Goal: Task Accomplishment & Management: Use online tool/utility

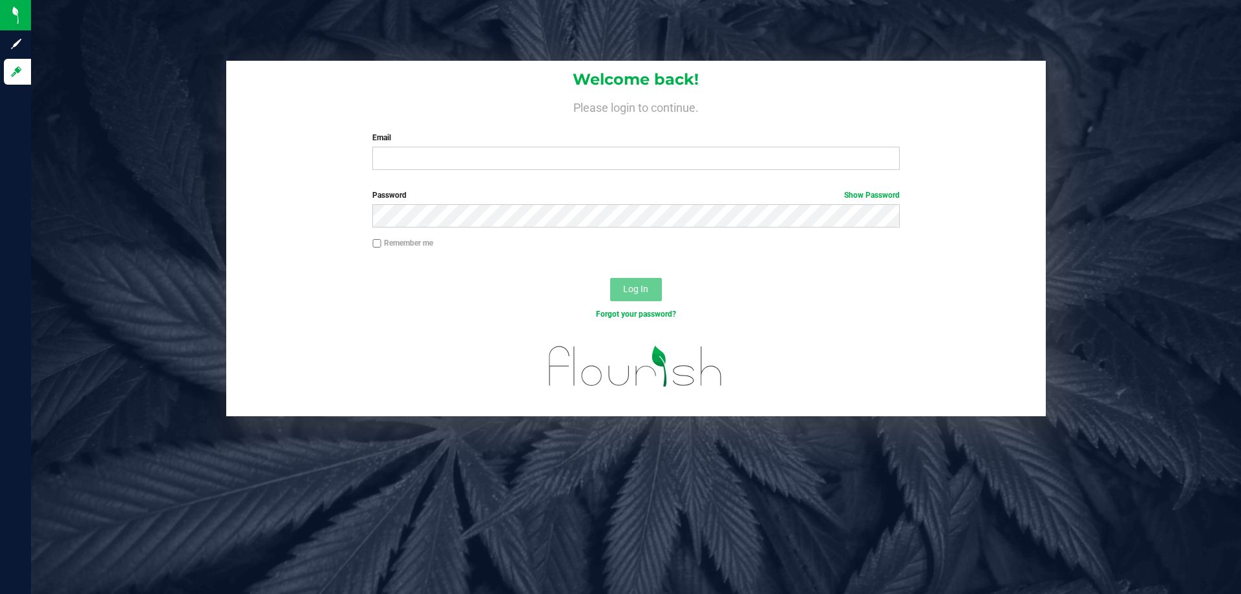
click at [580, 145] on div "Email Required Please format your email correctly." at bounding box center [635, 151] width 546 height 38
click at [577, 161] on input "Email" at bounding box center [635, 158] width 527 height 23
type input "[EMAIL_ADDRESS][DOMAIN_NAME]"
click at [610, 278] on button "Log In" at bounding box center [636, 289] width 52 height 23
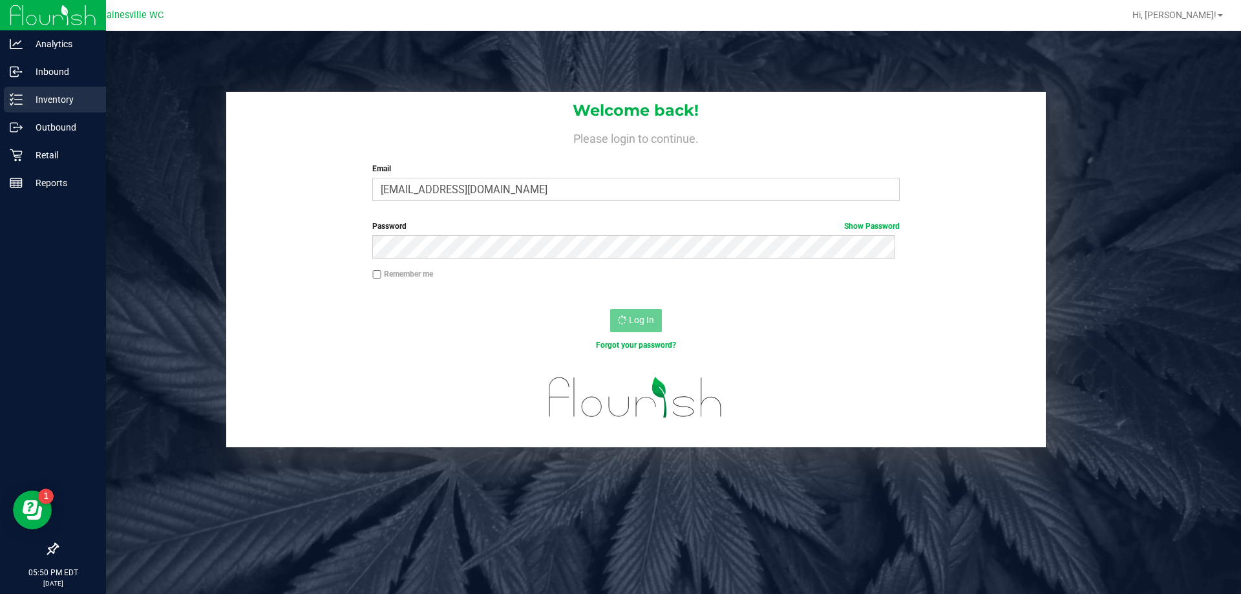
click at [32, 92] on p "Inventory" at bounding box center [62, 100] width 78 height 16
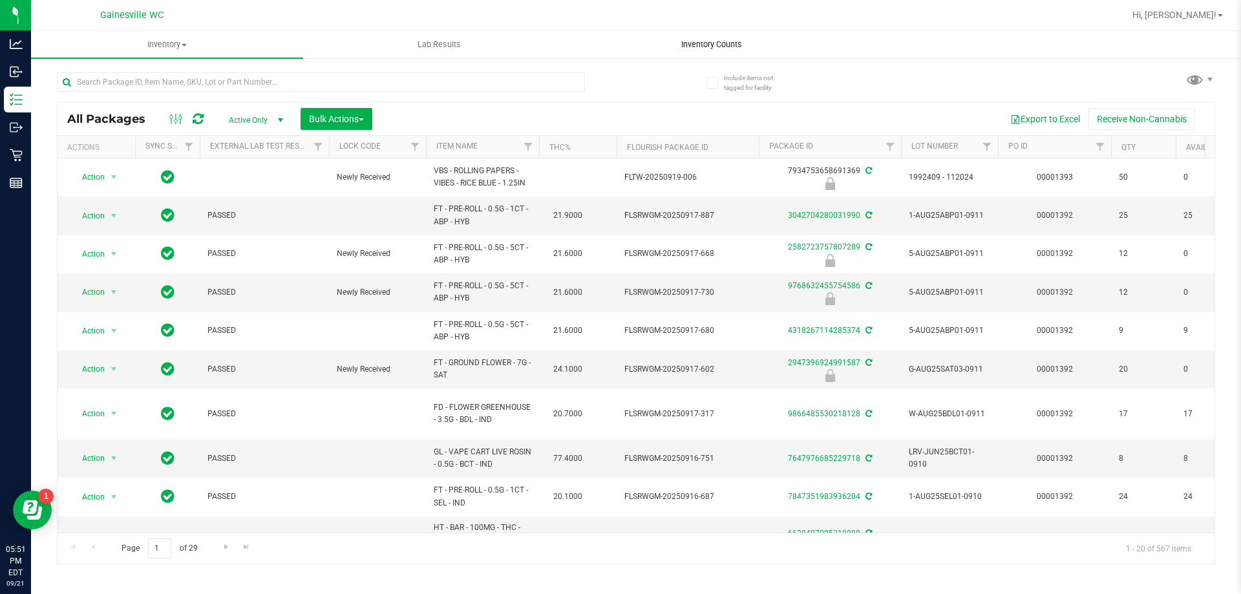
click at [698, 53] on uib-tab-heading "Inventory Counts" at bounding box center [711, 45] width 271 height 26
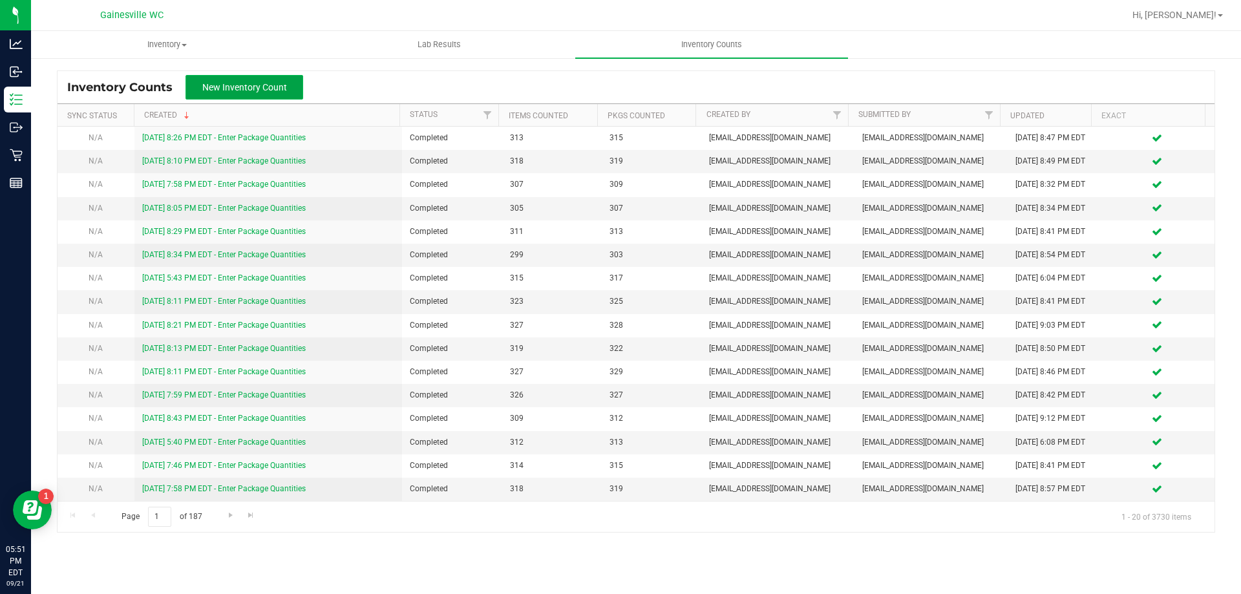
click at [278, 82] on span "New Inventory Count" at bounding box center [244, 87] width 85 height 10
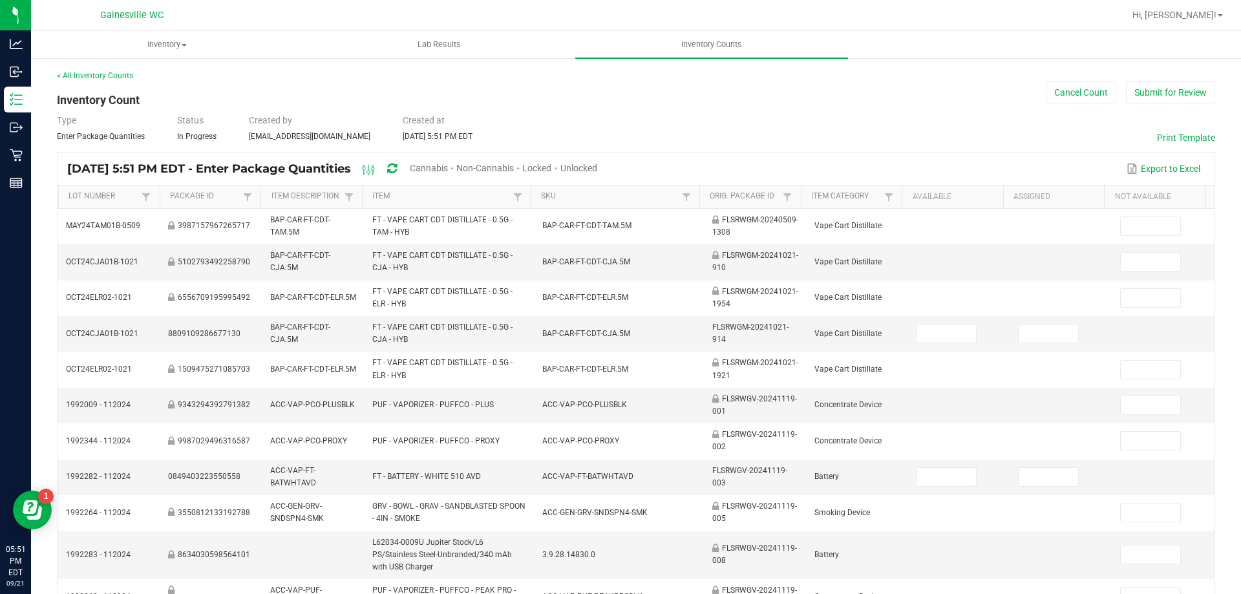
click at [456, 158] on div "Cannabis" at bounding box center [433, 169] width 47 height 24
click at [456, 160] on div "Cannabis" at bounding box center [433, 169] width 47 height 24
click at [448, 163] on span "Cannabis" at bounding box center [429, 168] width 38 height 10
click at [598, 168] on span "Unlocked" at bounding box center [579, 168] width 37 height 10
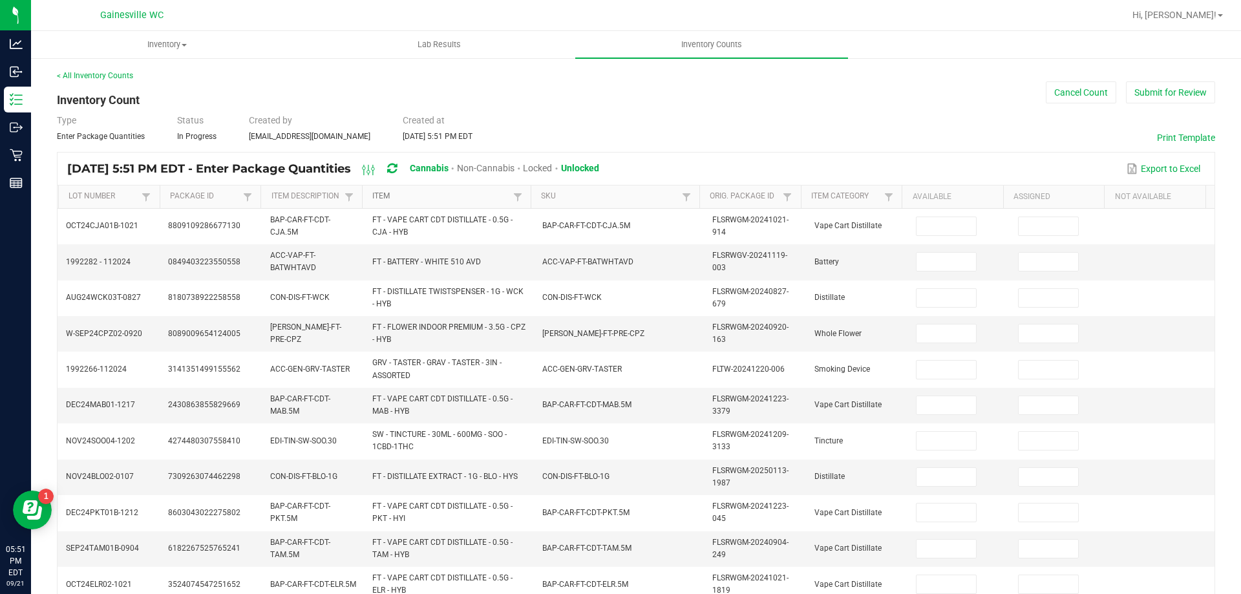
click at [472, 193] on link "Item" at bounding box center [440, 196] width 137 height 10
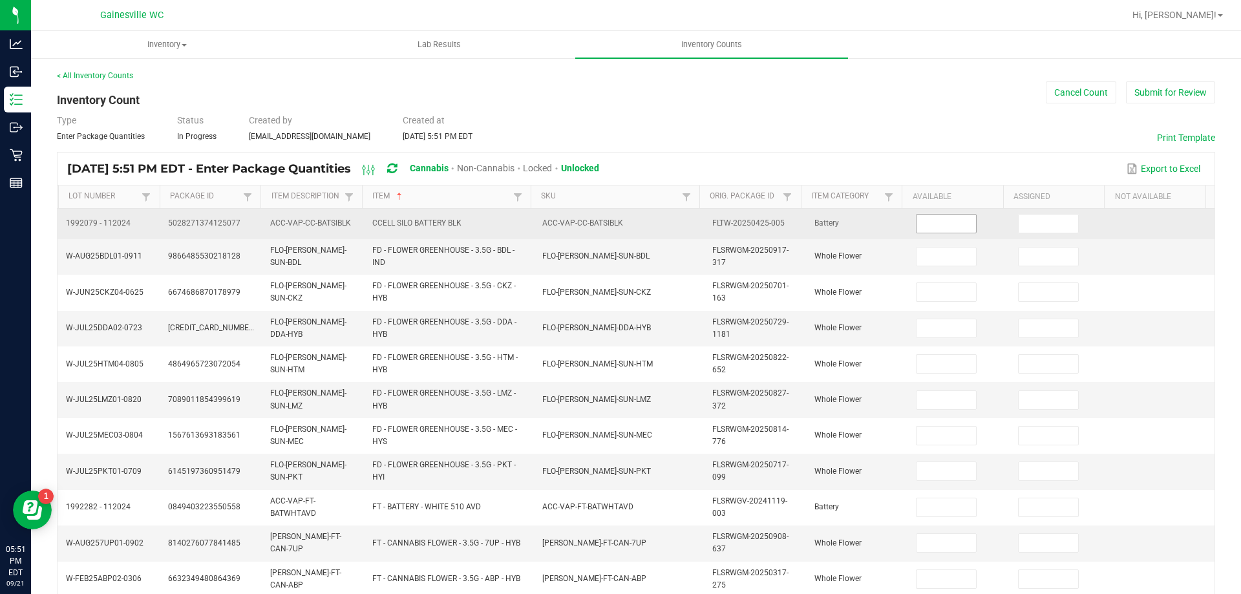
click at [936, 218] on input at bounding box center [945, 224] width 59 height 18
type input "6"
type input "17"
type input "4"
type input "3"
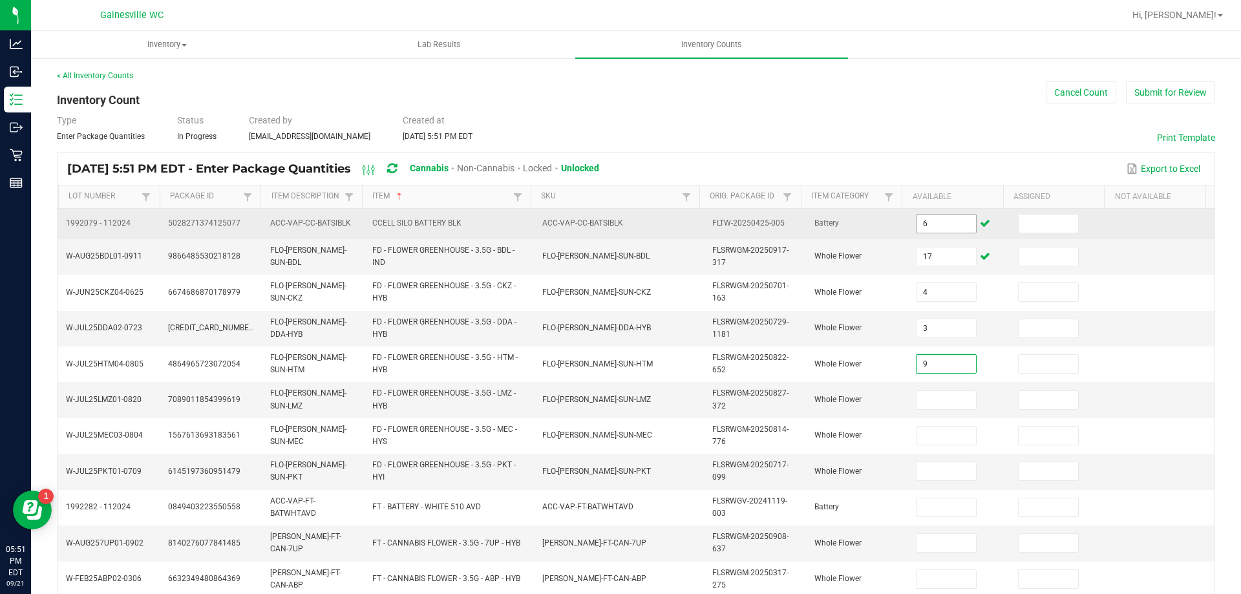
type input "9"
type input "5"
type input "15"
type input "8"
type input "15"
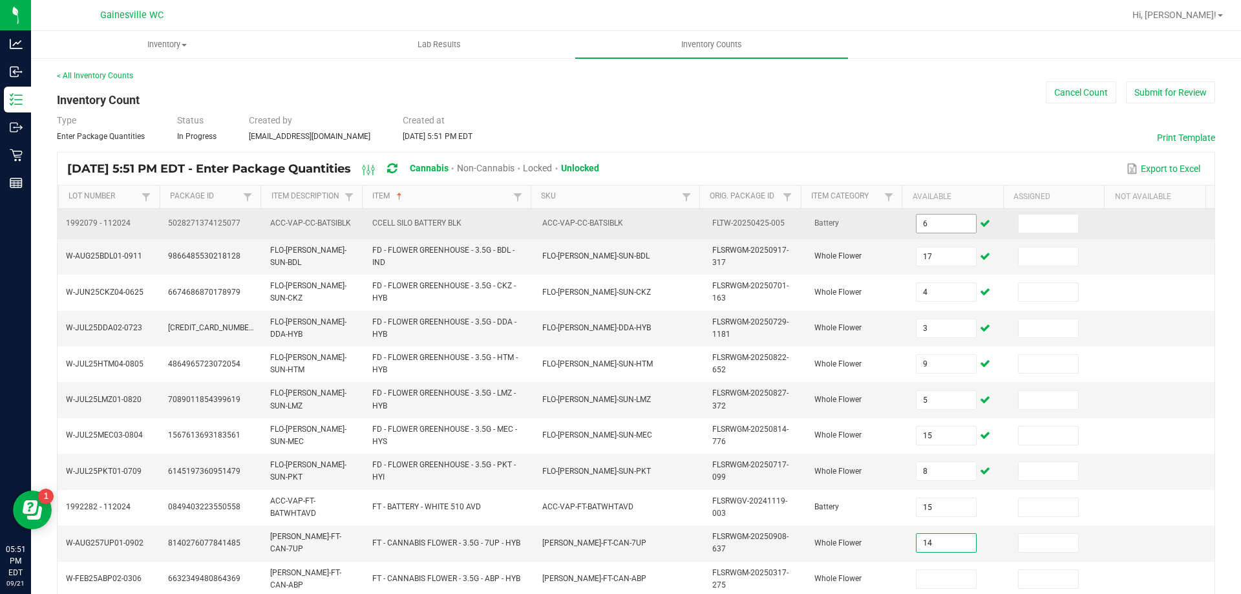
type input "14"
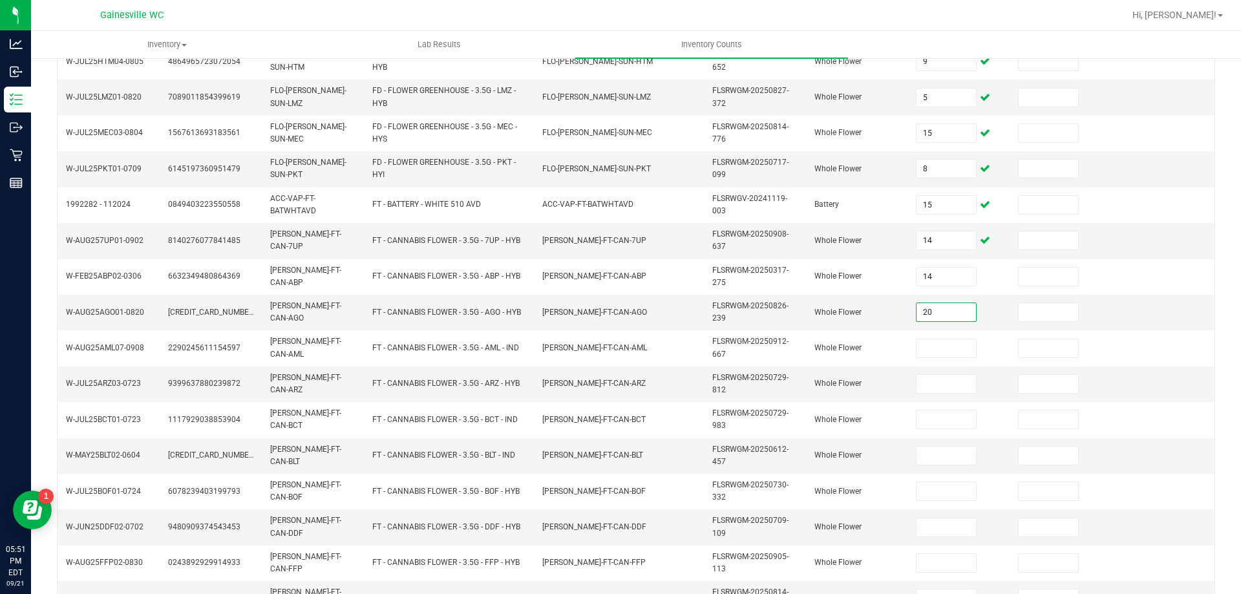
type input "20"
type input "9"
type input "7"
type input "20"
type input "15"
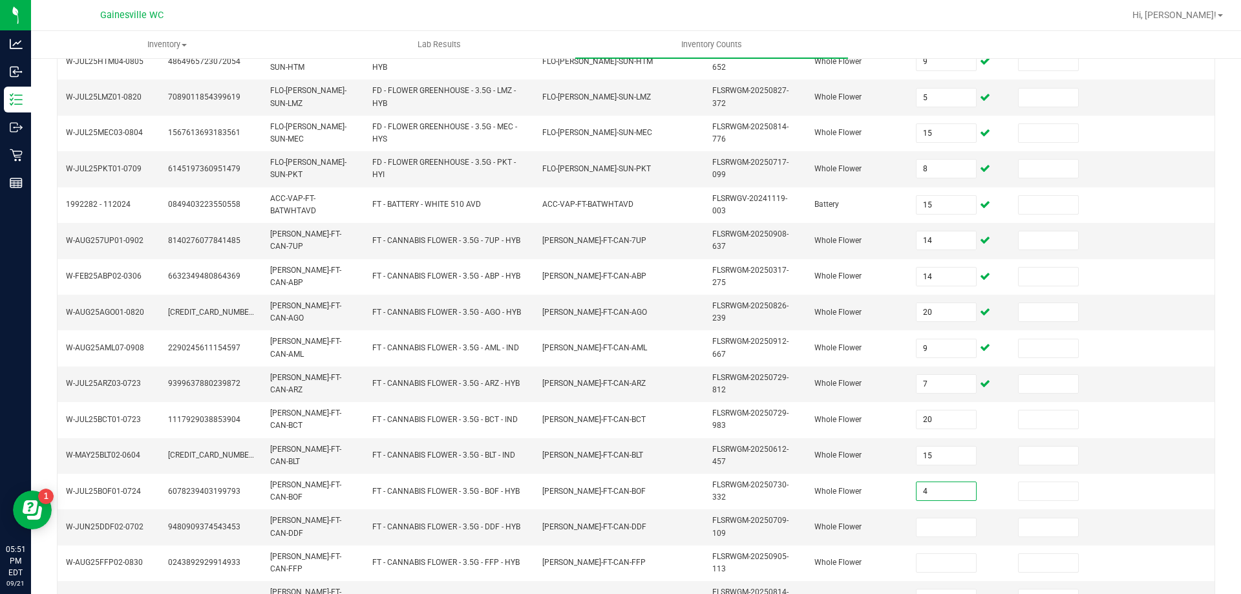
type input "4"
type input "2"
type input "19"
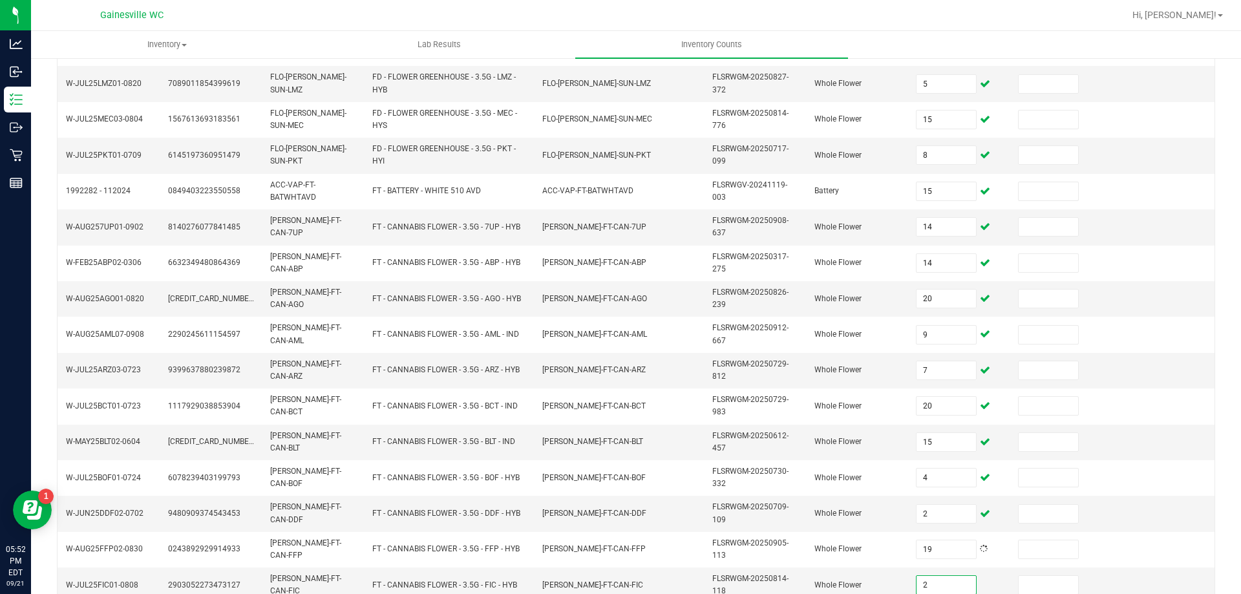
type input "2"
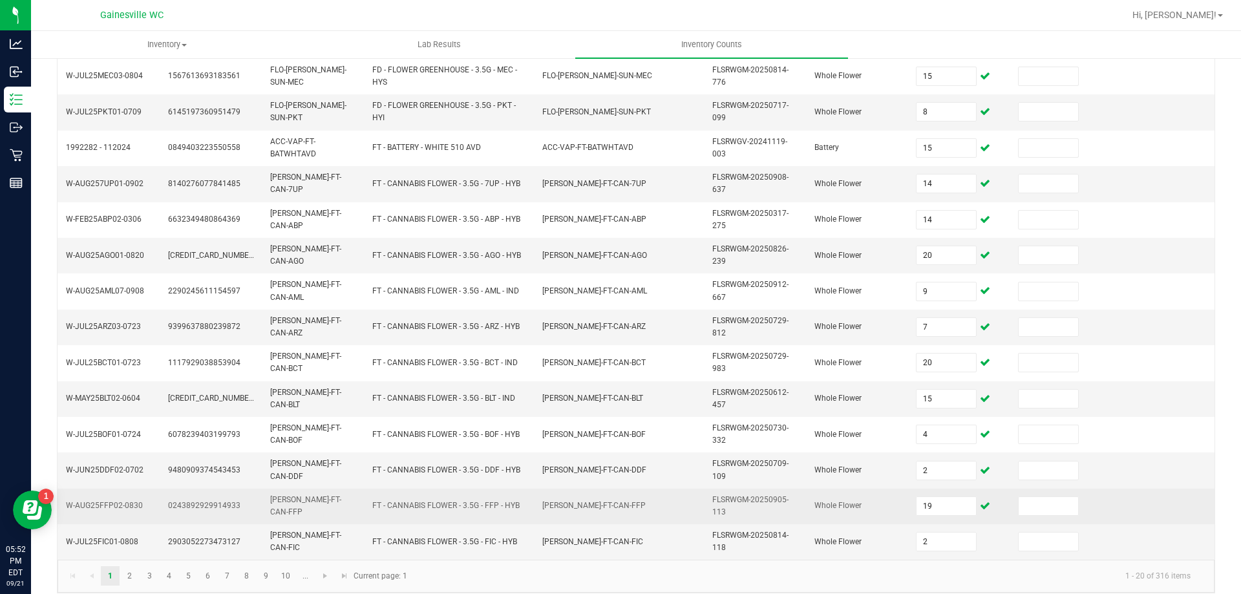
scroll to position [372, 0]
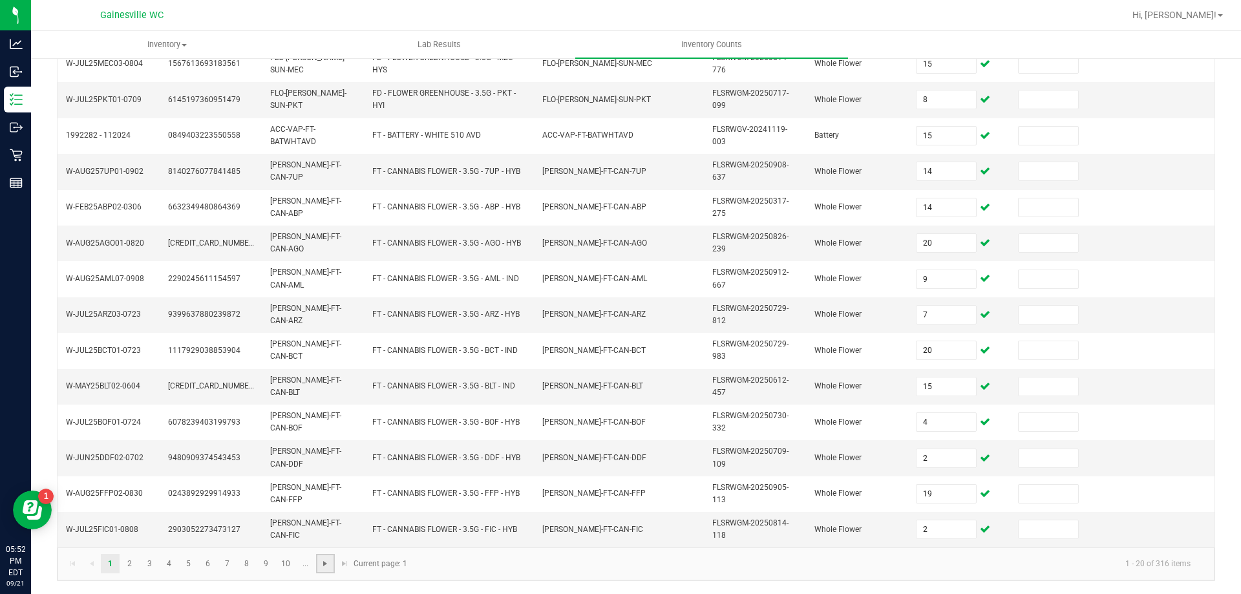
click at [325, 566] on span "Go to the next page" at bounding box center [325, 563] width 10 height 10
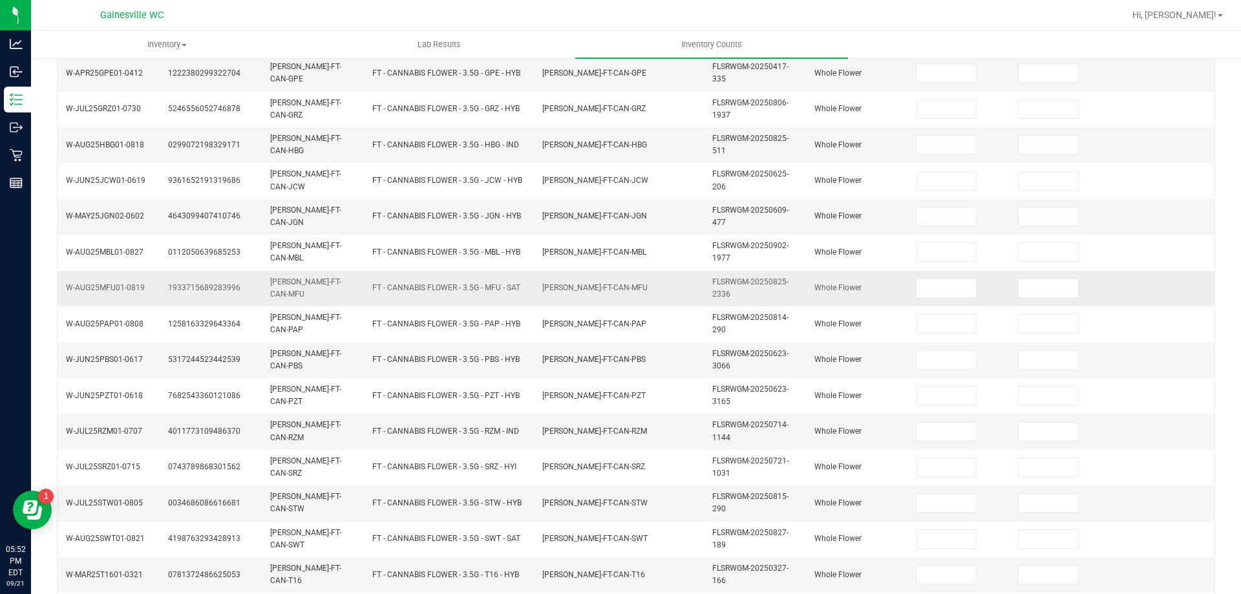
scroll to position [48, 0]
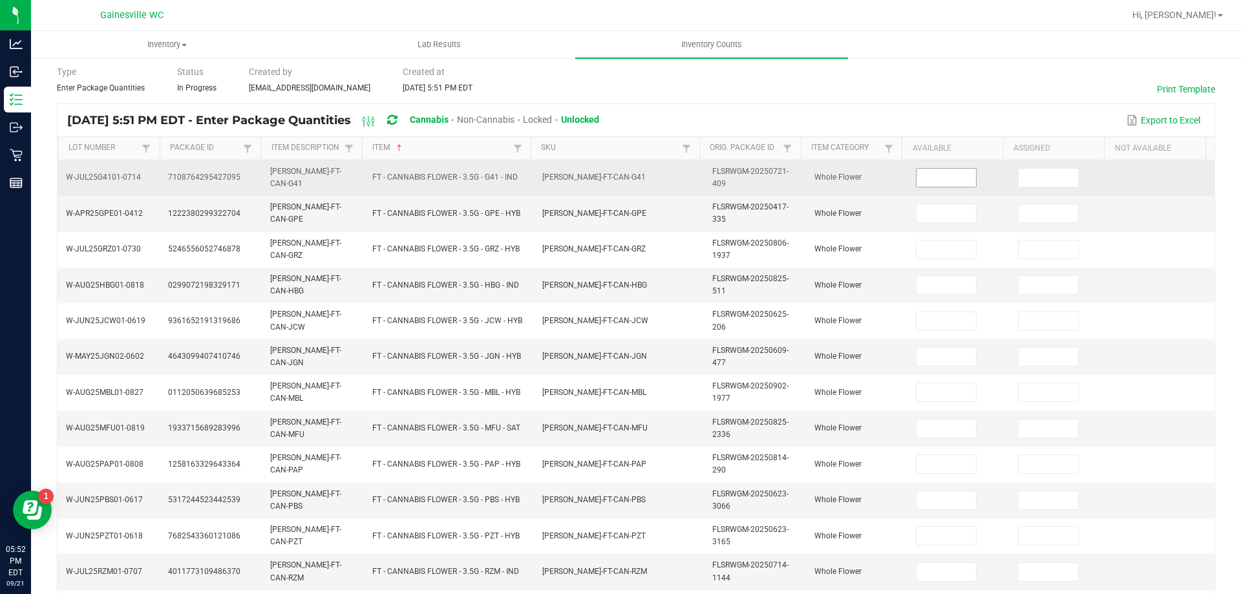
click at [933, 174] on input at bounding box center [945, 178] width 59 height 18
type input "3"
type input "13"
type input "8"
type input "12"
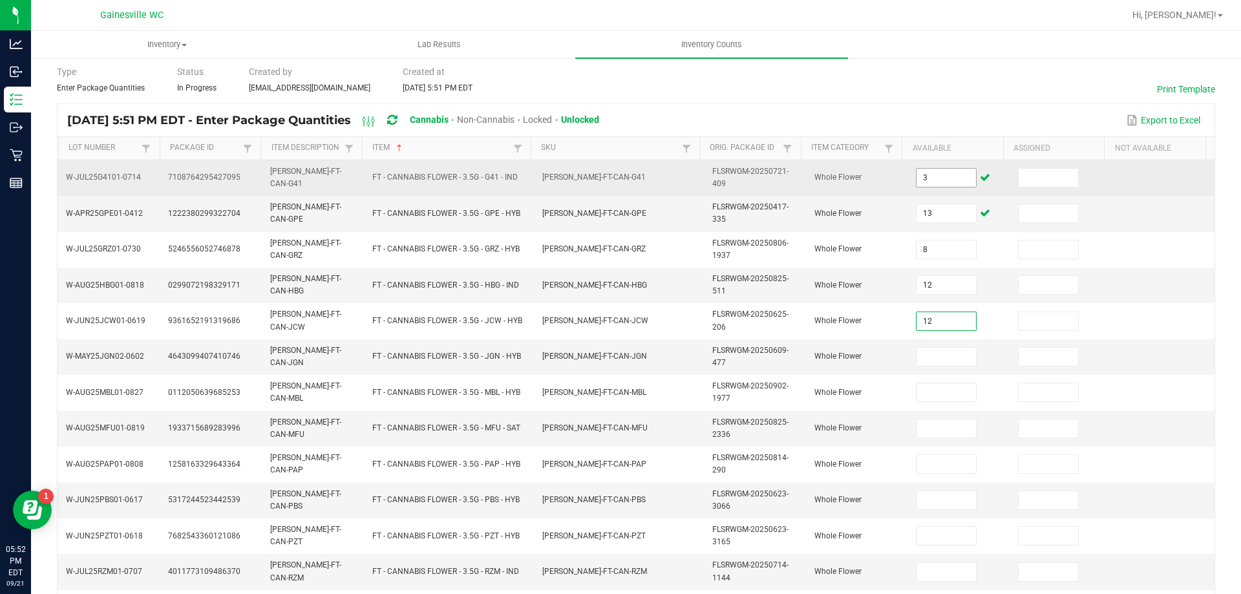
type input "12"
type input "14"
type input "17"
type input "20"
type input "9"
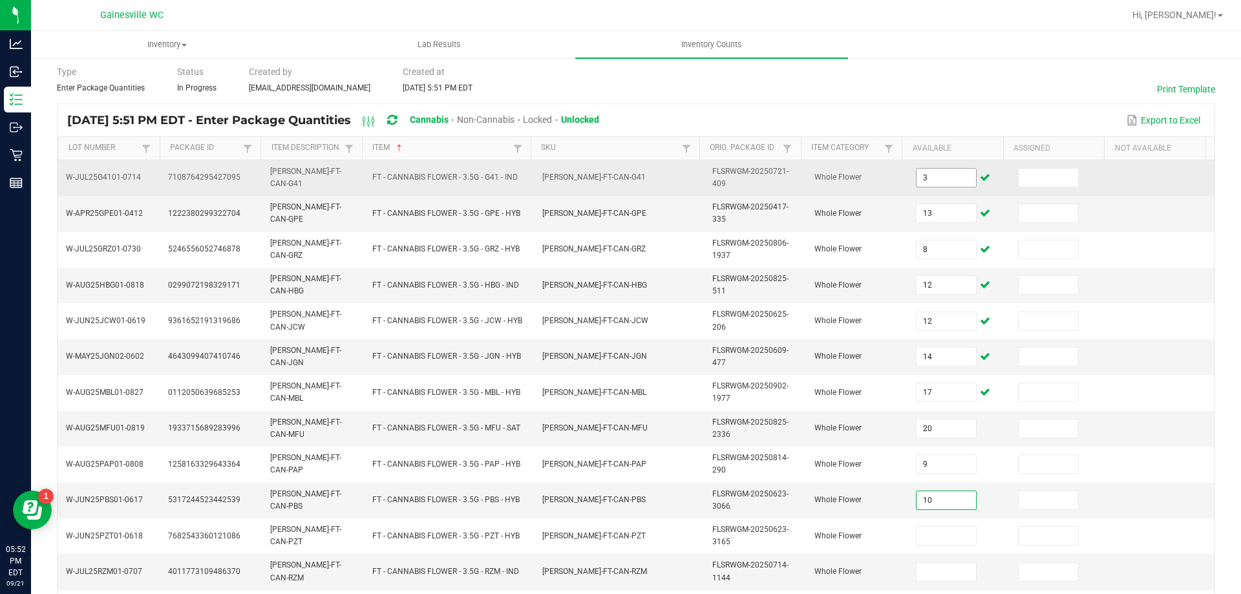
type input "10"
type input "1"
type input "9"
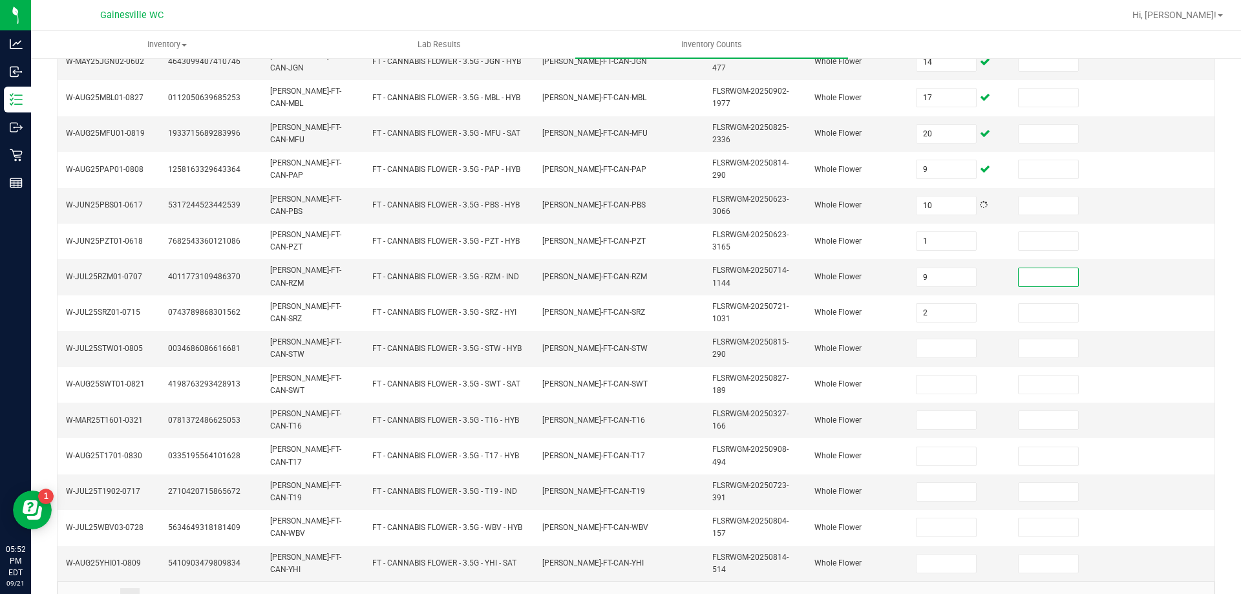
type input "2"
type input "20"
type input "4"
type input "7"
type input "11"
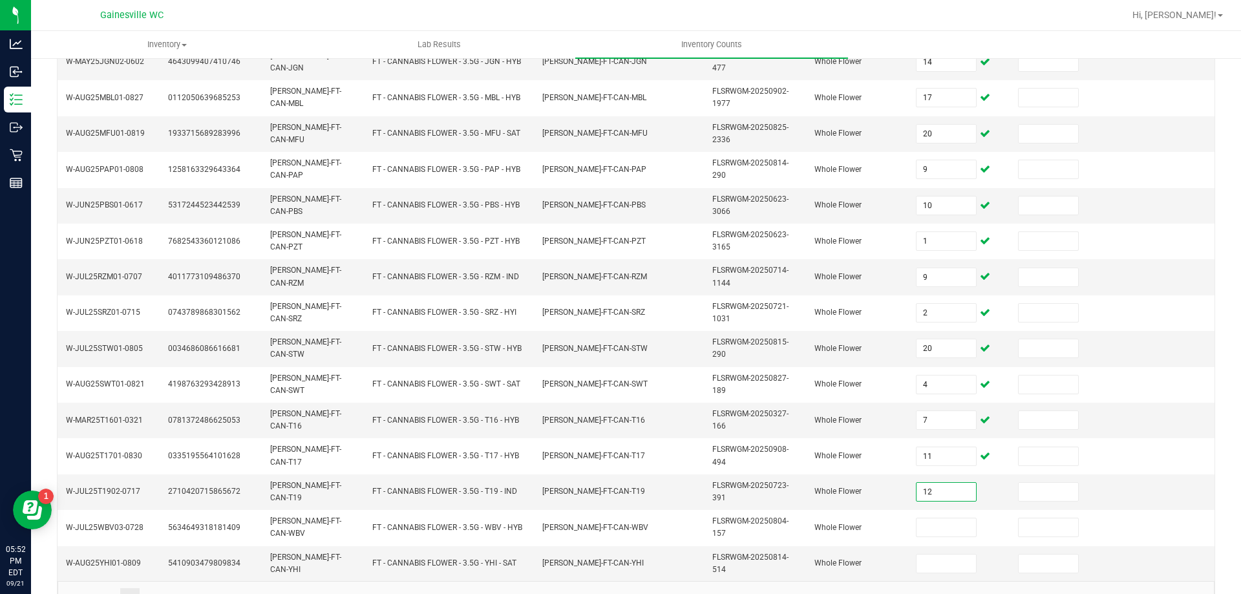
type input "12"
type input "13"
type input "10"
click at [715, 292] on td "FLSRWGM-20250714-1144" at bounding box center [755, 277] width 102 height 36
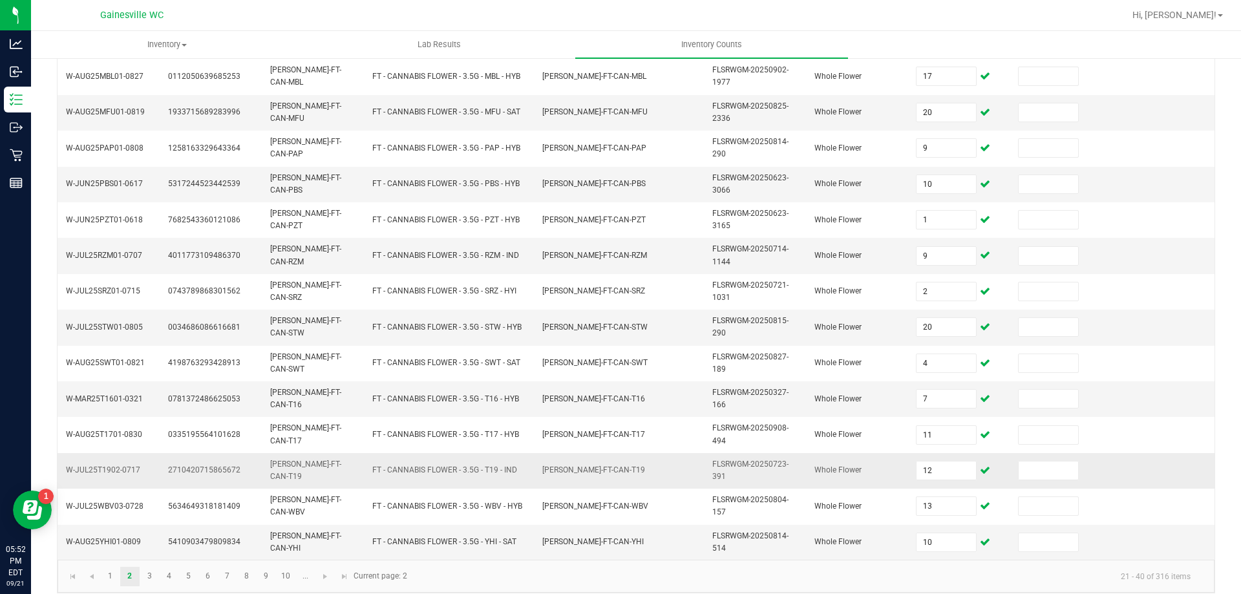
scroll to position [377, 0]
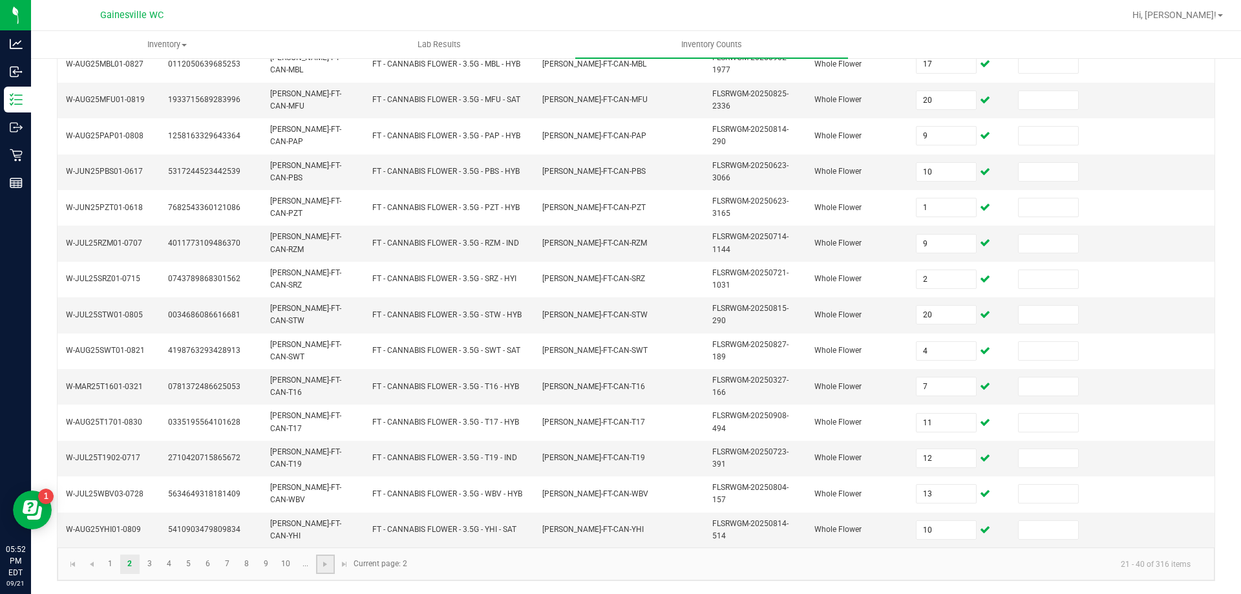
click at [329, 572] on link at bounding box center [325, 563] width 19 height 19
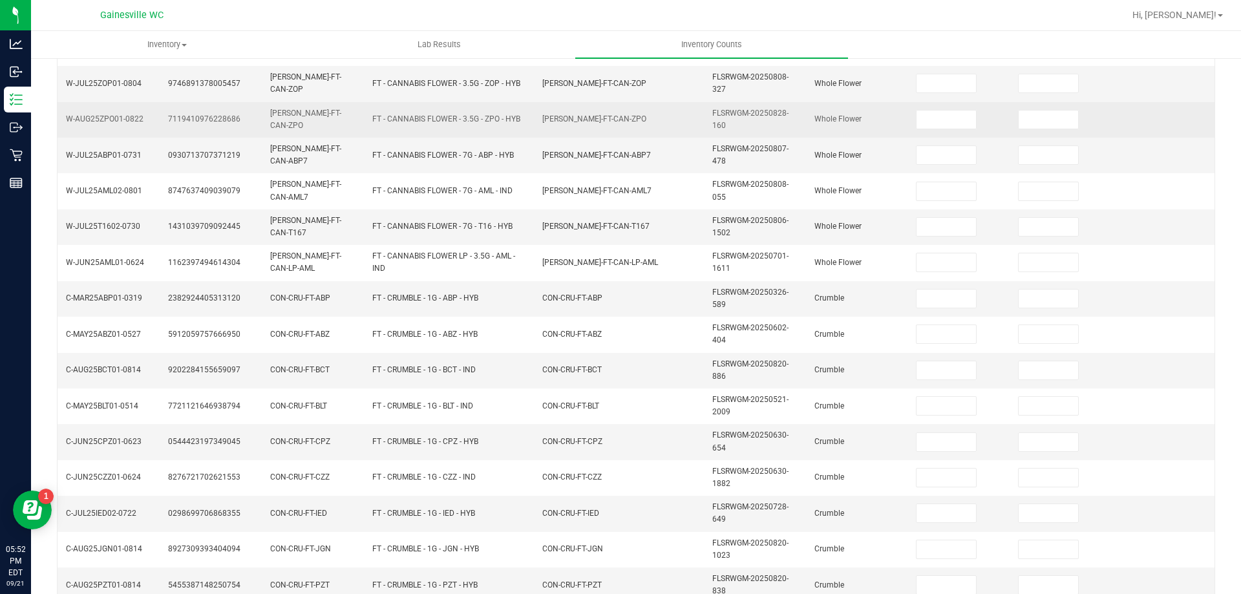
scroll to position [54, 0]
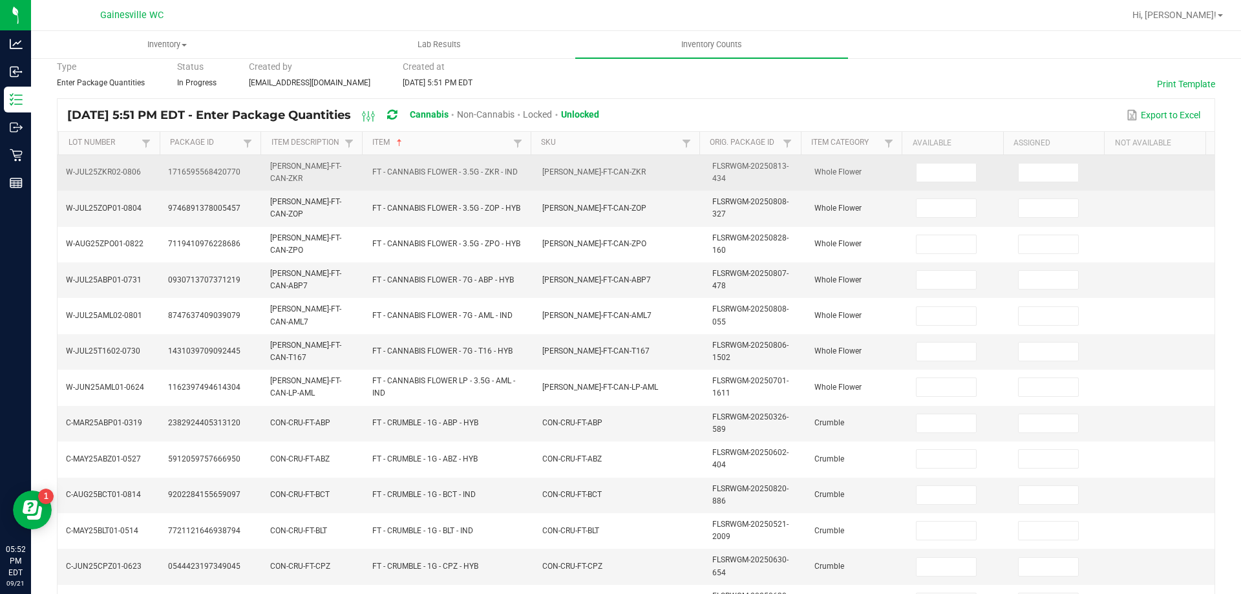
click at [943, 186] on td at bounding box center [959, 173] width 102 height 36
click at [943, 182] on td at bounding box center [959, 173] width 102 height 36
click at [945, 176] on input at bounding box center [945, 172] width 59 height 18
type input "1"
type input "18"
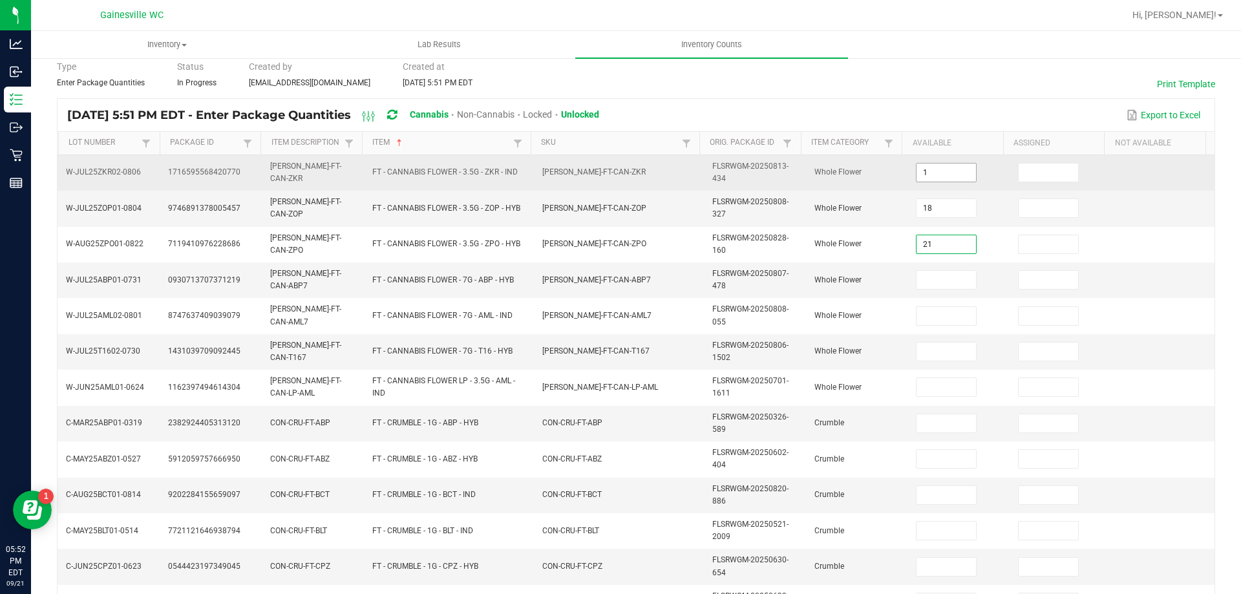
type input "21"
type input "15"
type input "5"
type input "18"
type input "12"
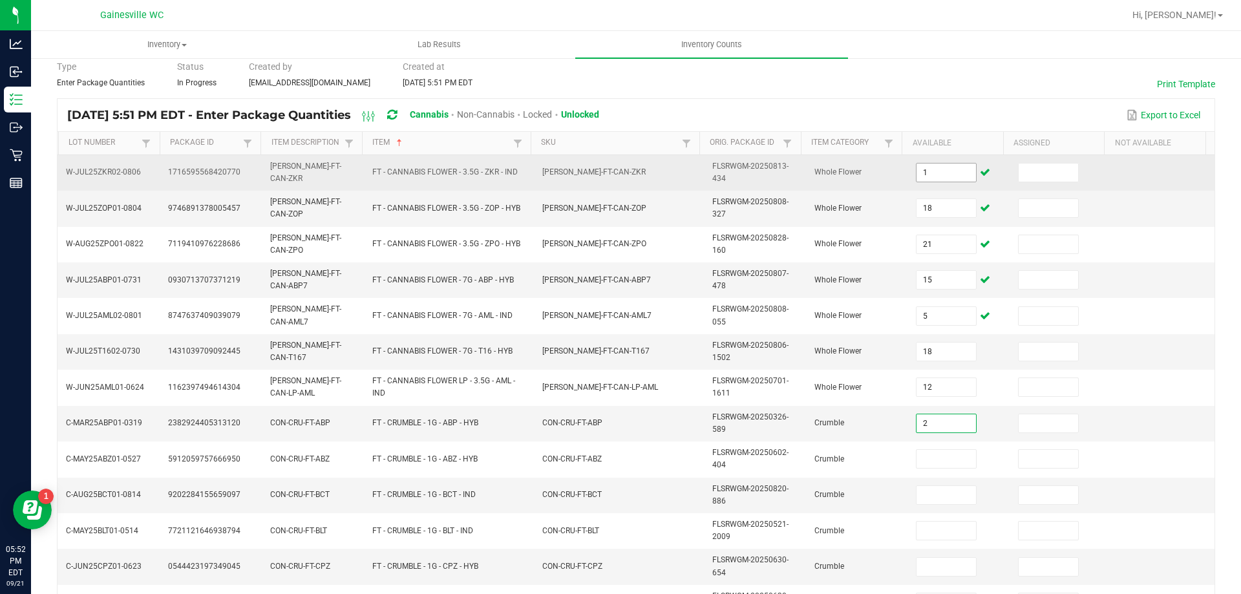
type input "2"
type input "5"
type input "4"
type input "1"
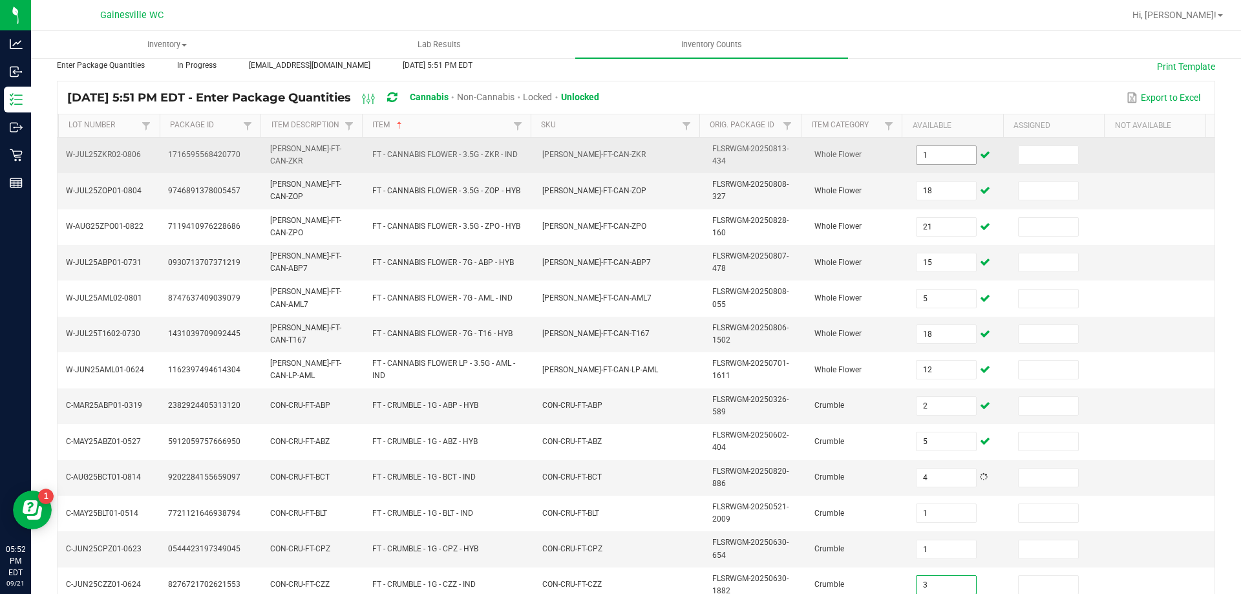
type input "3"
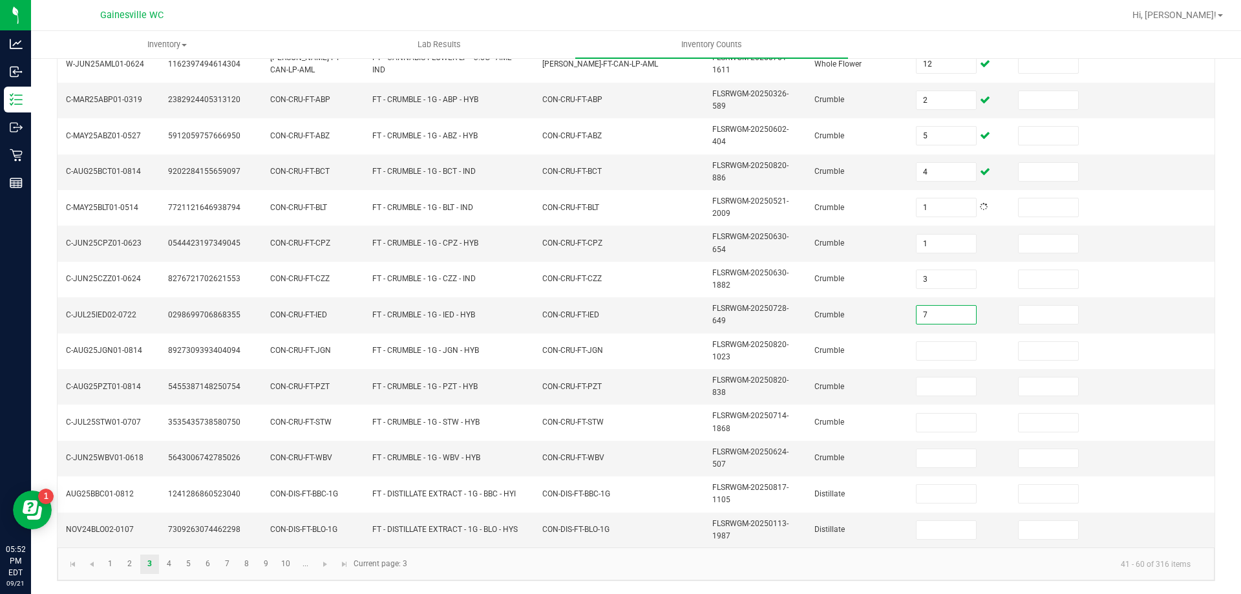
type input "7"
type input "2"
type input "3"
type input "5"
type input "3"
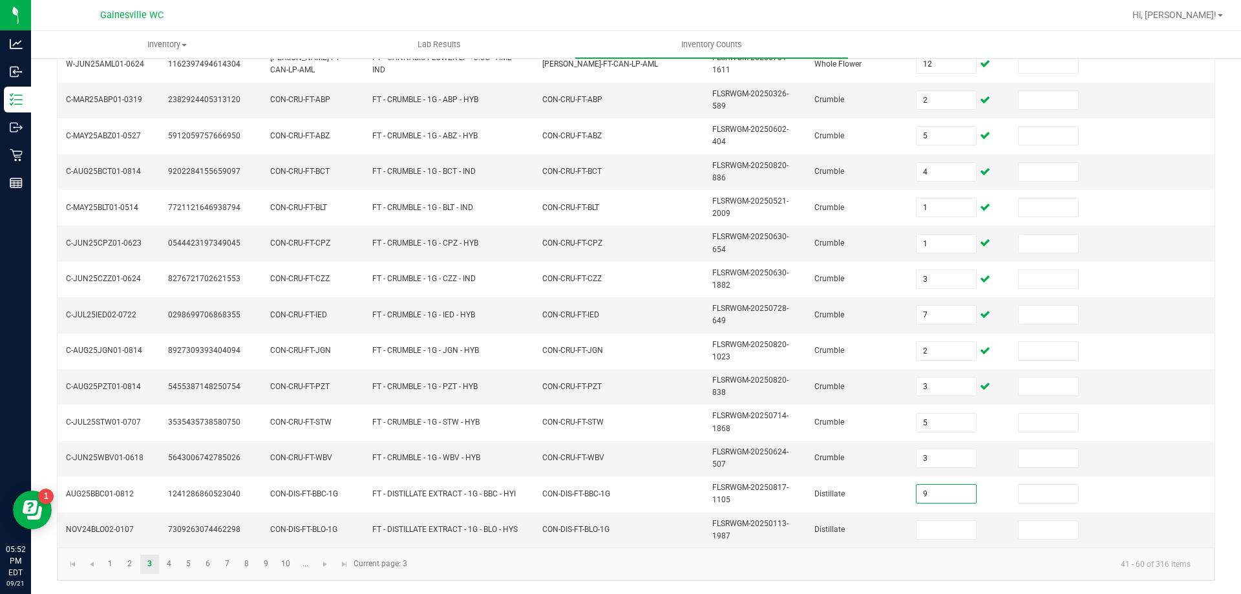
type input "9"
type input "0"
type input "10"
drag, startPoint x: 471, startPoint y: 523, endPoint x: 443, endPoint y: 531, distance: 29.6
click at [470, 523] on td "FT - DISTILLATE EXTRACT - 1G - BLO - HYS" at bounding box center [449, 529] width 170 height 35
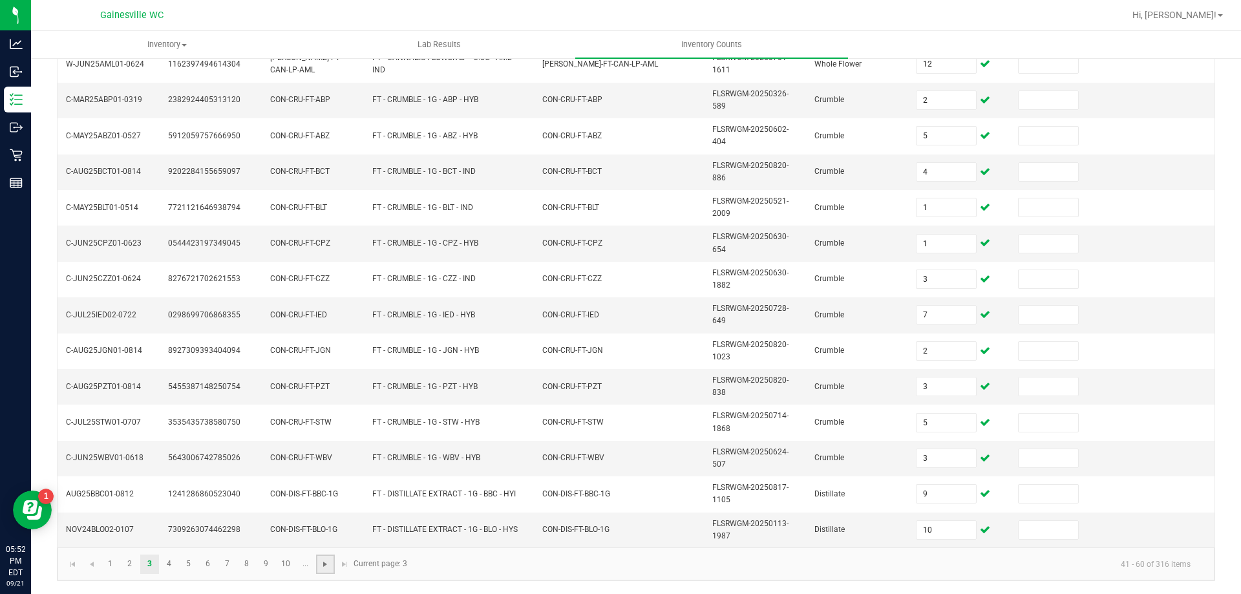
click at [321, 568] on span "Go to the next page" at bounding box center [325, 564] width 10 height 10
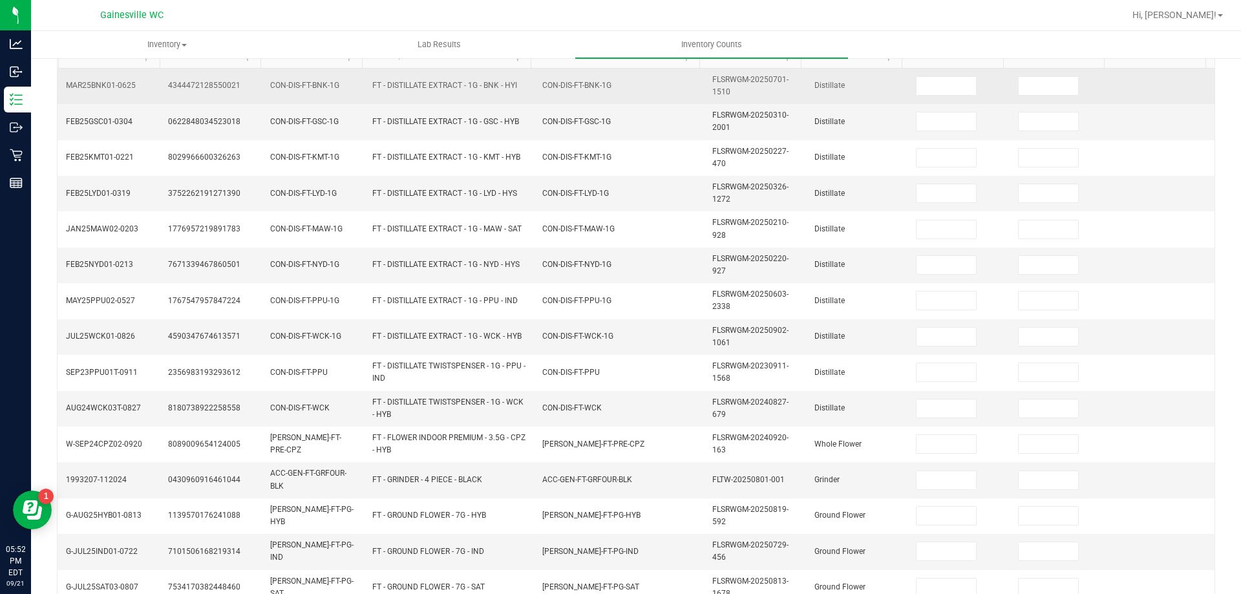
scroll to position [118, 0]
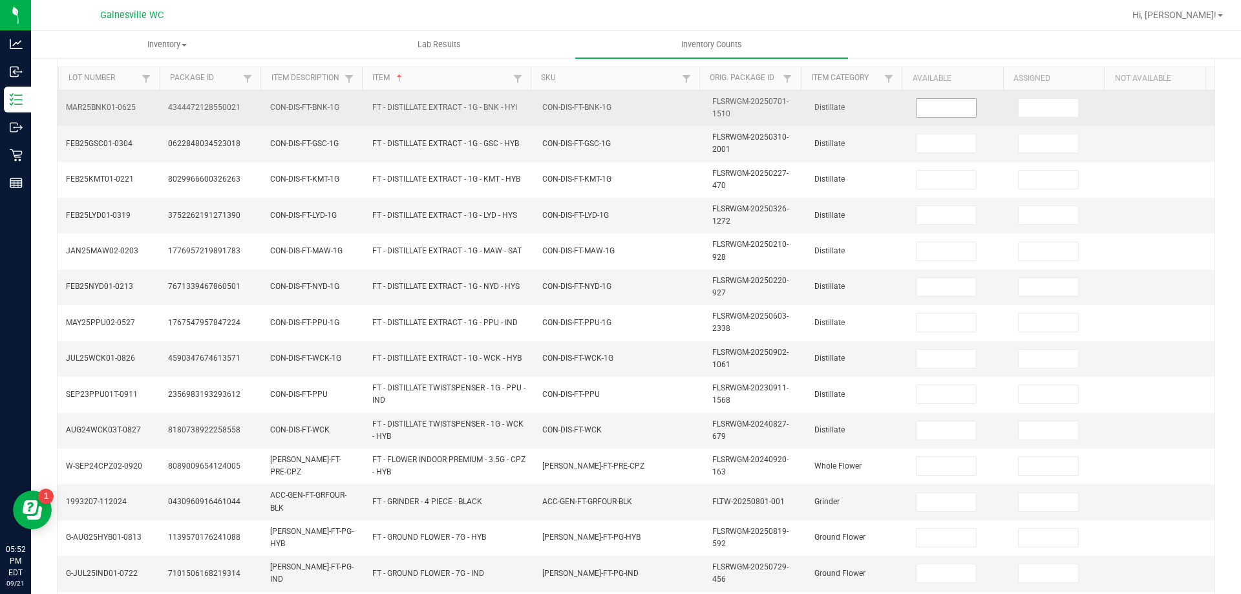
click at [937, 111] on input at bounding box center [945, 108] width 59 height 18
type input "6"
type input "5"
type input "11"
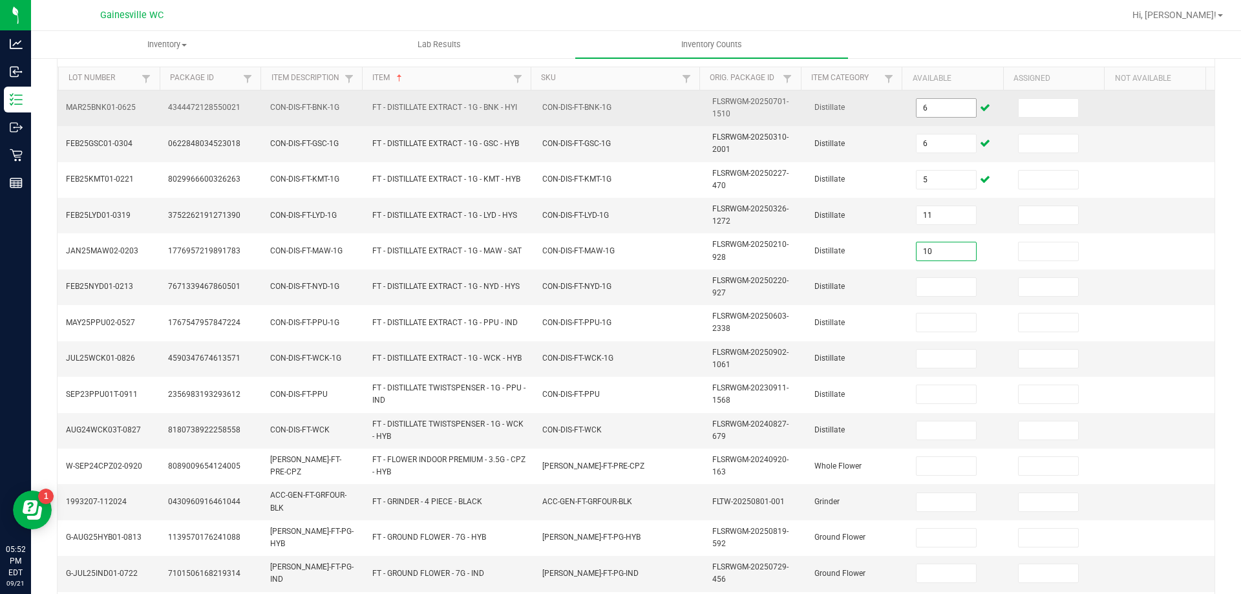
type input "10"
type input "4"
type input "11"
type input "9"
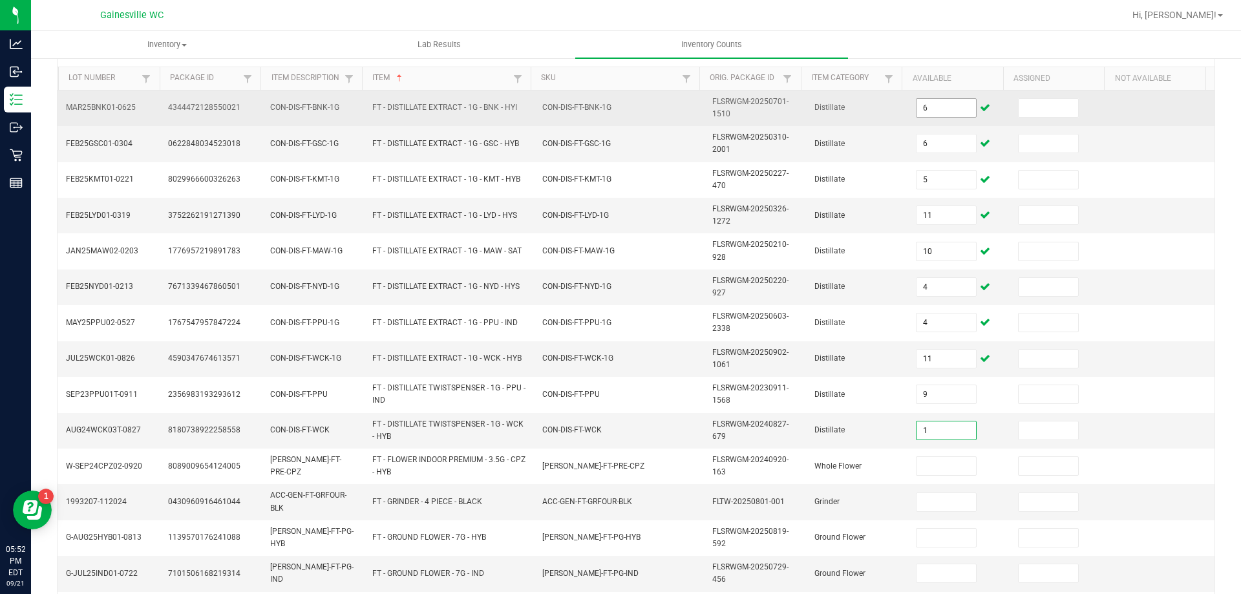
type input "1"
type input "4"
type input "2"
type input "19"
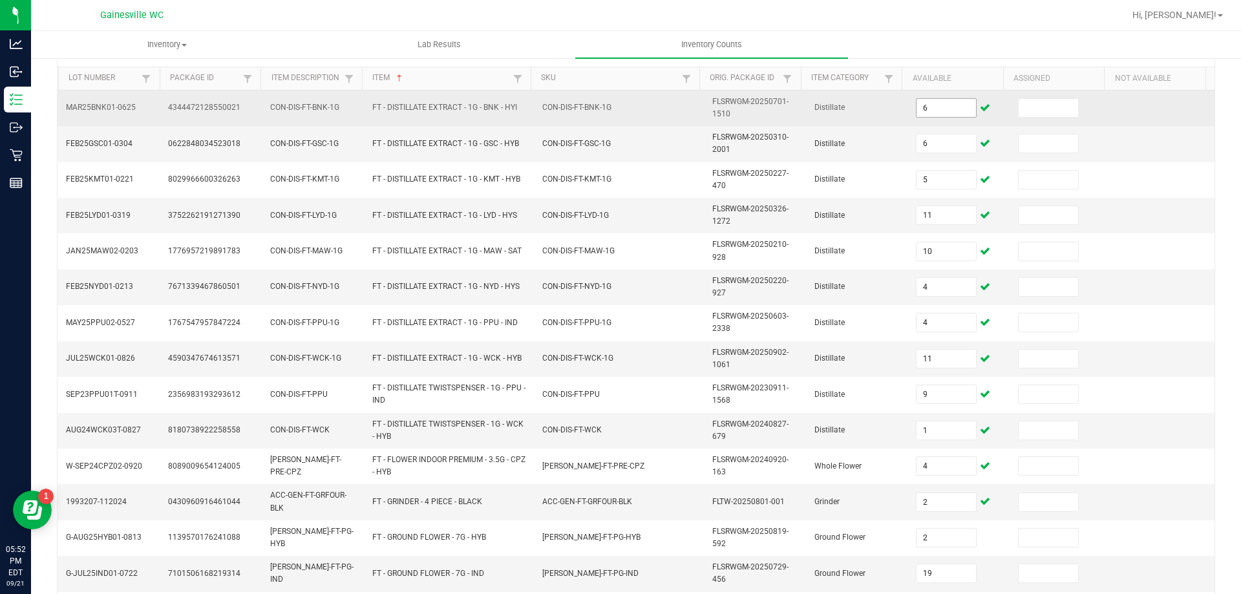
scroll to position [377, 0]
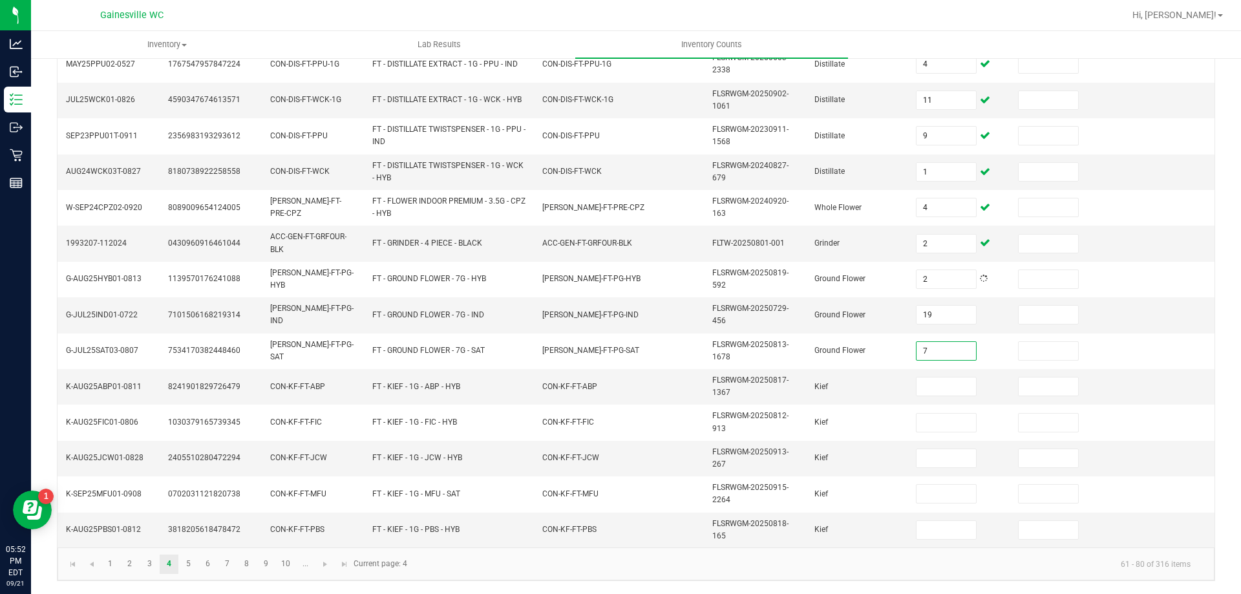
type input "7"
type input "2"
type input "7"
type input "5"
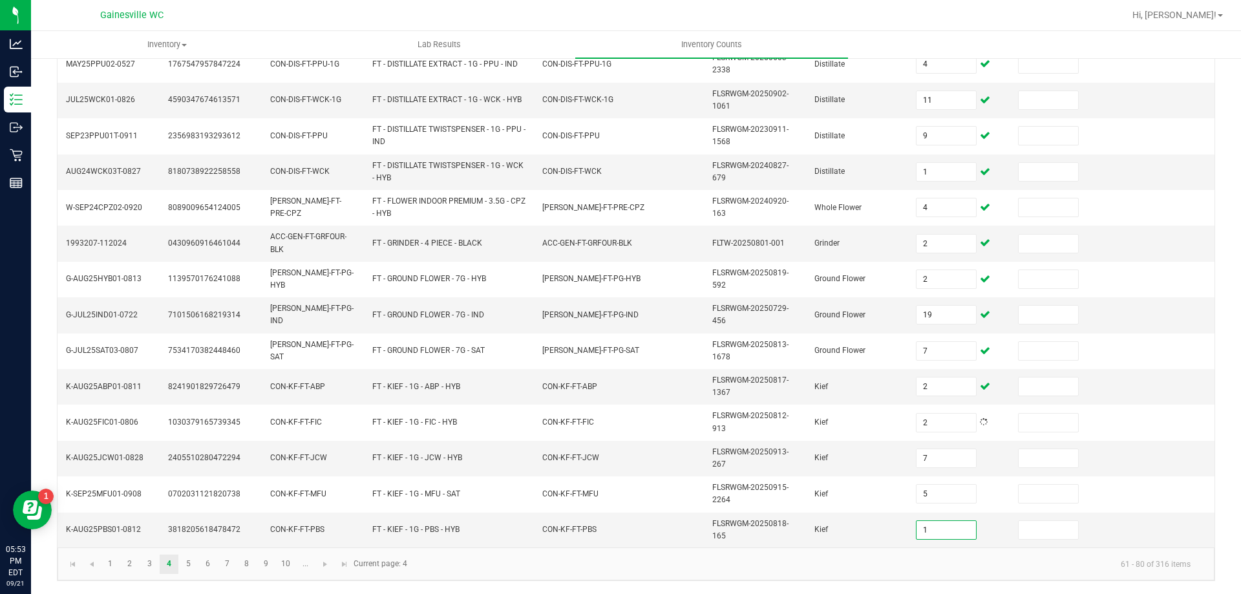
type input "1"
click at [328, 564] on span "Go to the next page" at bounding box center [325, 564] width 10 height 10
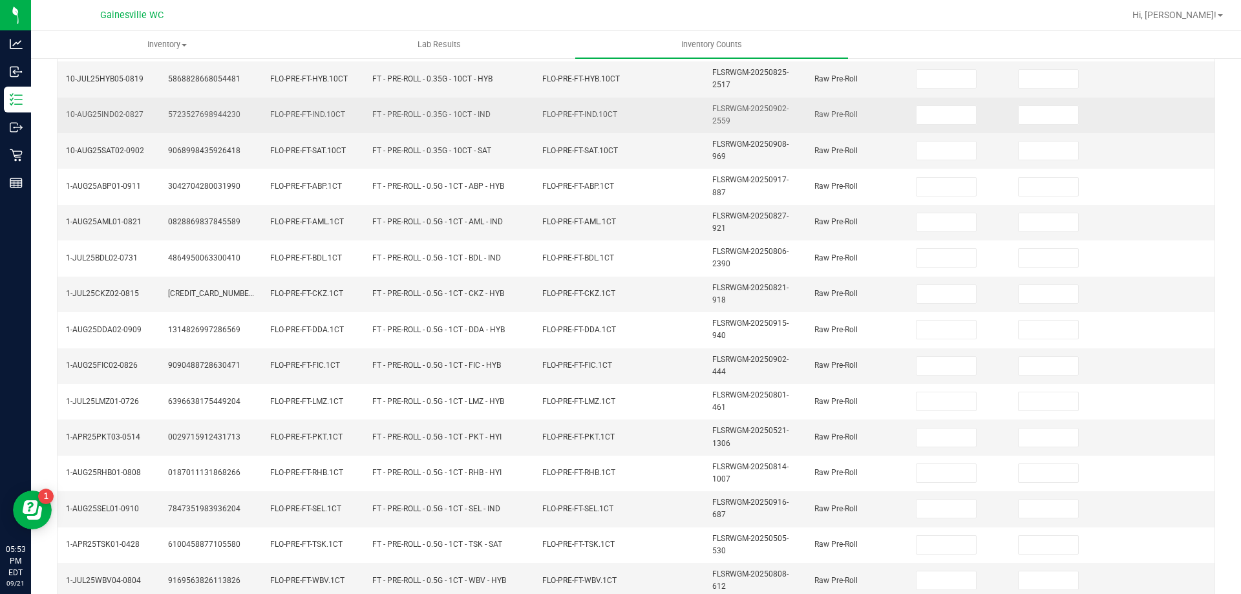
scroll to position [118, 0]
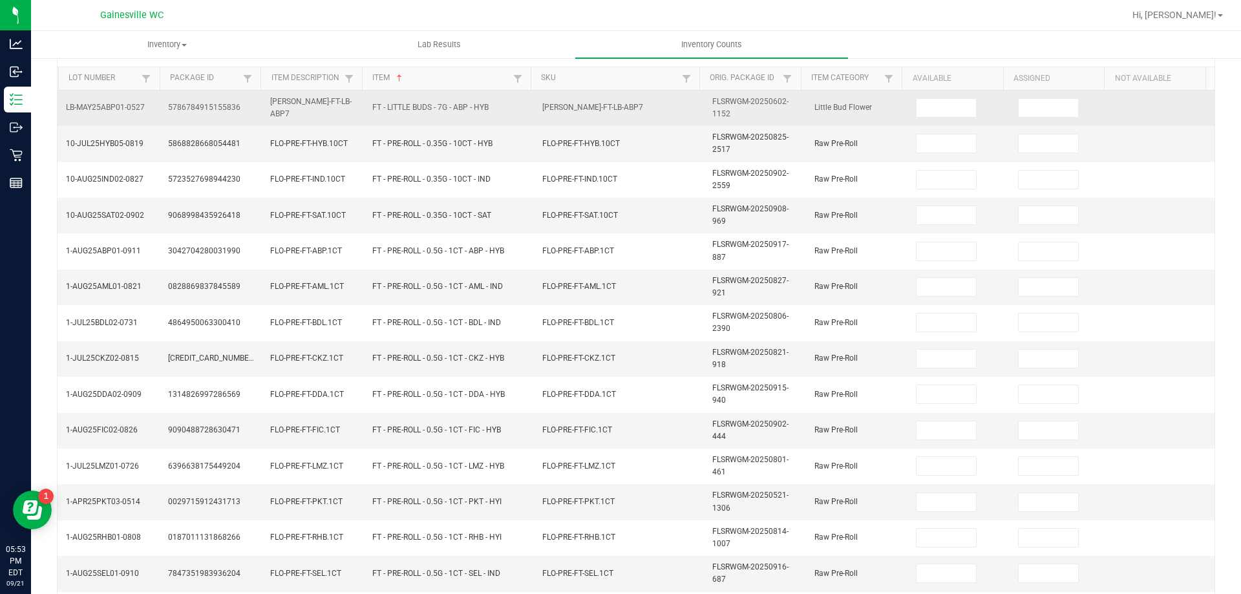
click at [958, 118] on td at bounding box center [959, 108] width 102 height 36
click at [952, 115] on input at bounding box center [945, 108] width 59 height 18
type input "2"
type input "1"
type input "14"
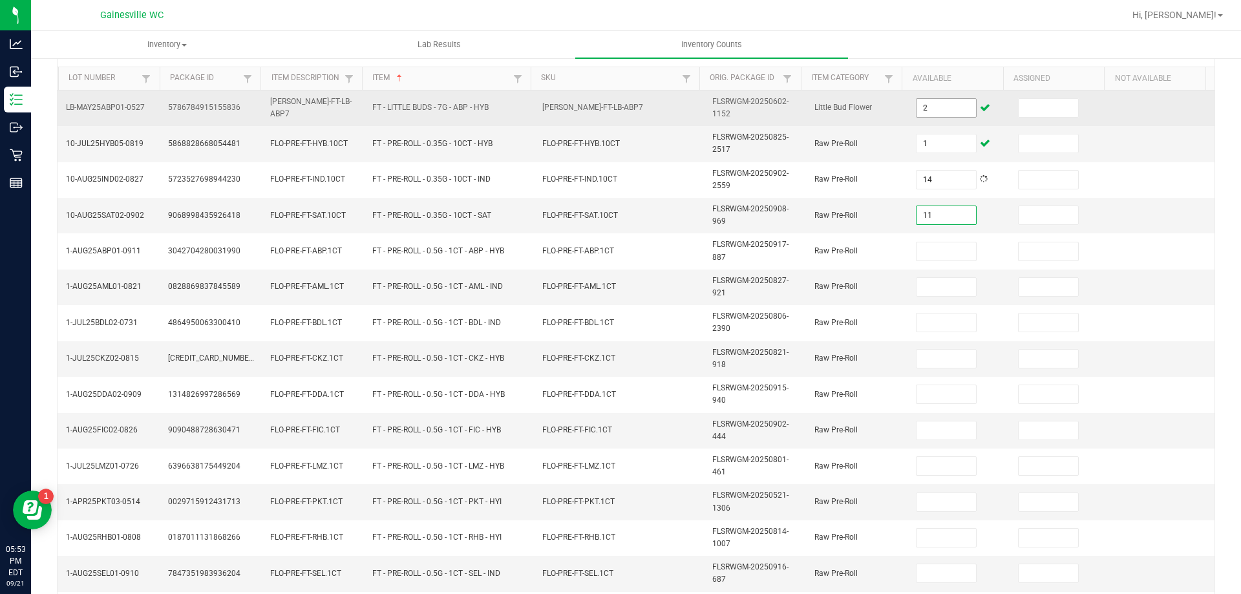
type input "11"
type input "25"
type input "24"
type input "2"
type input "6"
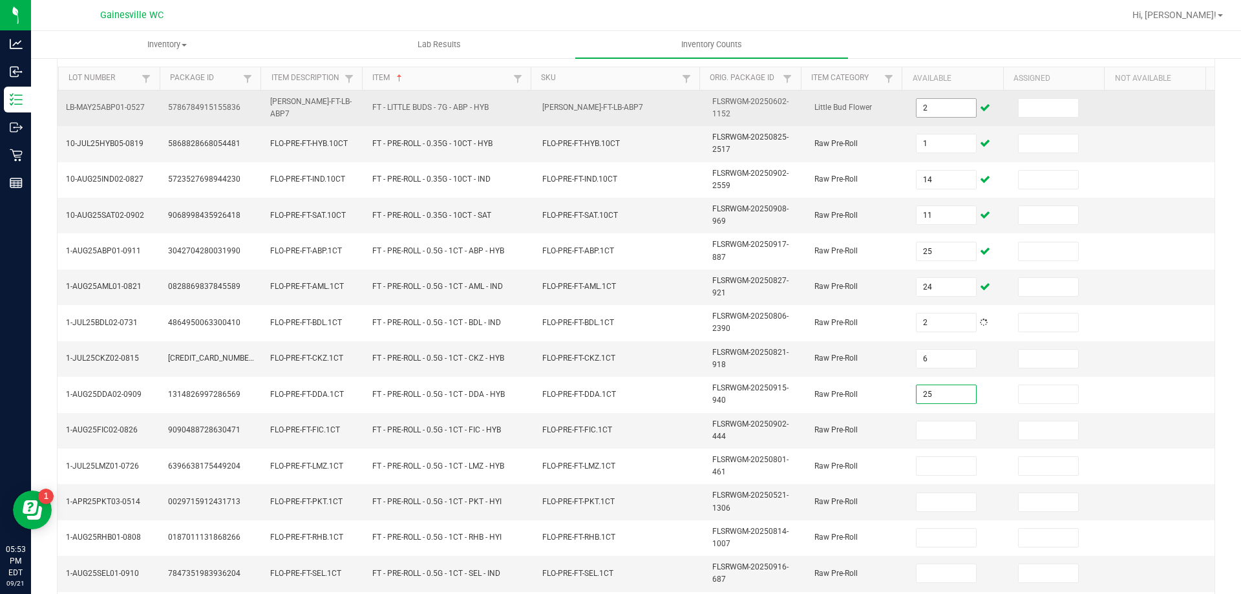
type input "25"
type input "5"
type input "13"
type input "20"
type input "9"
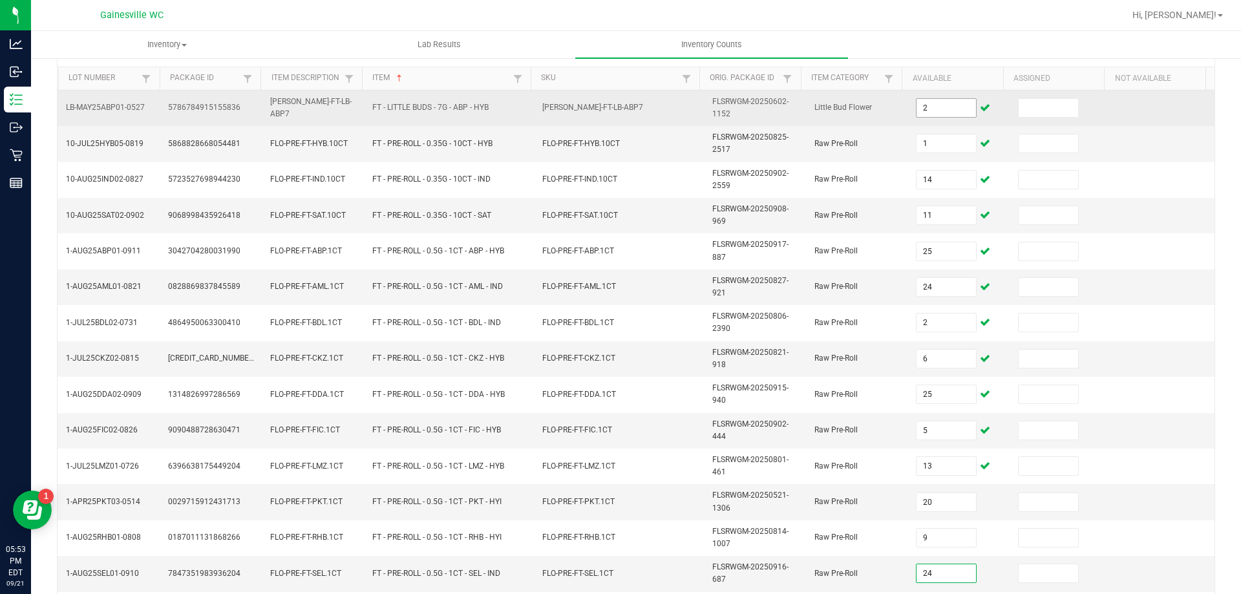
type input "24"
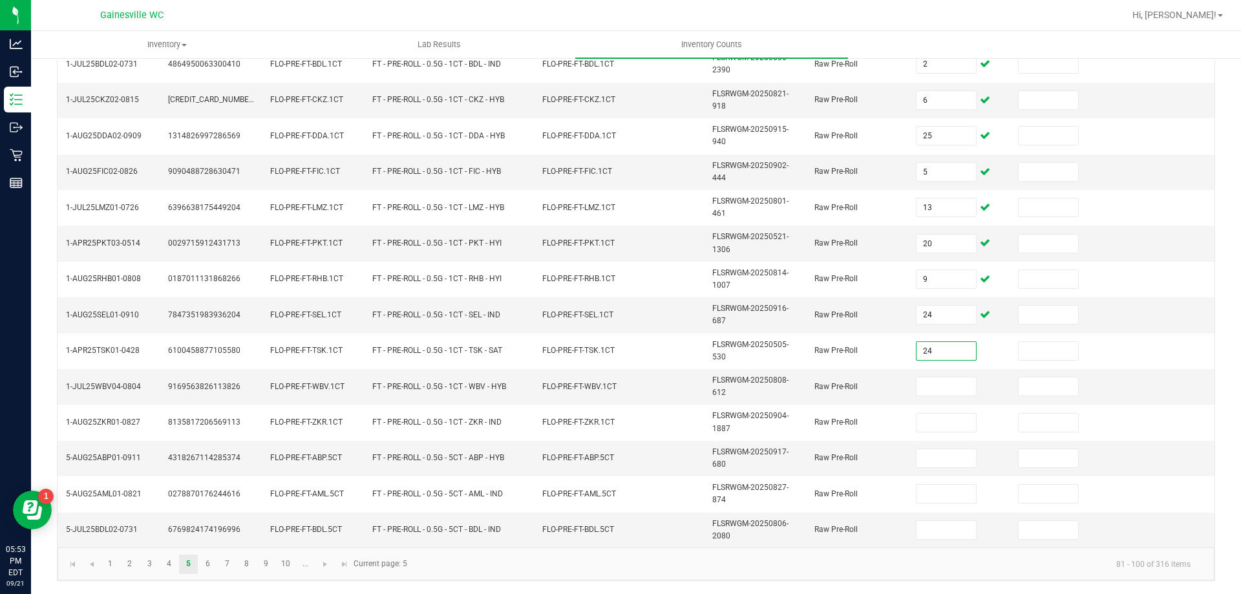
type input "24"
type input "6"
type input "7"
type input "9"
type input "2"
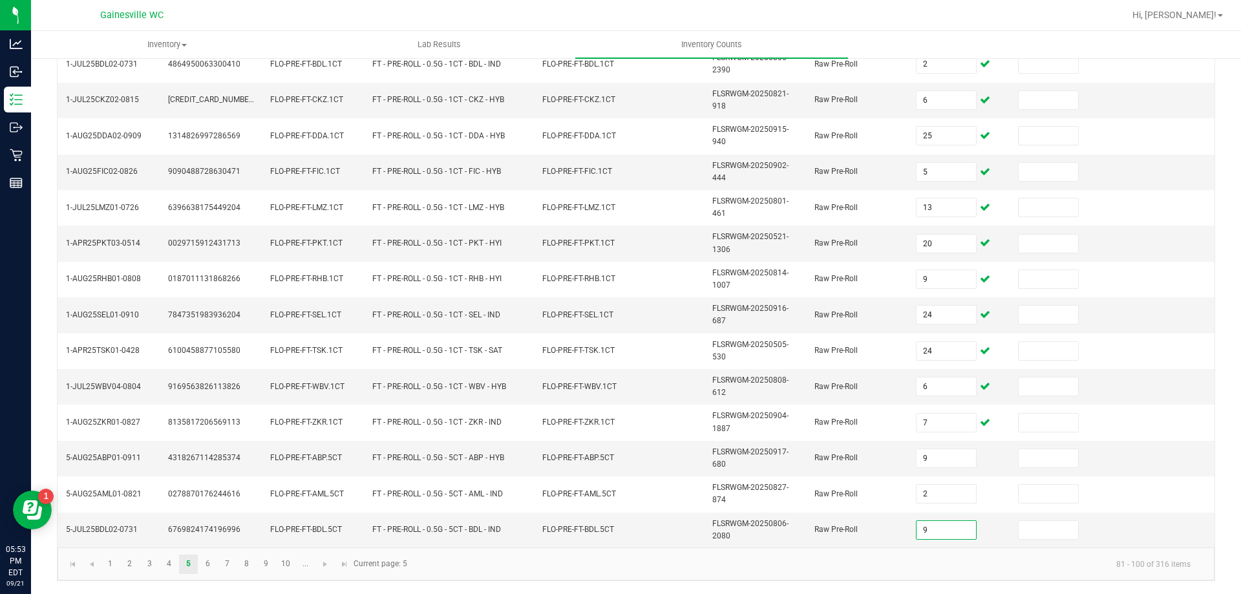
type input "9"
click at [328, 569] on span "Go to the next page" at bounding box center [325, 564] width 10 height 10
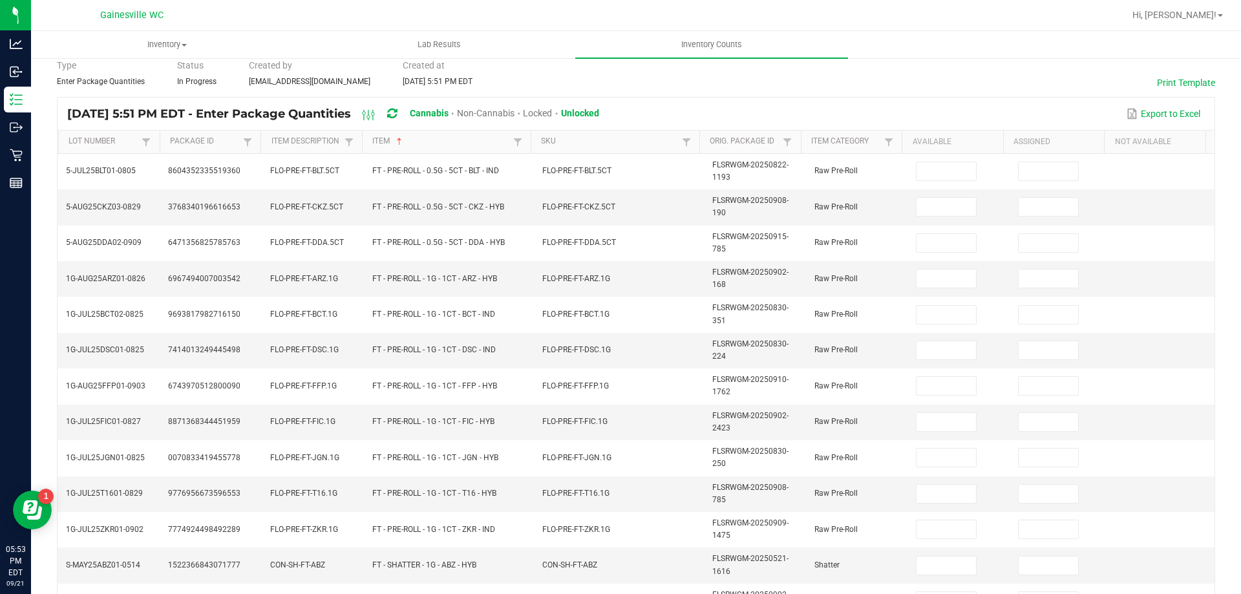
scroll to position [54, 0]
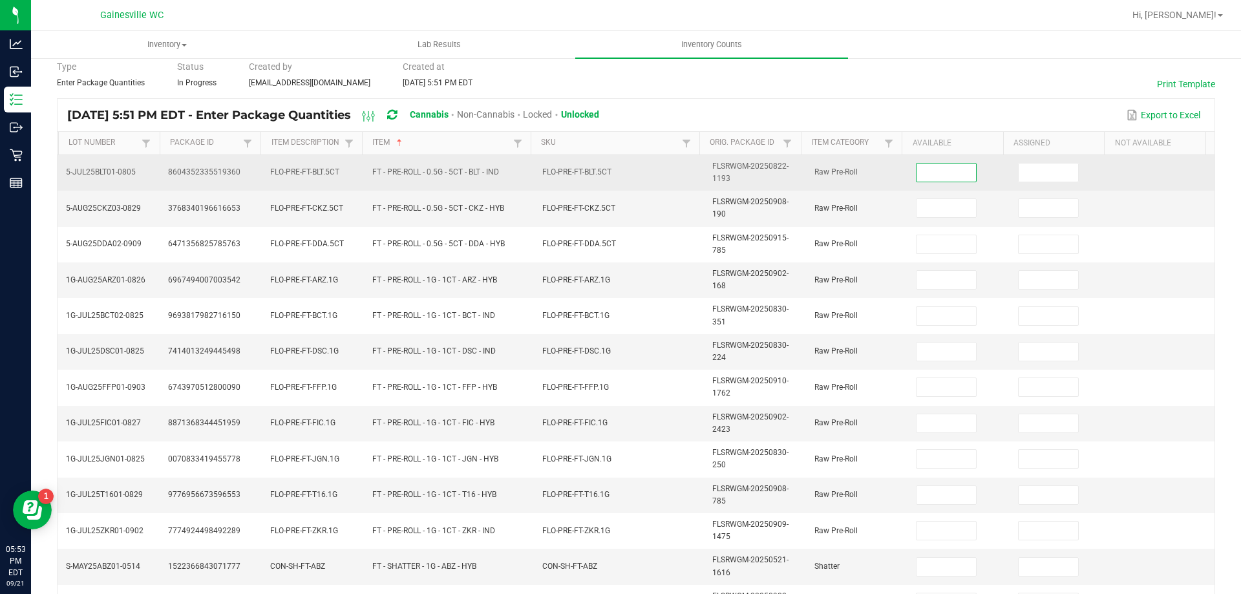
click at [916, 174] on input at bounding box center [945, 172] width 59 height 18
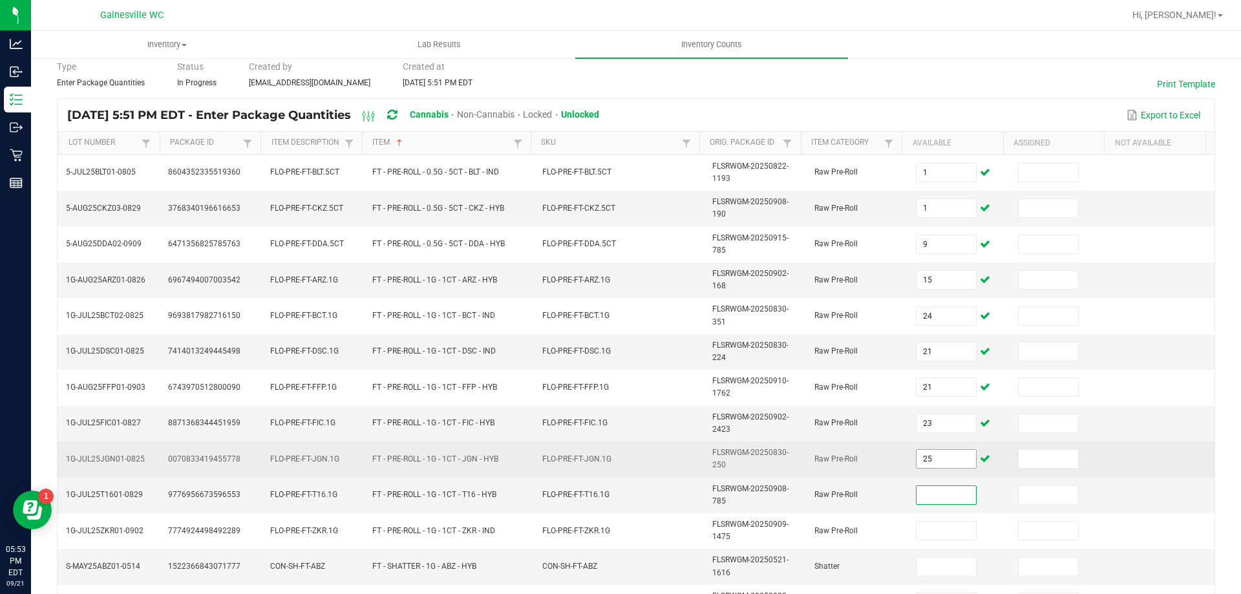
click at [943, 456] on input "25" at bounding box center [945, 459] width 59 height 18
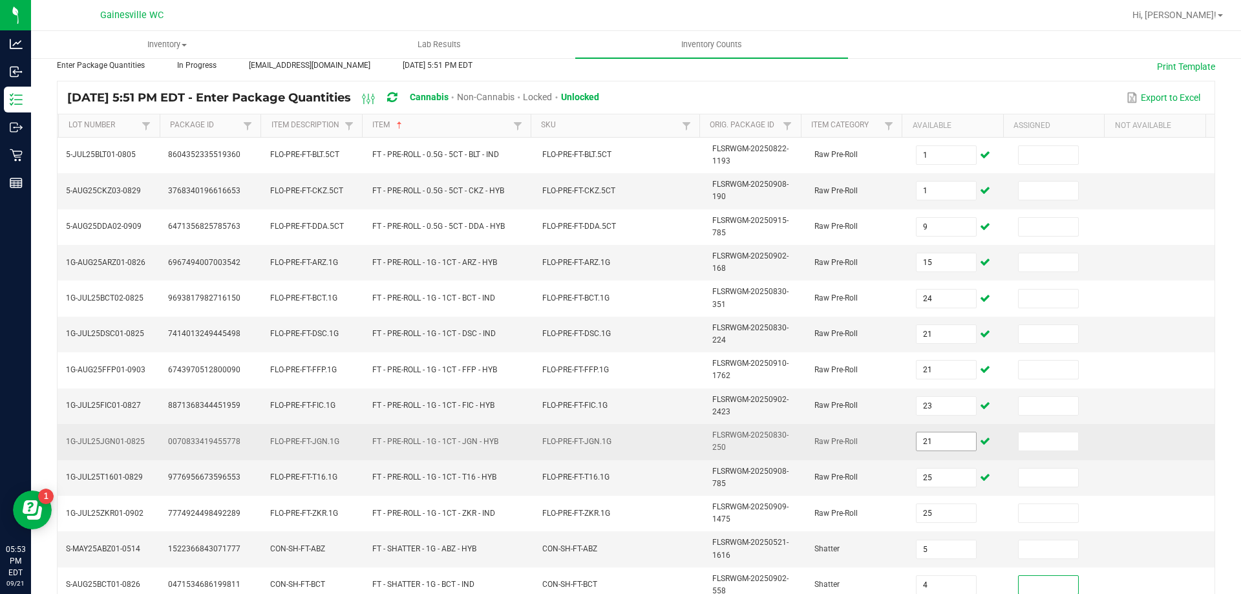
scroll to position [377, 0]
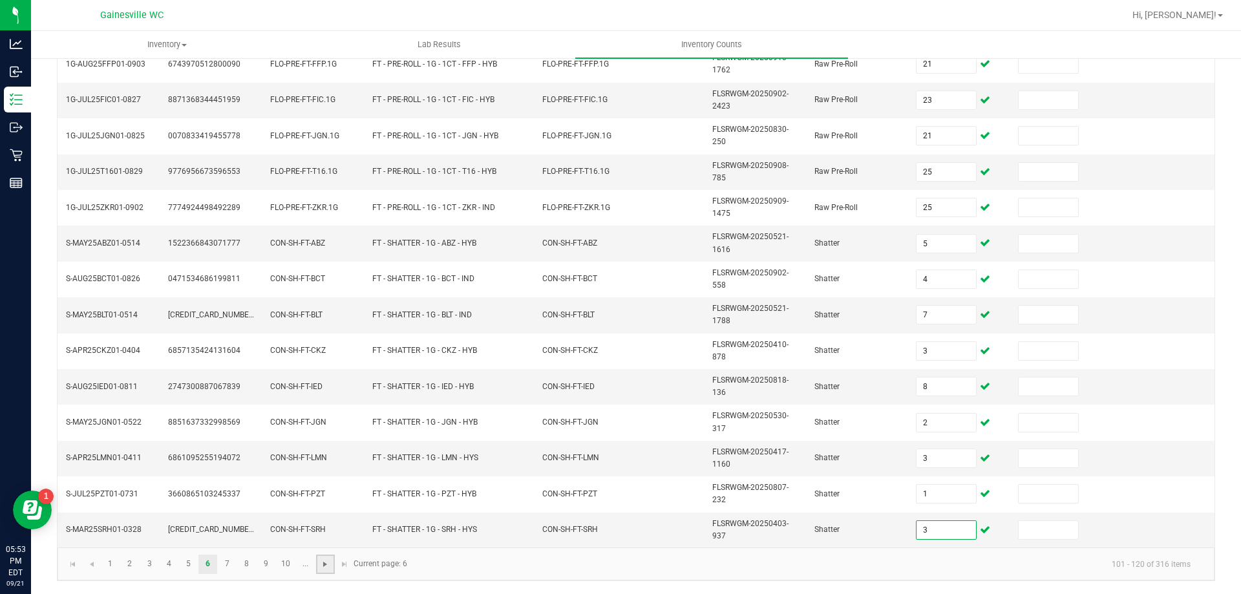
click at [330, 560] on span "Go to the next page" at bounding box center [325, 564] width 10 height 10
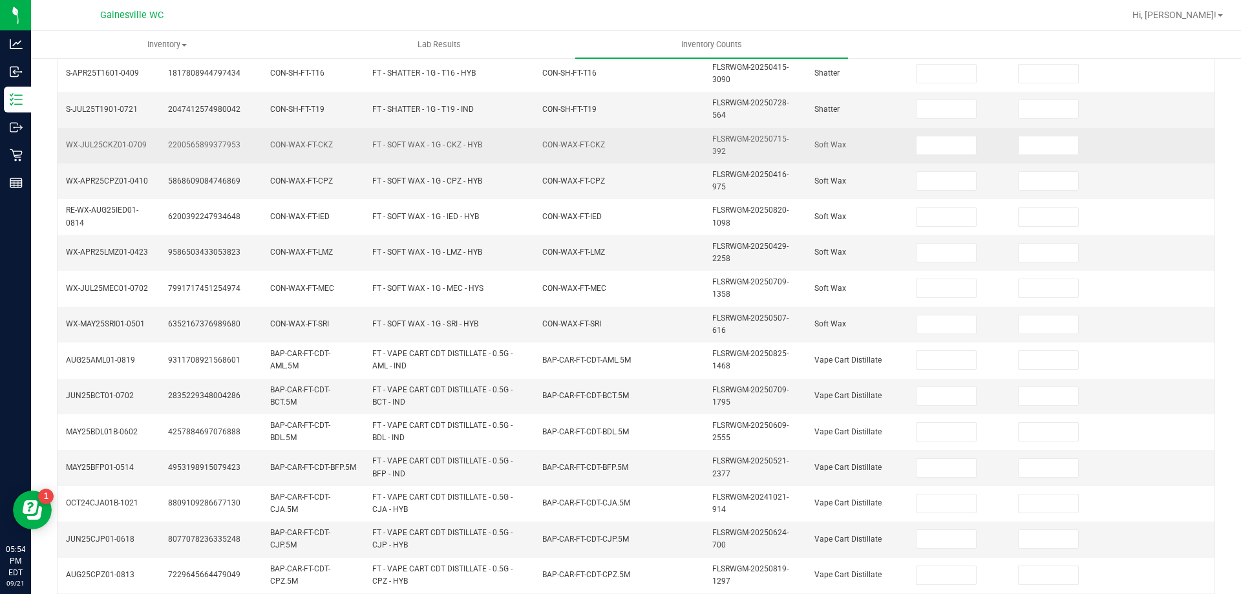
scroll to position [118, 0]
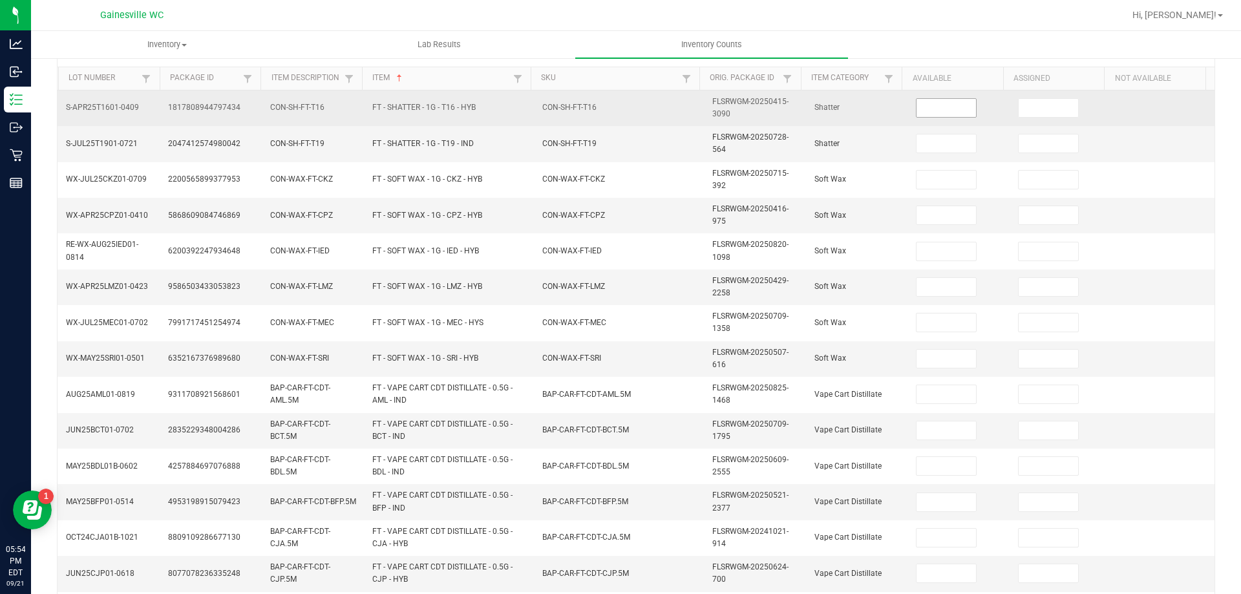
click at [956, 102] on input at bounding box center [945, 108] width 59 height 18
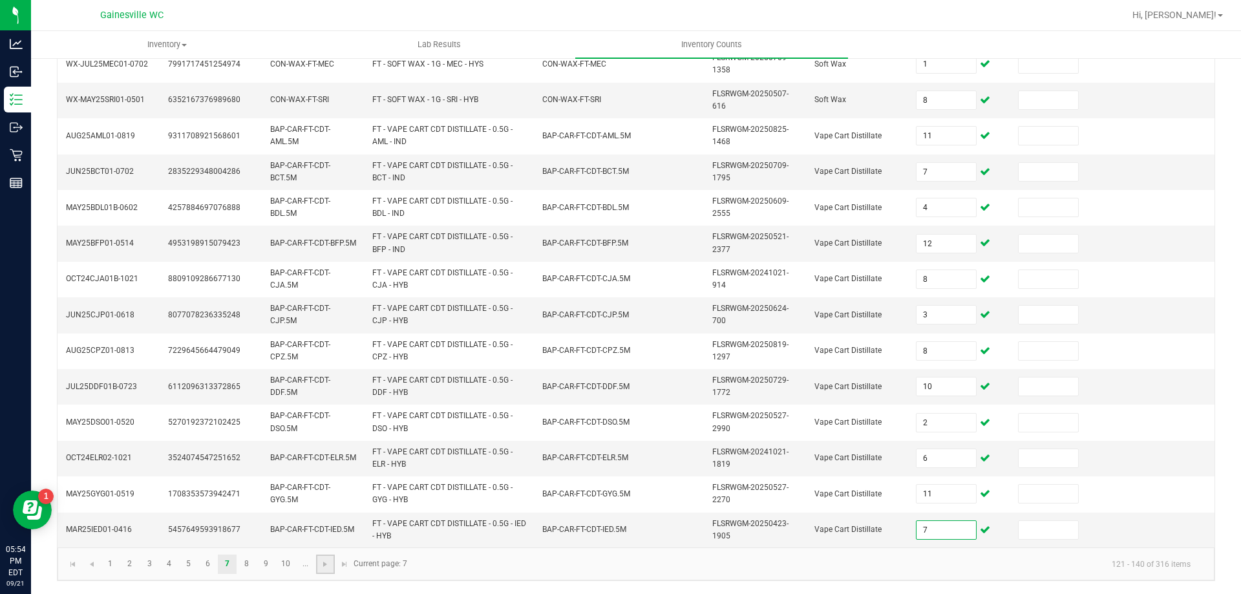
click at [320, 557] on link at bounding box center [325, 563] width 19 height 19
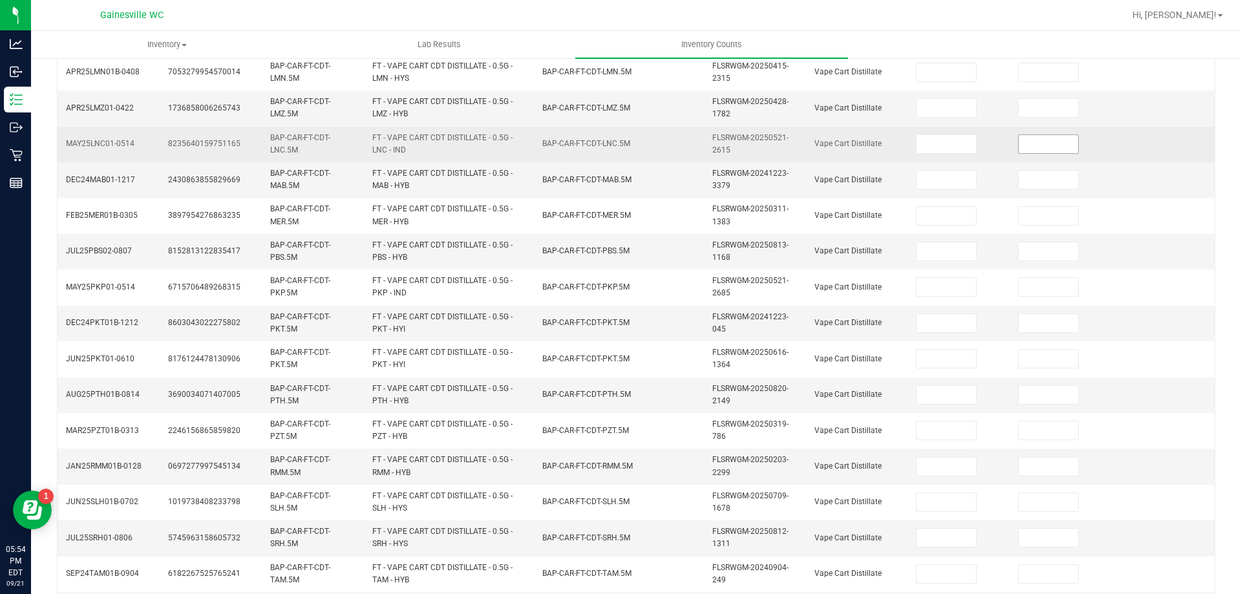
scroll to position [118, 0]
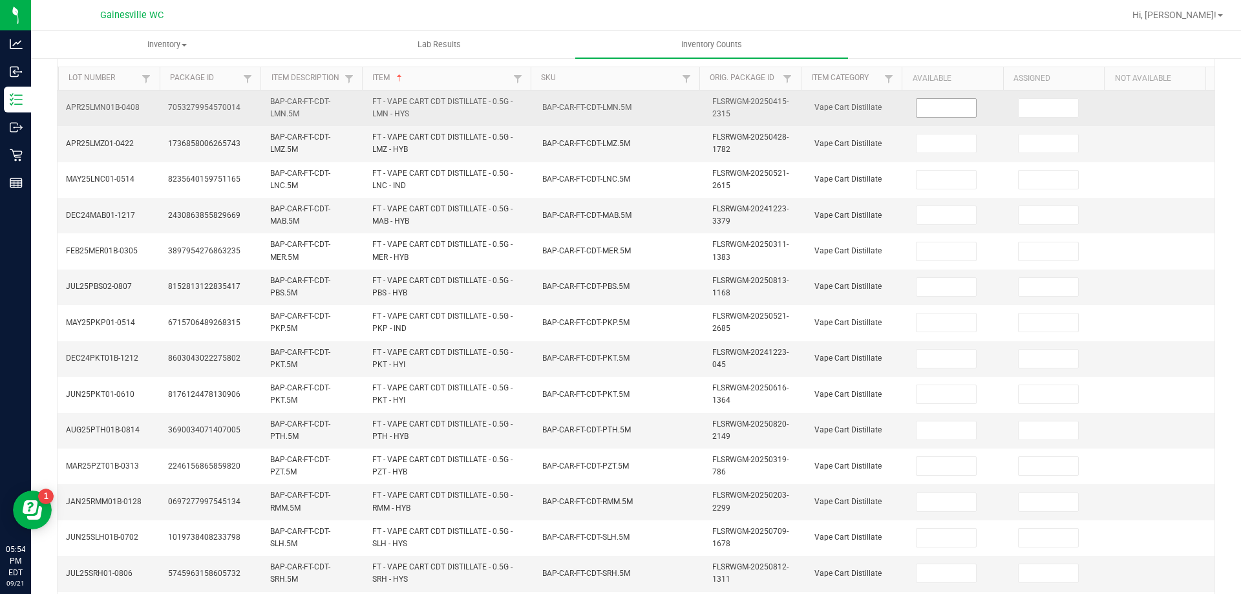
click at [951, 114] on input at bounding box center [945, 108] width 59 height 18
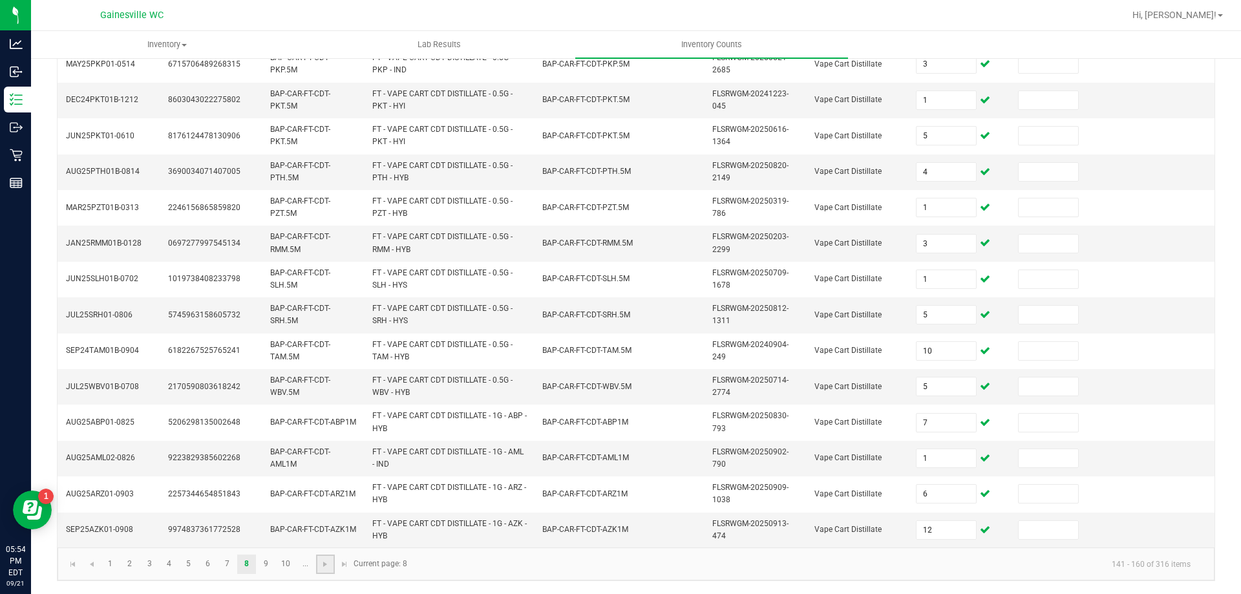
click at [319, 569] on link at bounding box center [325, 563] width 19 height 19
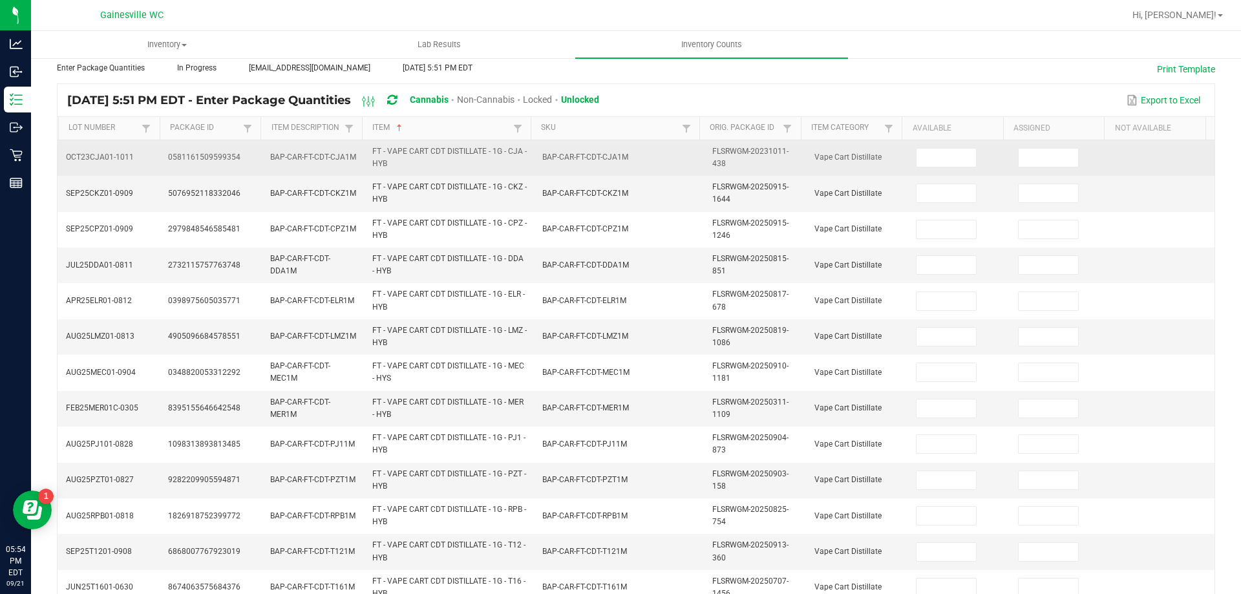
scroll to position [54, 0]
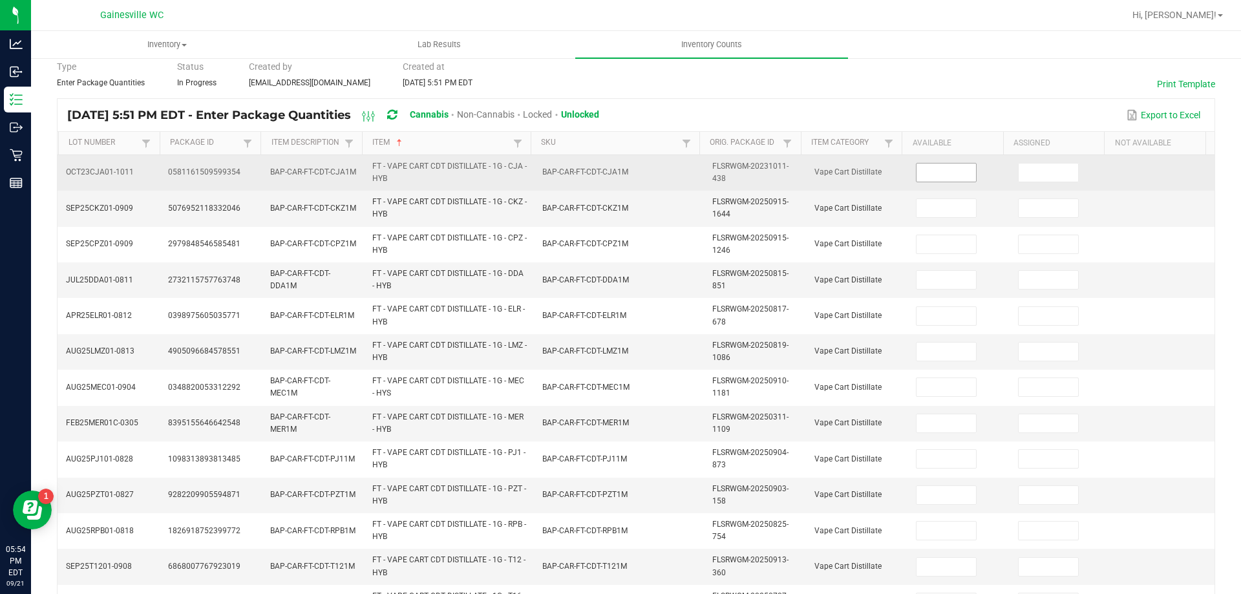
click at [939, 170] on input at bounding box center [945, 172] width 59 height 18
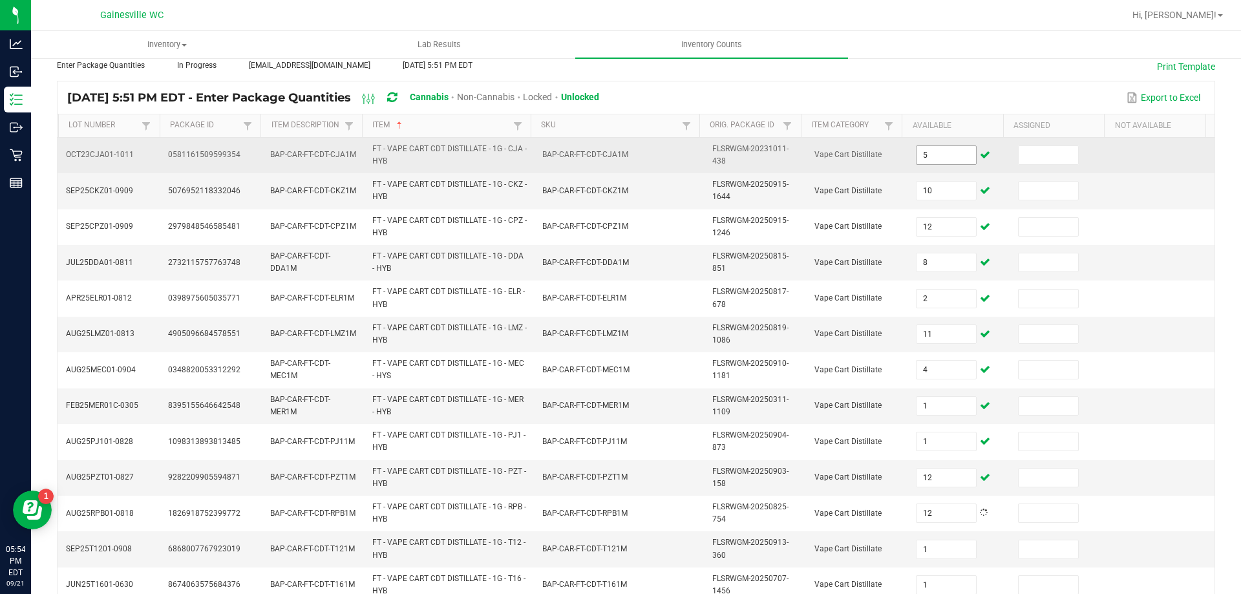
scroll to position [377, 0]
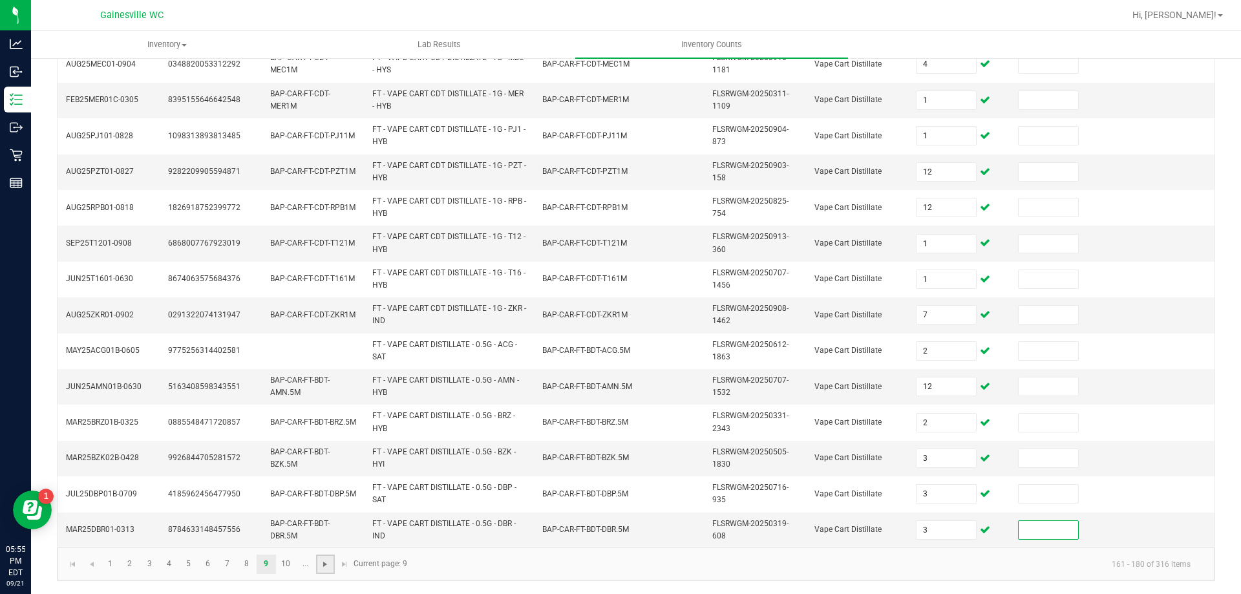
click at [326, 567] on span "Go to the next page" at bounding box center [325, 564] width 10 height 10
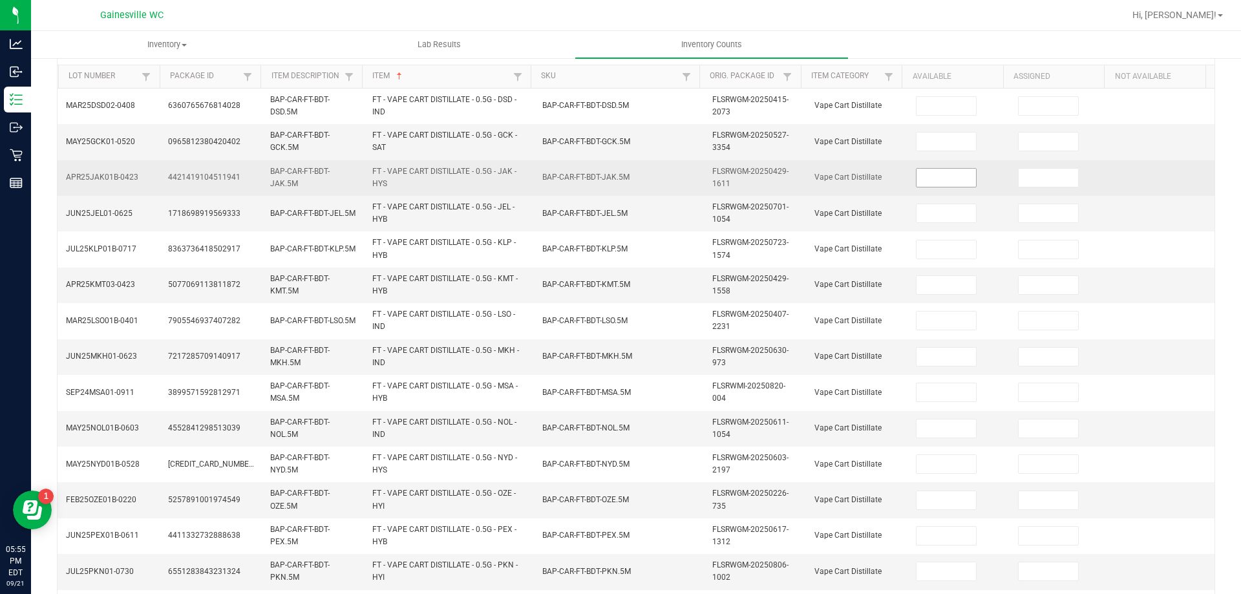
scroll to position [118, 0]
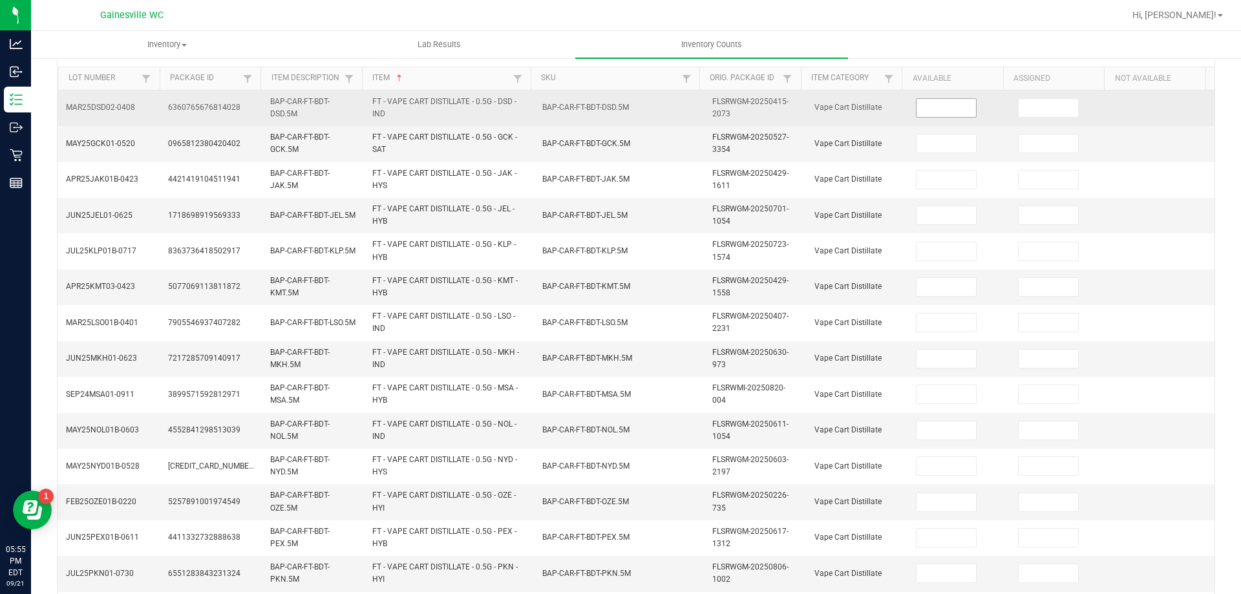
click at [938, 115] on input at bounding box center [945, 108] width 59 height 18
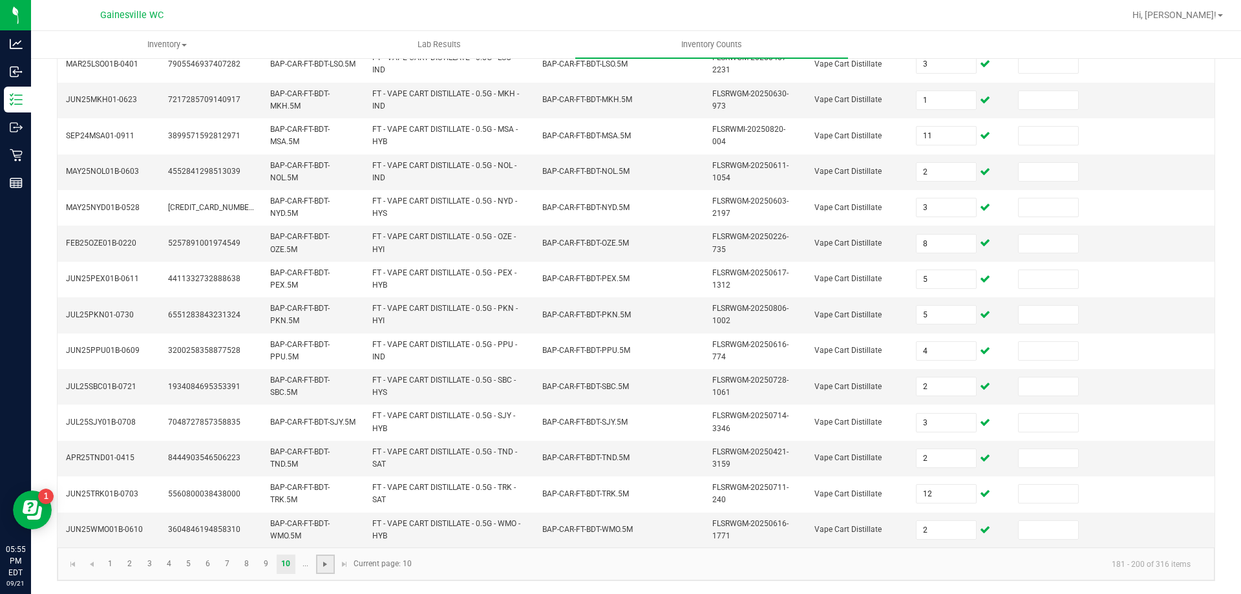
click at [328, 560] on span "Go to the next page" at bounding box center [325, 564] width 10 height 10
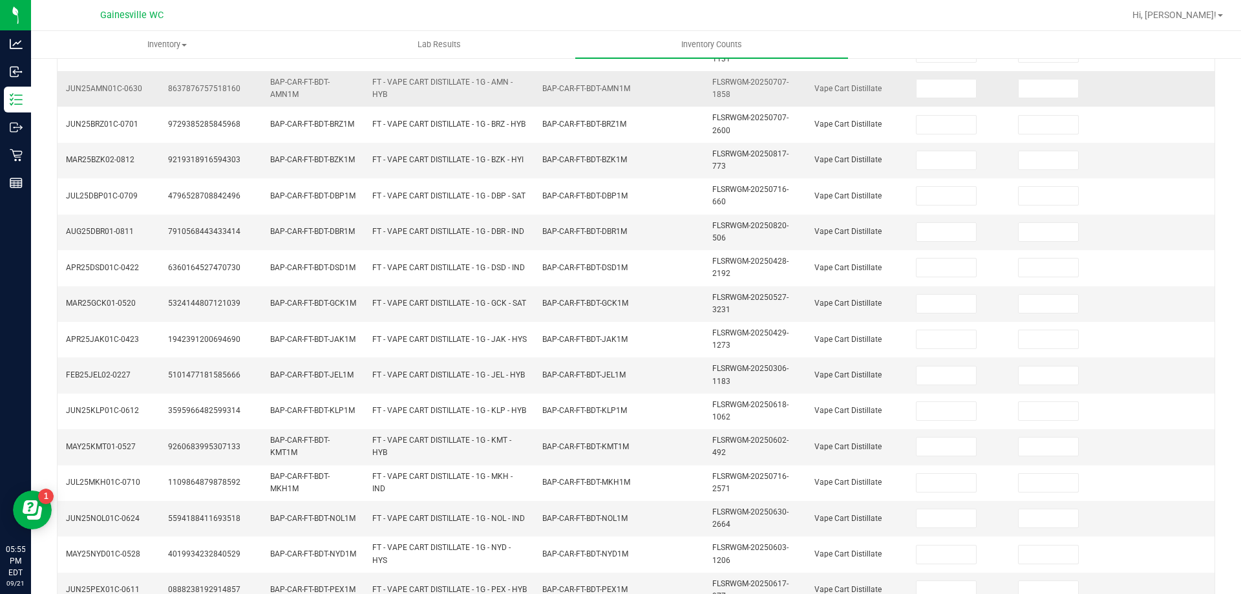
scroll to position [118, 0]
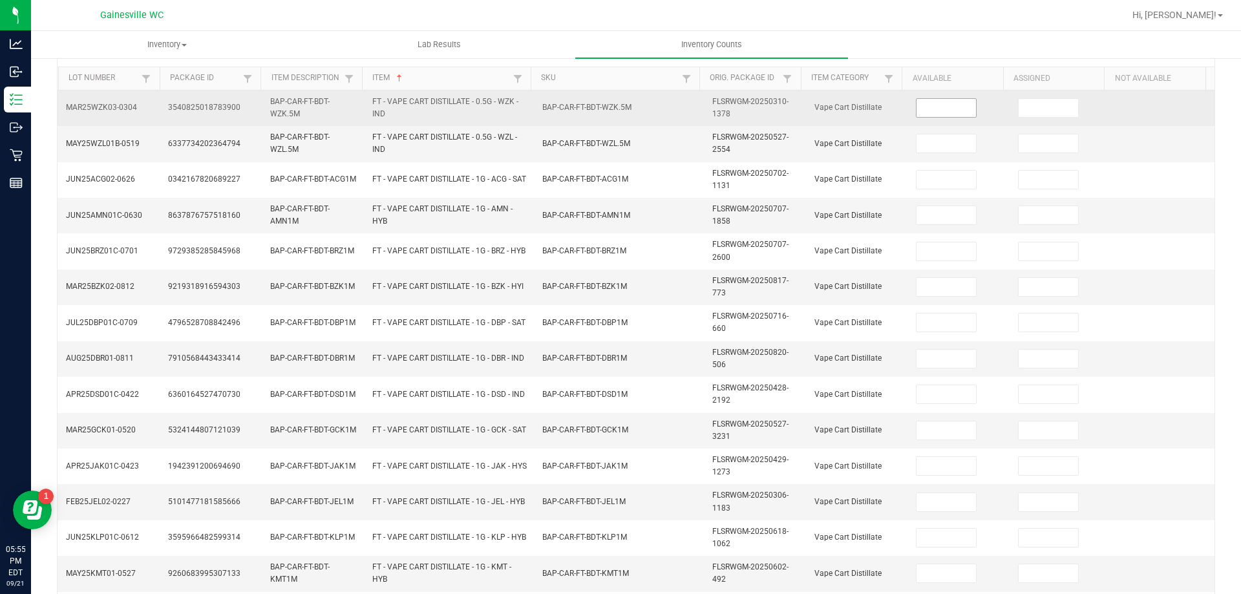
click at [946, 109] on input at bounding box center [945, 108] width 59 height 18
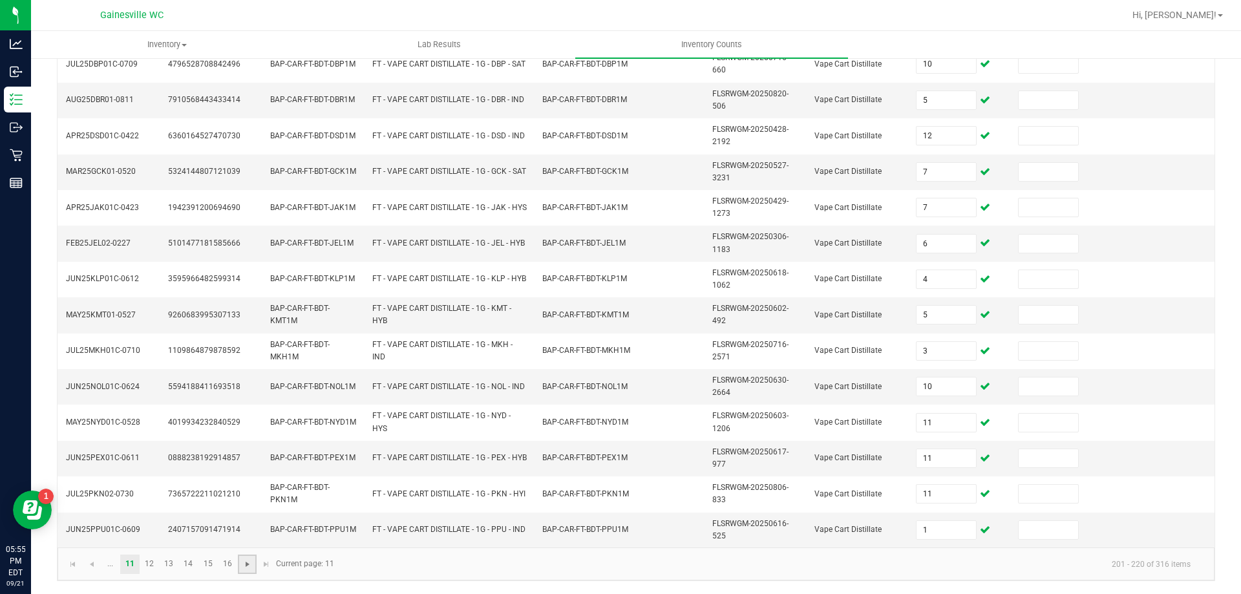
click at [250, 565] on span "Go to the next page" at bounding box center [247, 564] width 10 height 10
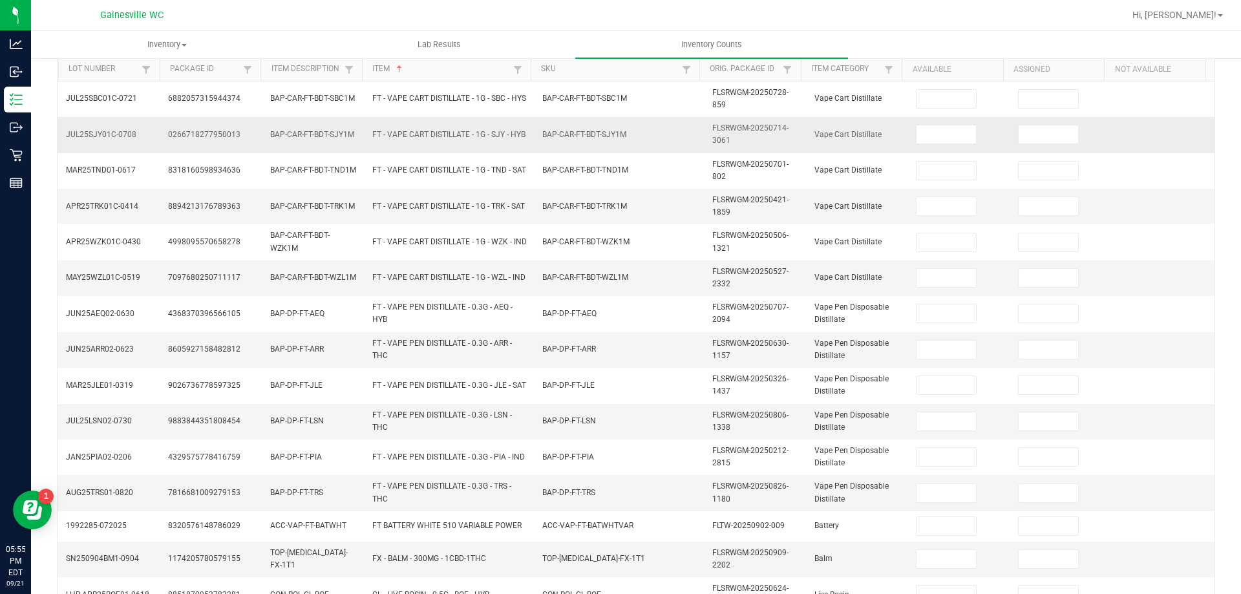
scroll to position [113, 0]
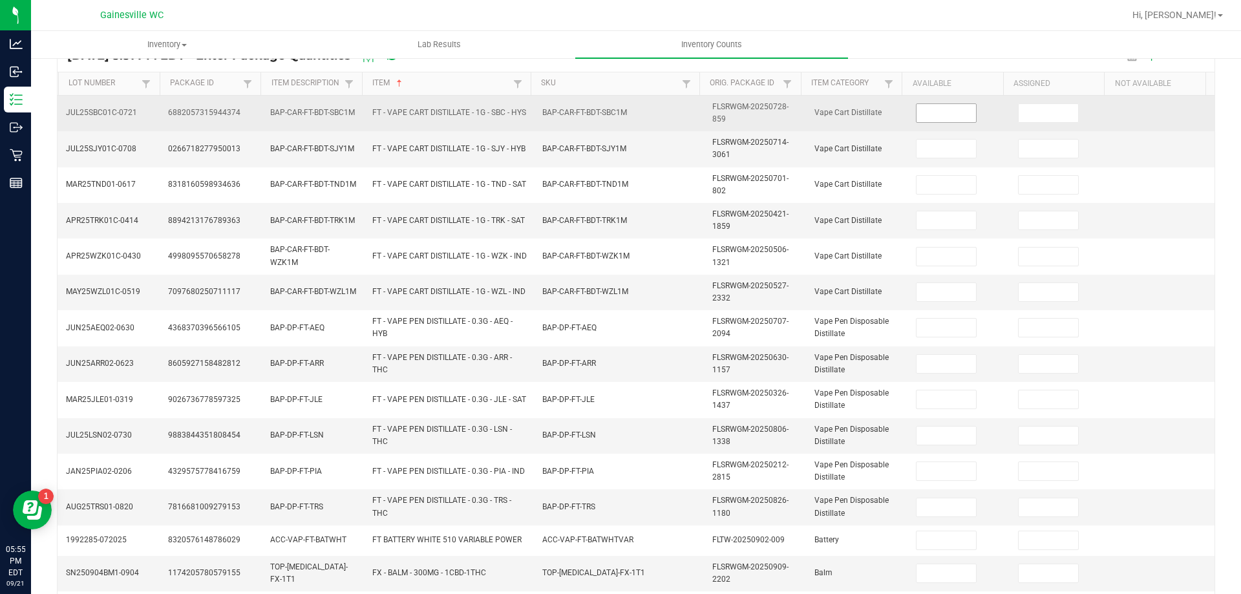
click at [949, 116] on input at bounding box center [945, 113] width 59 height 18
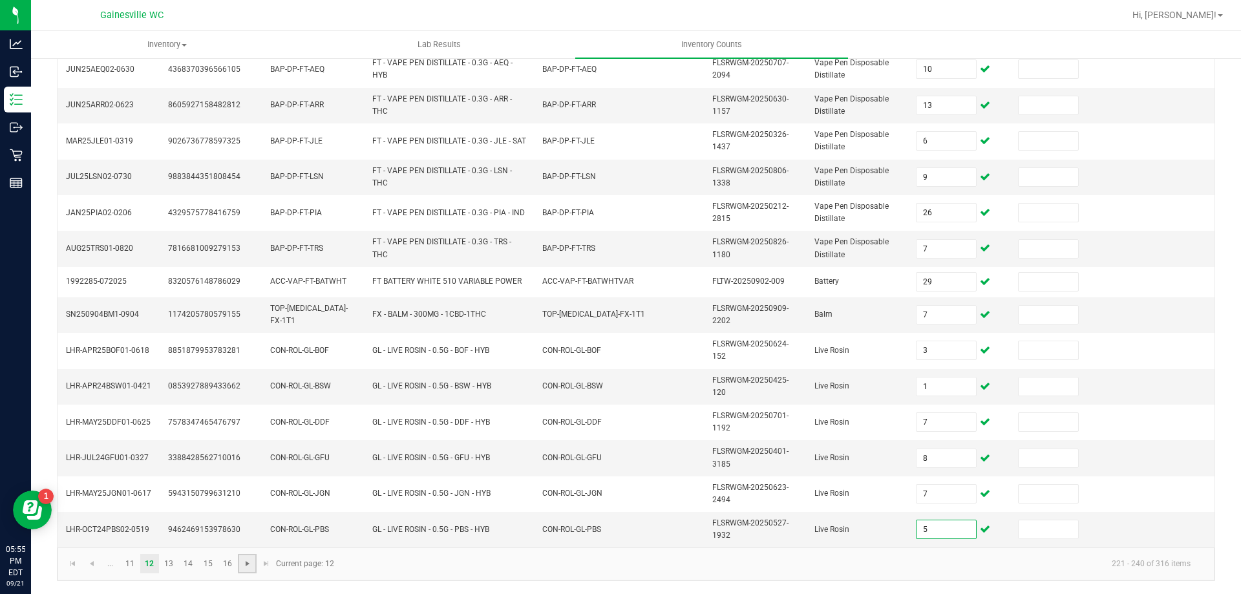
click at [243, 565] on span "Go to the next page" at bounding box center [247, 563] width 10 height 10
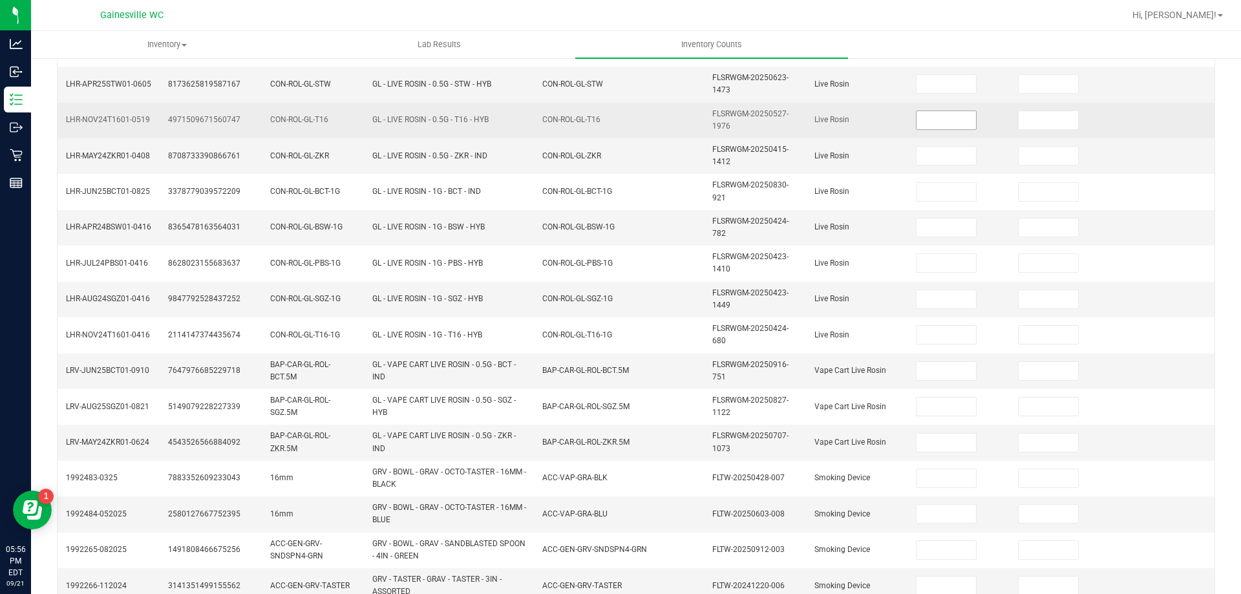
scroll to position [113, 0]
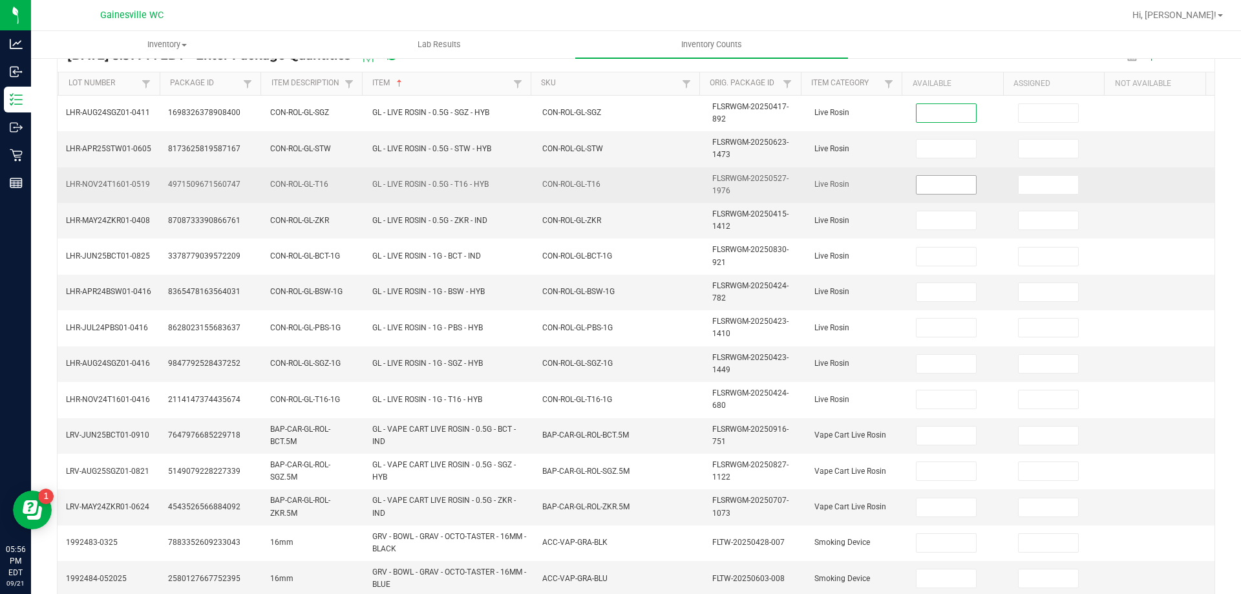
click at [927, 116] on input at bounding box center [945, 113] width 59 height 18
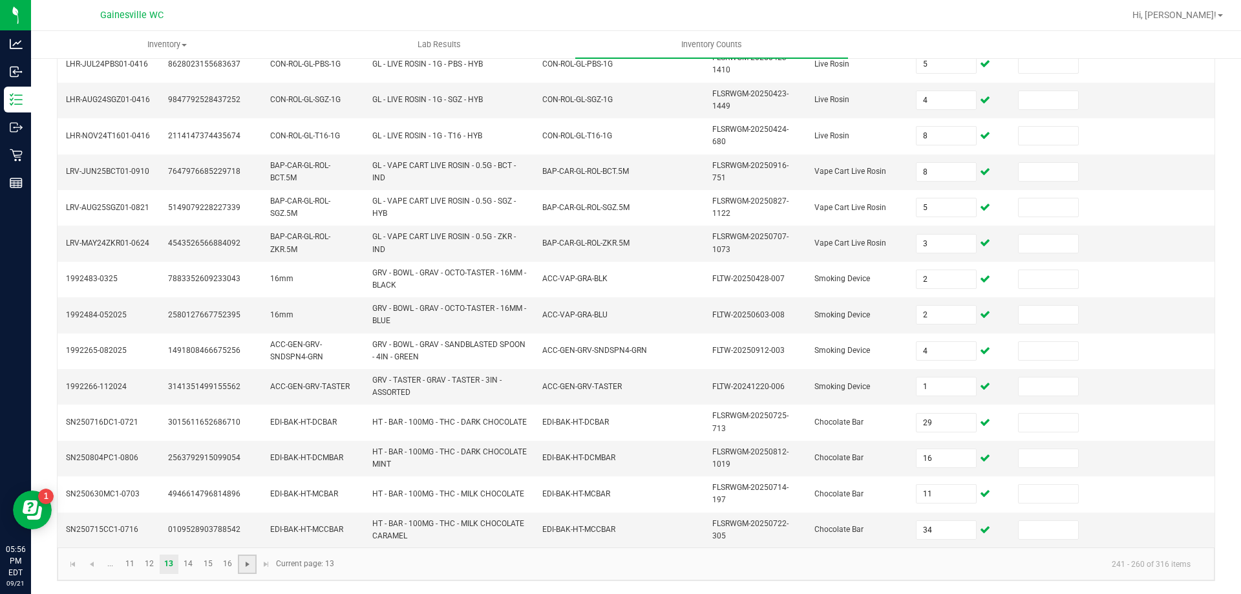
click at [242, 566] on span "Go to the next page" at bounding box center [247, 564] width 10 height 10
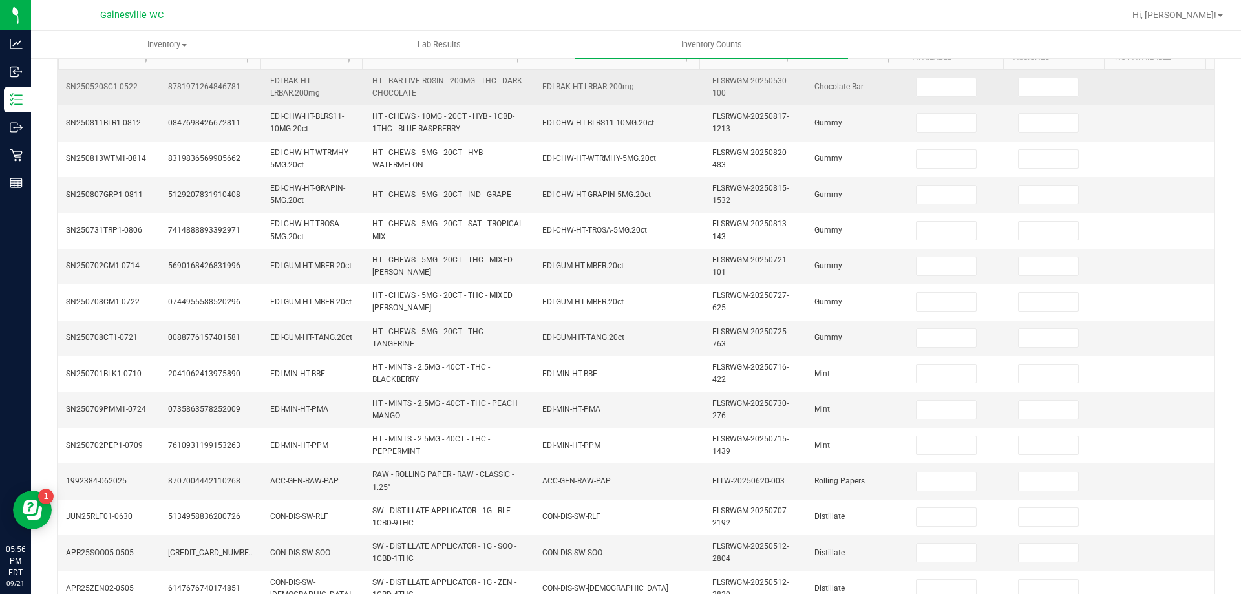
scroll to position [118, 0]
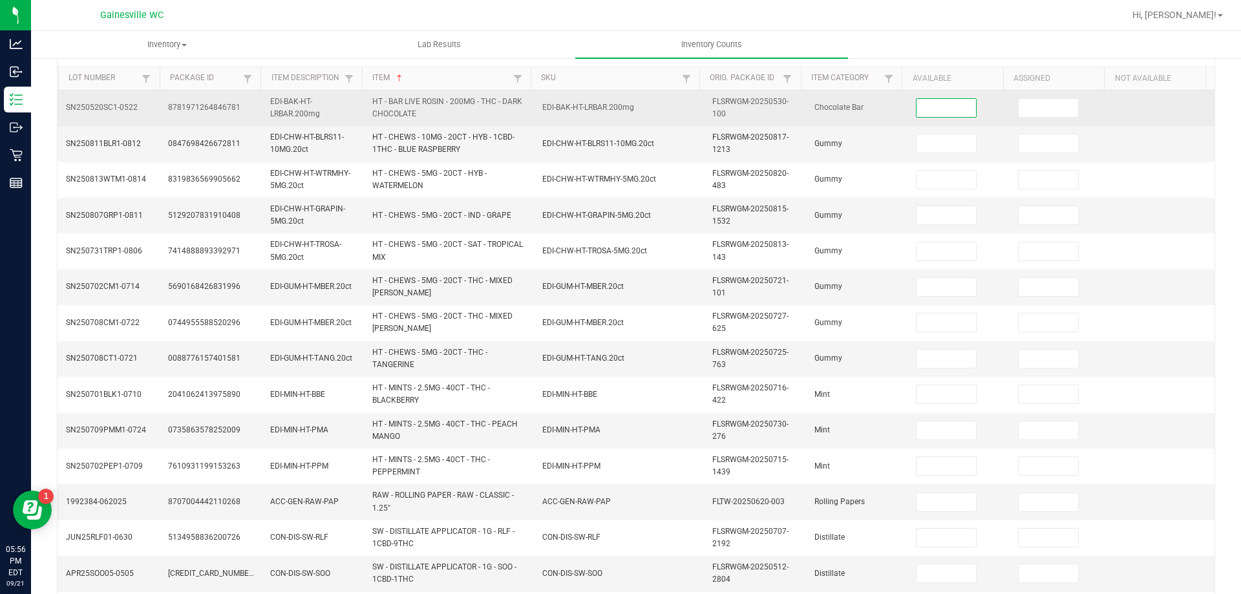
click at [936, 109] on input at bounding box center [945, 108] width 59 height 18
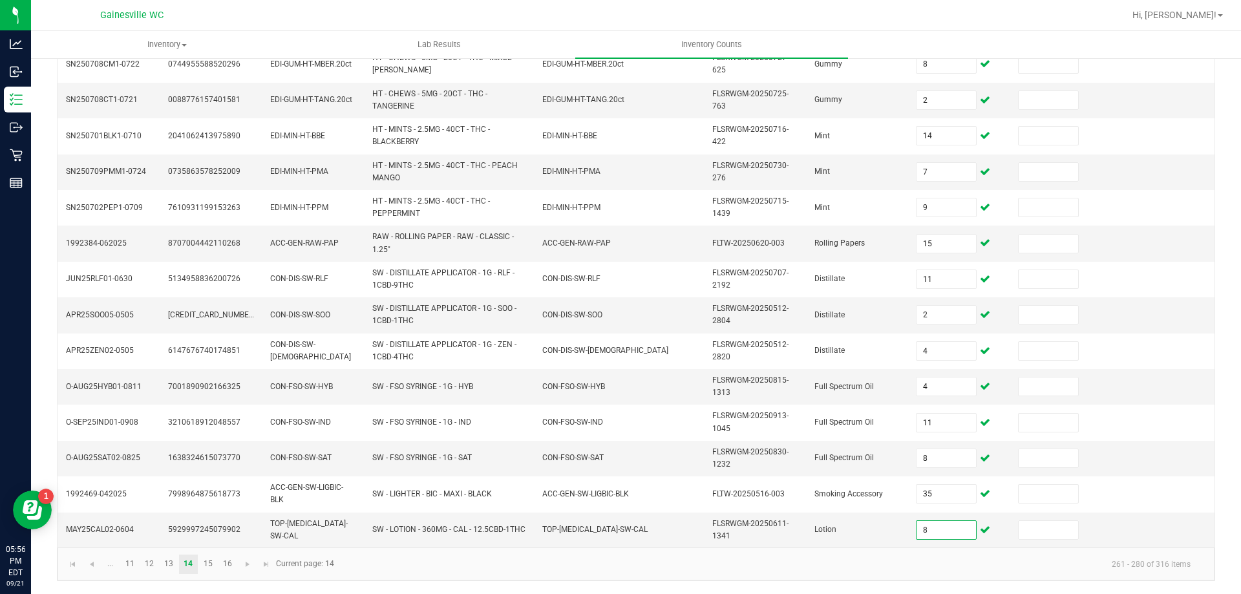
click at [246, 575] on kendo-pager "... 11 12 13 14 15 16 261 - 280 of 316 items Current page: 14" at bounding box center [636, 563] width 1157 height 33
click at [246, 569] on span "Go to the next page" at bounding box center [247, 564] width 10 height 10
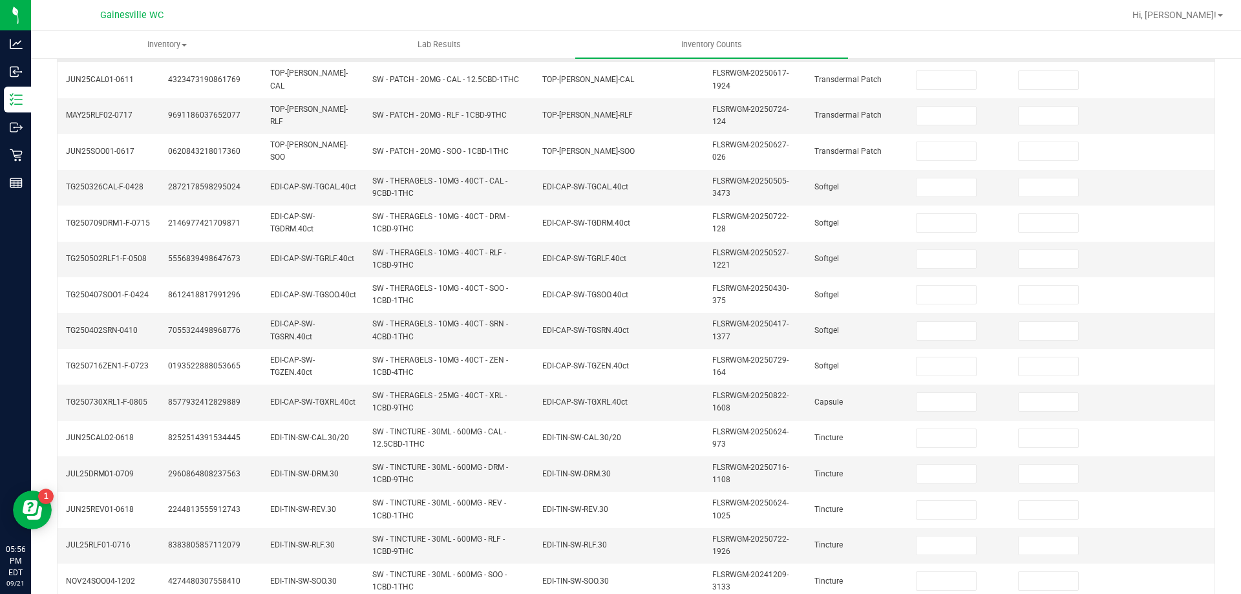
scroll to position [118, 0]
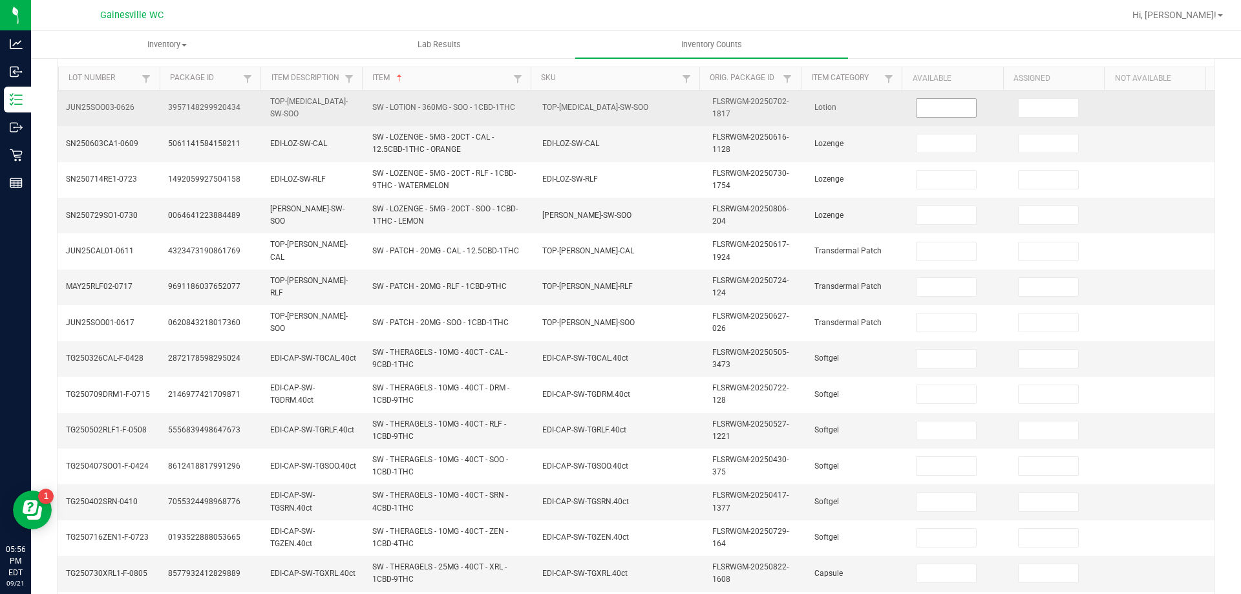
click at [943, 108] on input at bounding box center [945, 108] width 59 height 18
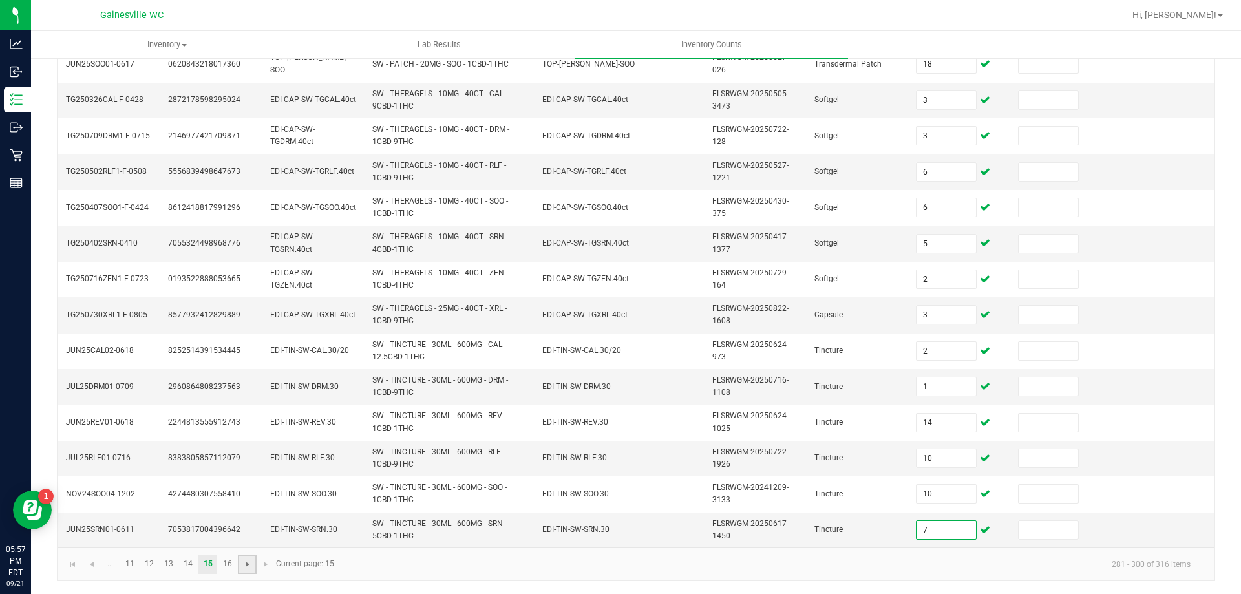
click at [245, 569] on span "Go to the next page" at bounding box center [247, 564] width 10 height 10
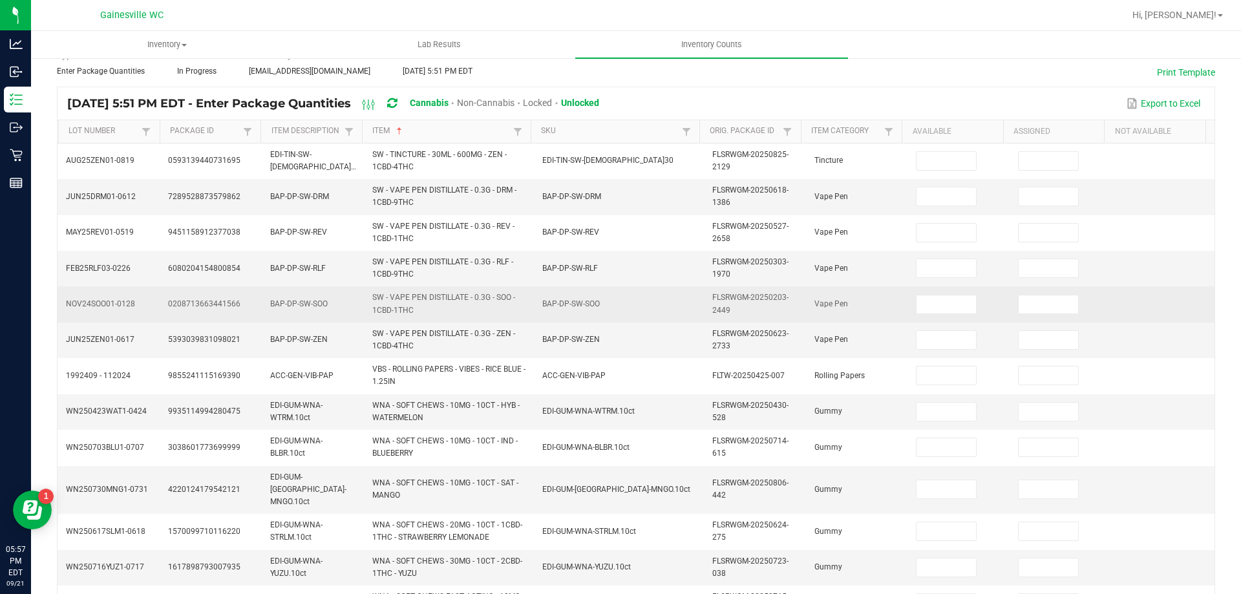
scroll to position [0, 0]
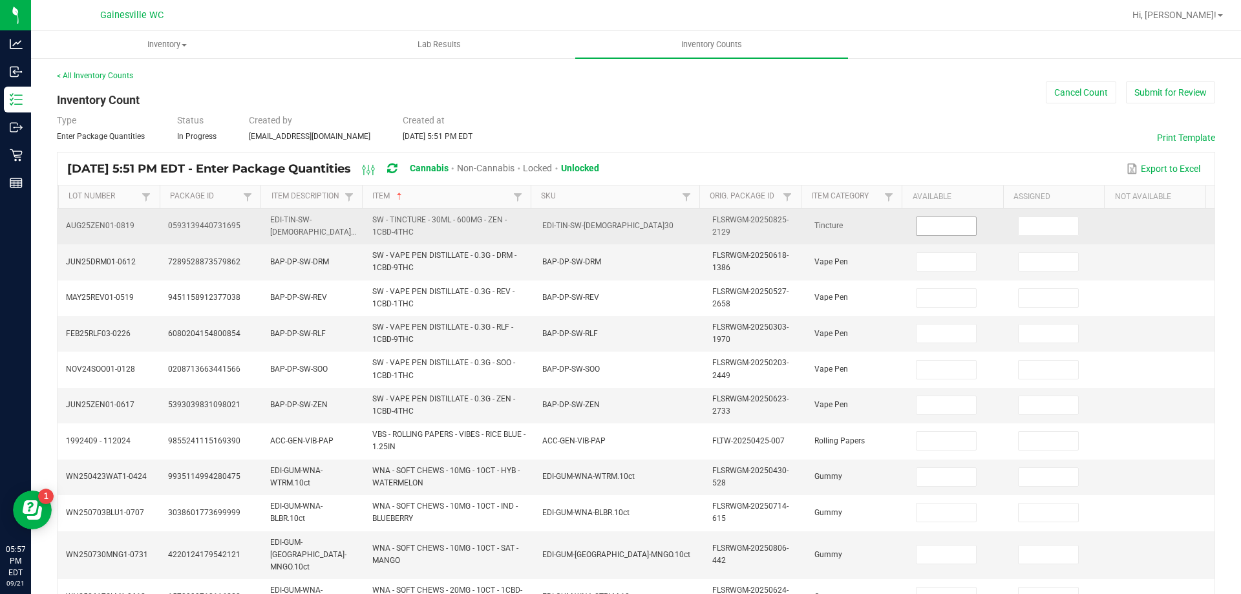
click at [947, 238] on td at bounding box center [959, 227] width 102 height 36
click at [947, 234] on input at bounding box center [945, 226] width 59 height 18
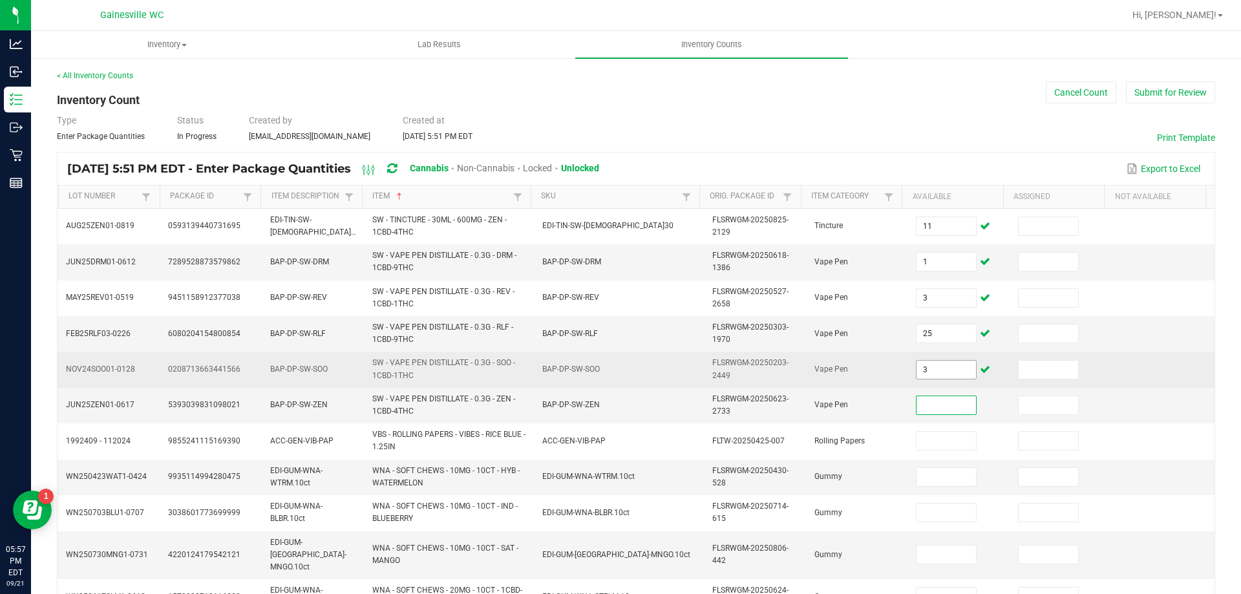
click at [941, 375] on input "3" at bounding box center [945, 370] width 59 height 18
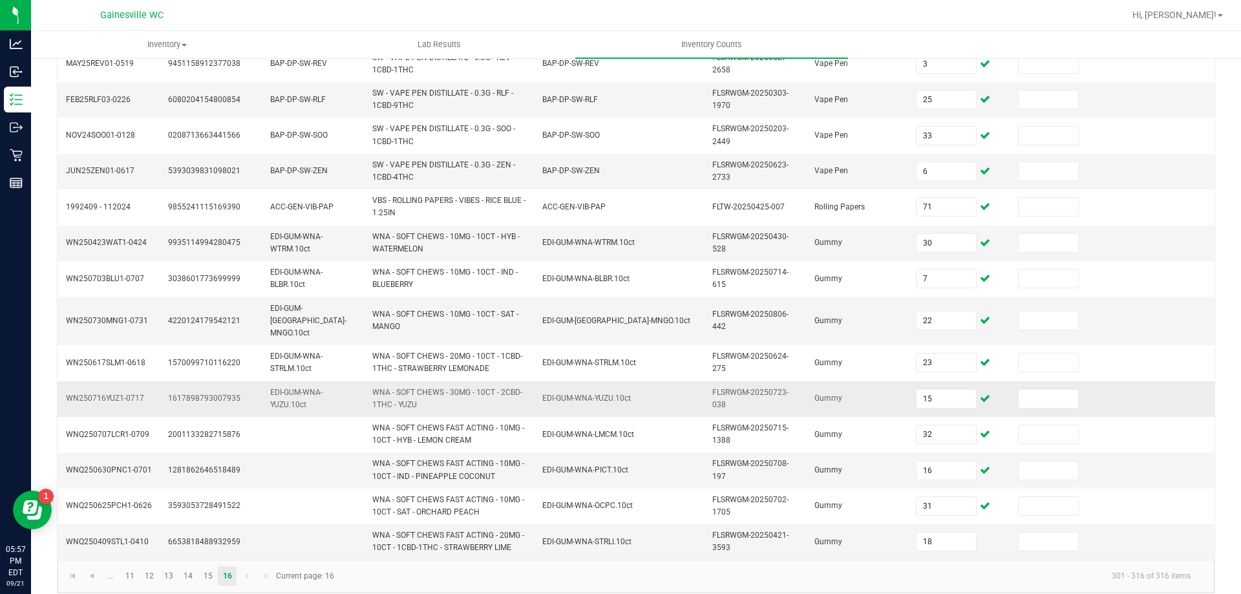
click at [859, 381] on td "Gummy" at bounding box center [857, 399] width 102 height 36
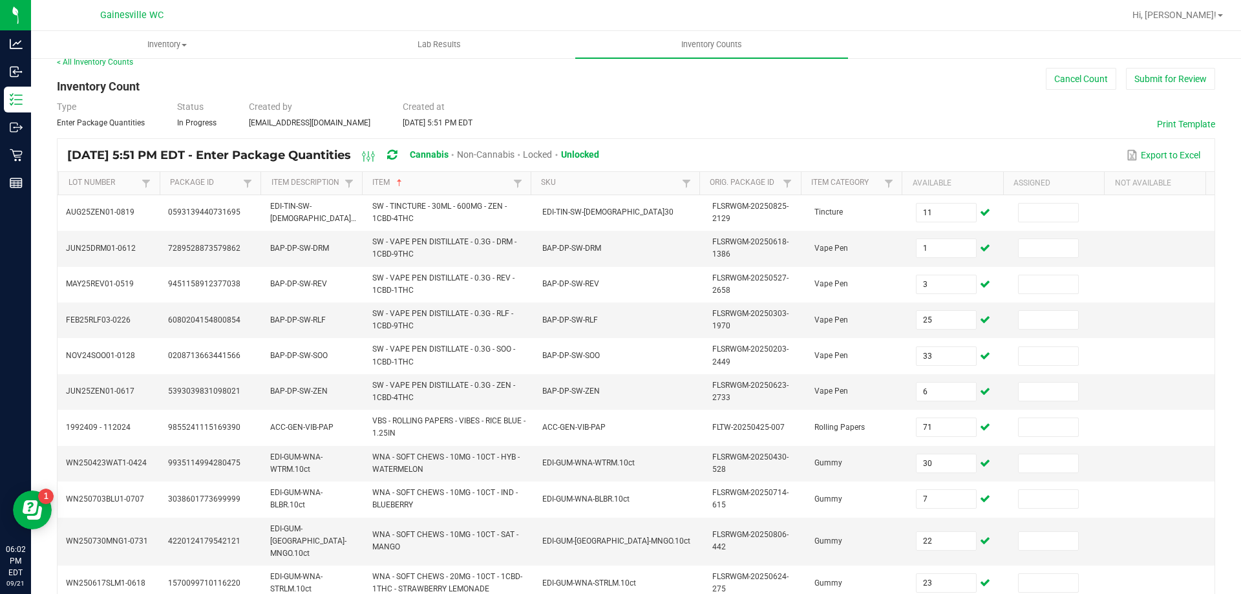
scroll to position [0, 0]
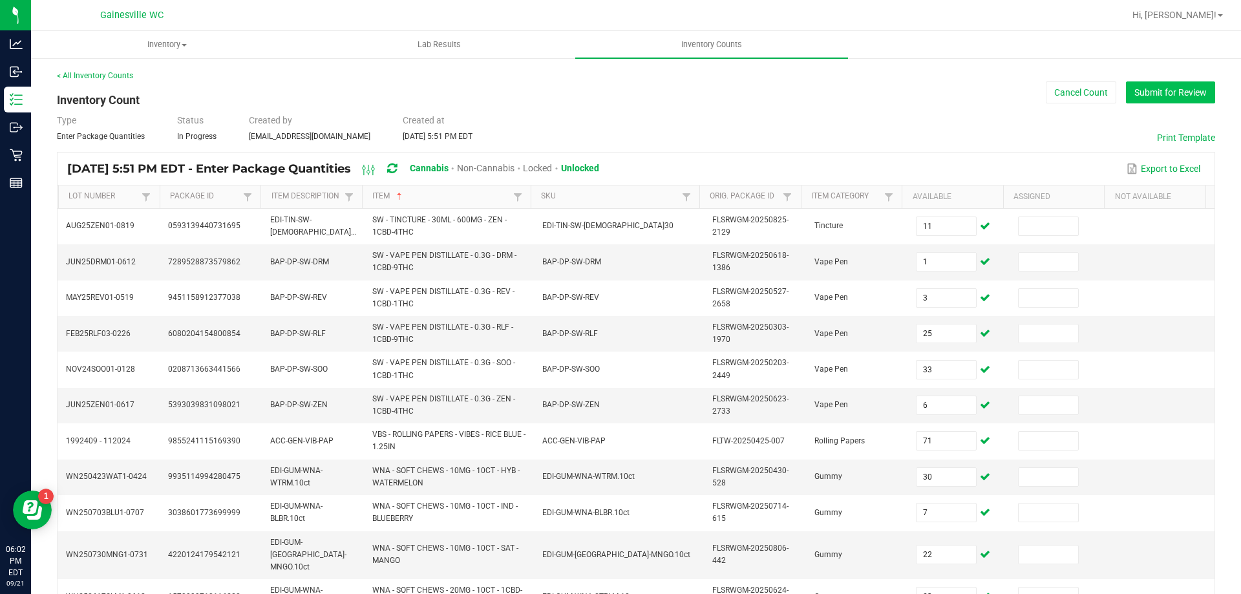
click at [1153, 99] on button "Submit for Review" at bounding box center [1170, 92] width 89 height 22
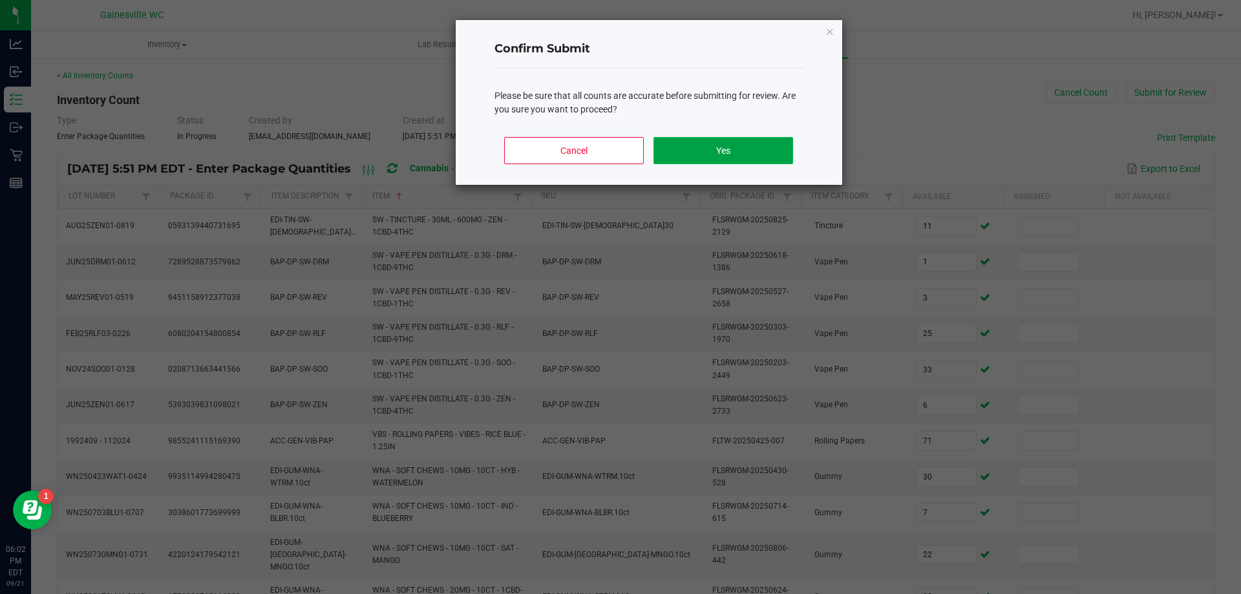
click at [733, 140] on button "Yes" at bounding box center [722, 150] width 139 height 27
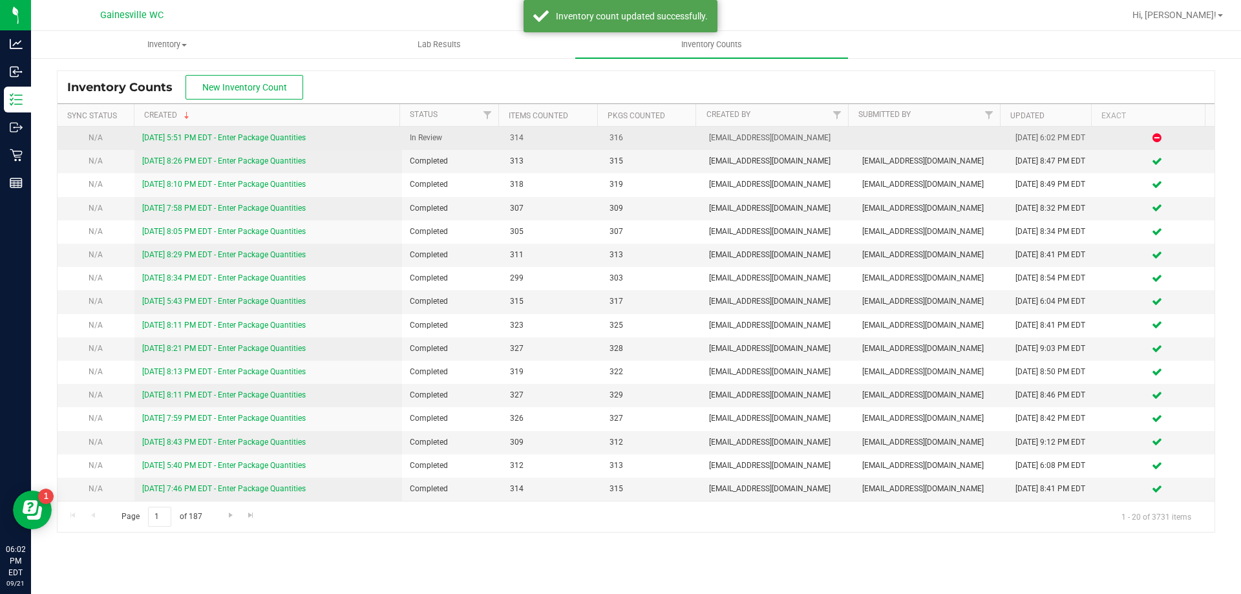
click at [227, 136] on link "9/21/25 5:51 PM EDT - Enter Package Quantities" at bounding box center [223, 137] width 163 height 9
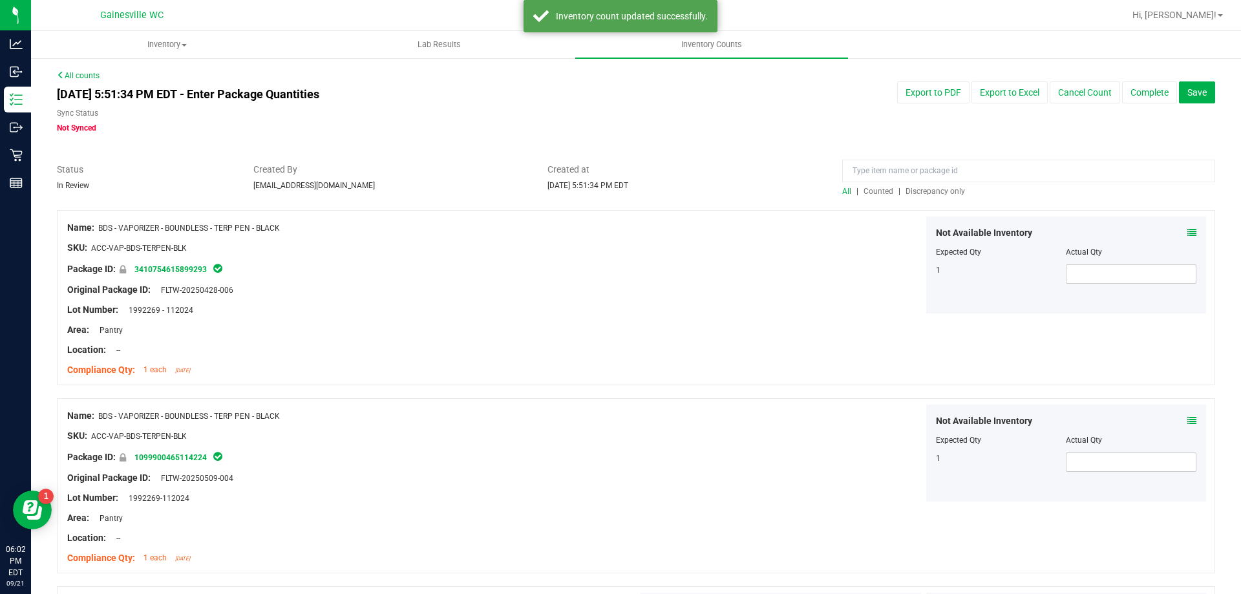
click at [951, 191] on span "Discrepancy only" at bounding box center [934, 191] width 59 height 9
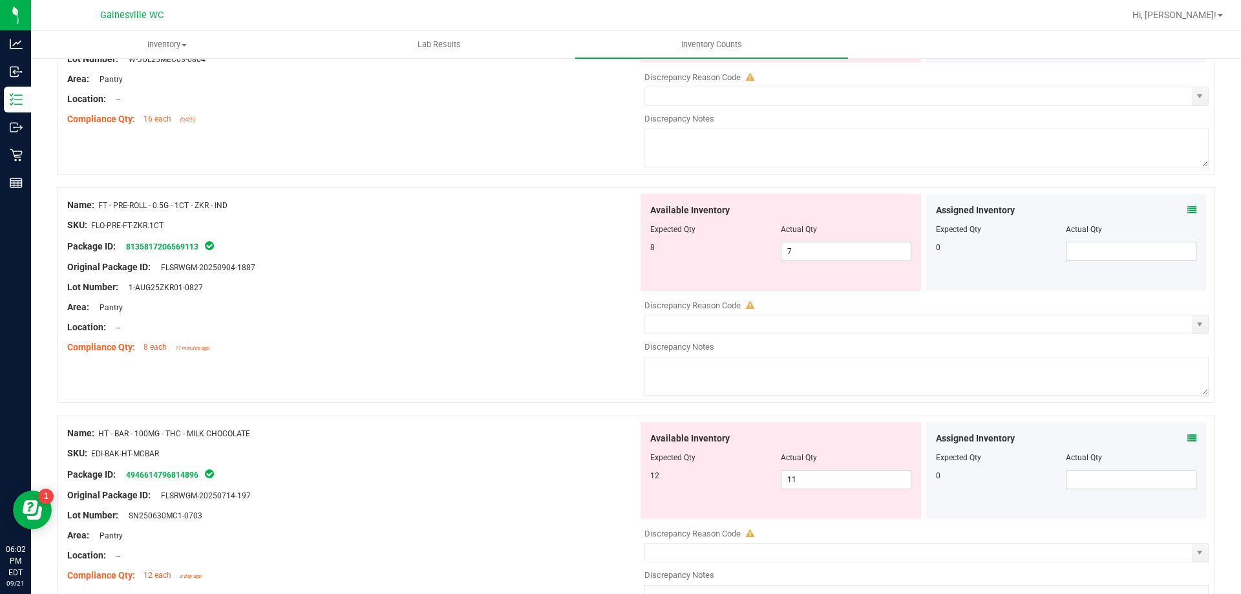
scroll to position [258, 0]
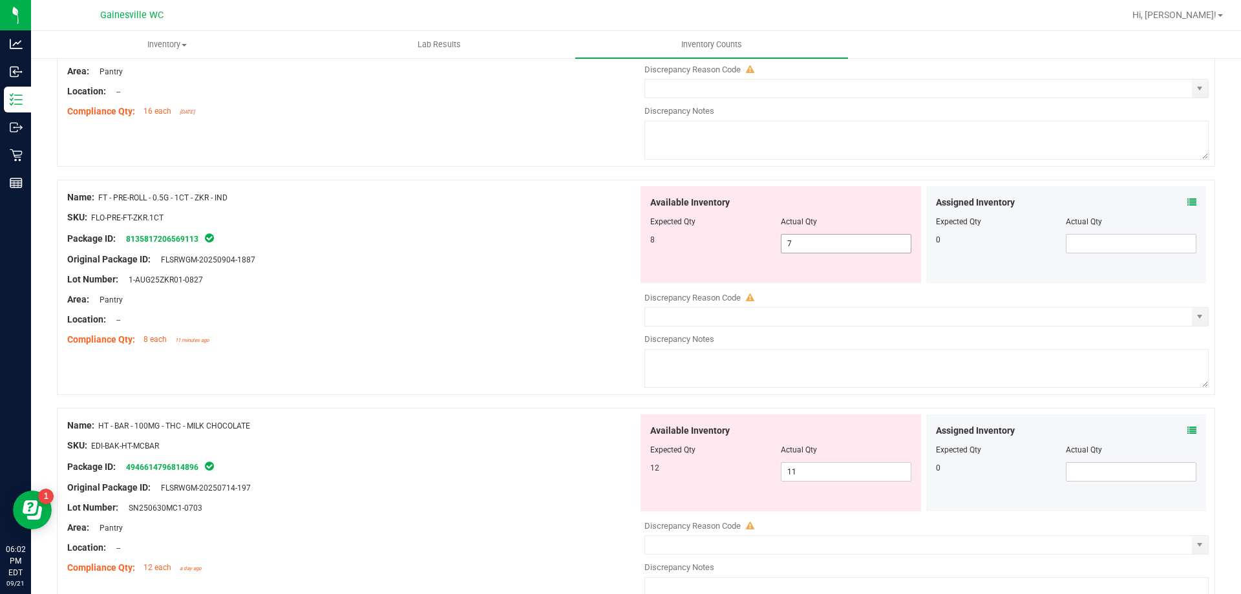
click at [853, 242] on span "7 7" at bounding box center [846, 243] width 131 height 19
click at [0, 0] on input "7" at bounding box center [0, 0] width 0 height 0
click at [538, 234] on div "Package ID: 8135817206569113" at bounding box center [352, 239] width 571 height 16
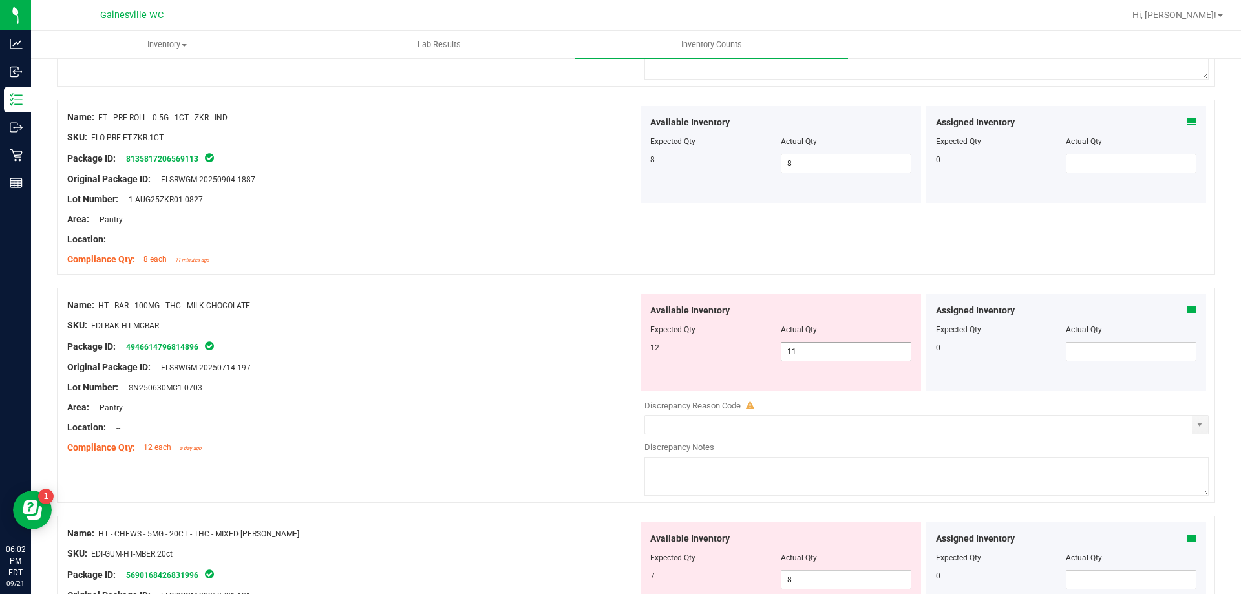
scroll to position [388, 0]
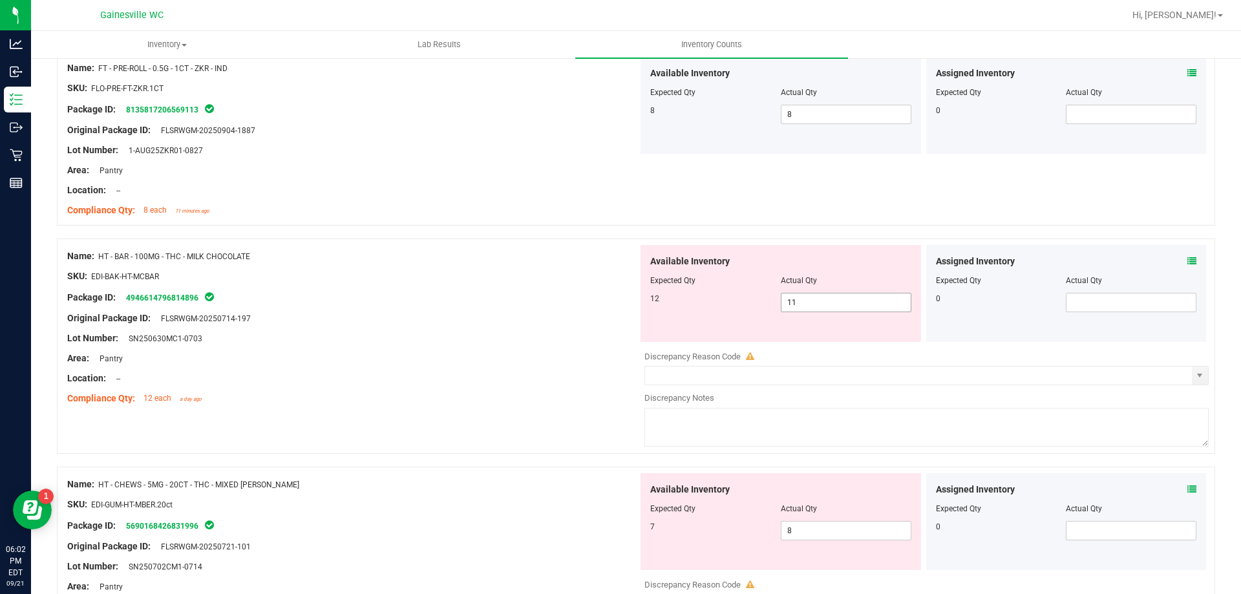
click at [845, 308] on span "11 11" at bounding box center [846, 302] width 131 height 19
click at [845, 308] on input "11" at bounding box center [845, 302] width 129 height 18
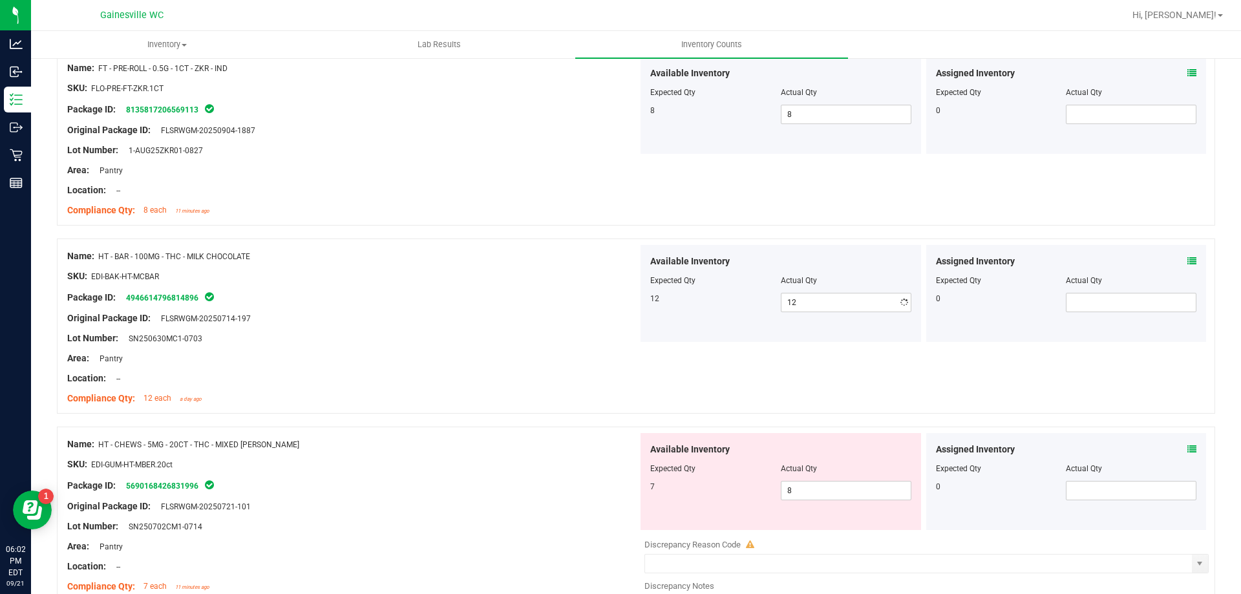
click at [499, 283] on div at bounding box center [352, 286] width 571 height 6
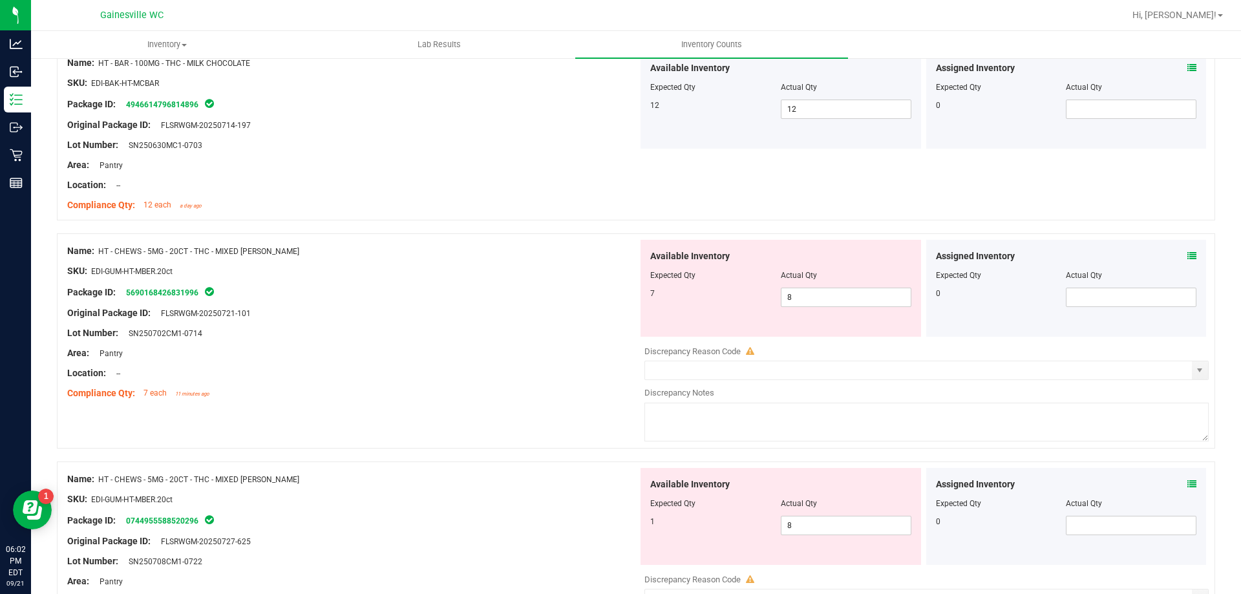
scroll to position [582, 0]
click at [830, 302] on span "8 8" at bounding box center [846, 296] width 131 height 19
click at [830, 302] on input "8" at bounding box center [845, 297] width 129 height 18
click at [507, 271] on div "SKU: EDI-GUM-HT-MBER.20ct" at bounding box center [352, 271] width 571 height 14
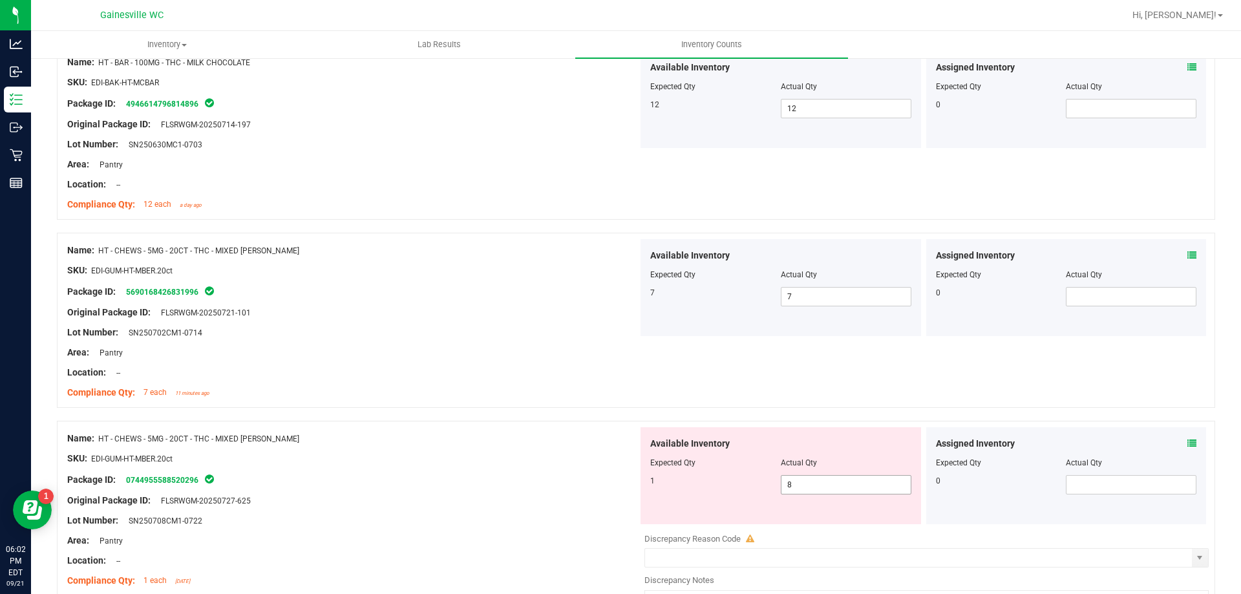
click at [824, 483] on span "8 8" at bounding box center [846, 484] width 131 height 19
click at [824, 483] on input "8" at bounding box center [845, 485] width 129 height 18
click at [665, 418] on div at bounding box center [636, 414] width 1158 height 13
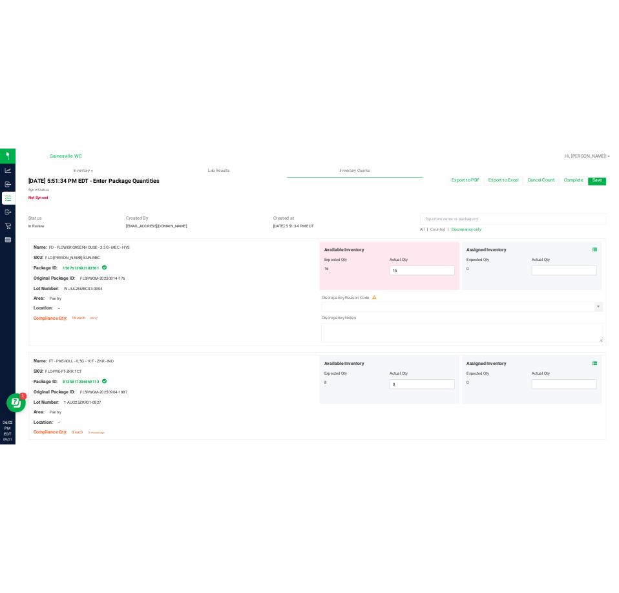
scroll to position [0, 0]
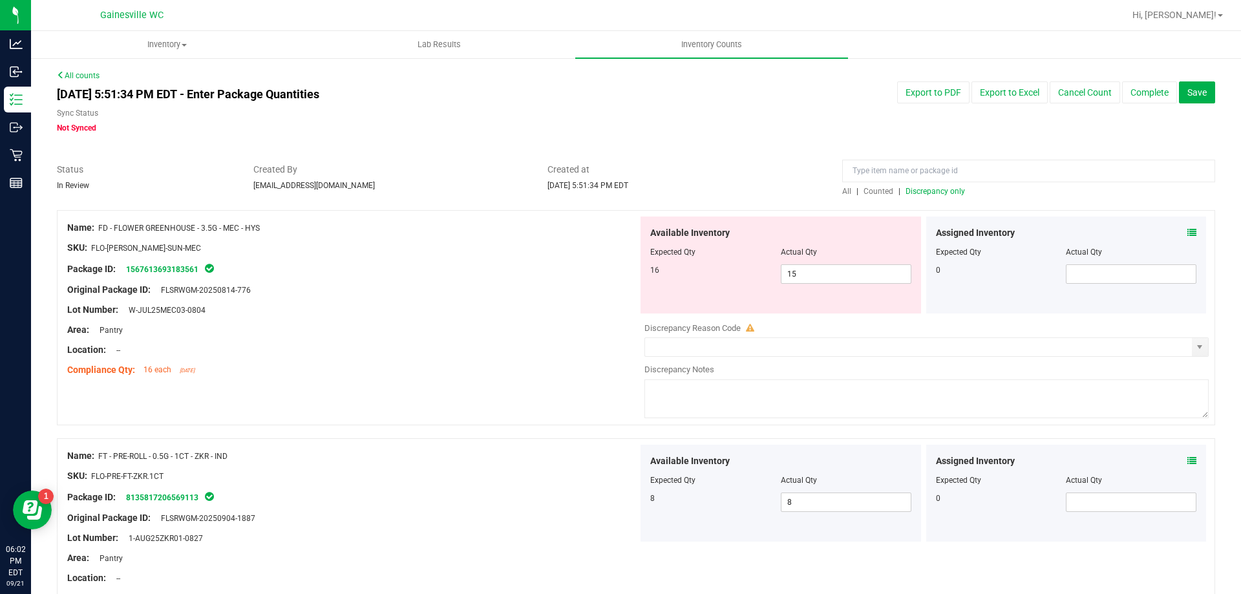
click at [959, 194] on div "All | Counted | Discrepancy only" at bounding box center [1028, 191] width 373 height 12
click at [952, 193] on span "Discrepancy only" at bounding box center [934, 191] width 59 height 9
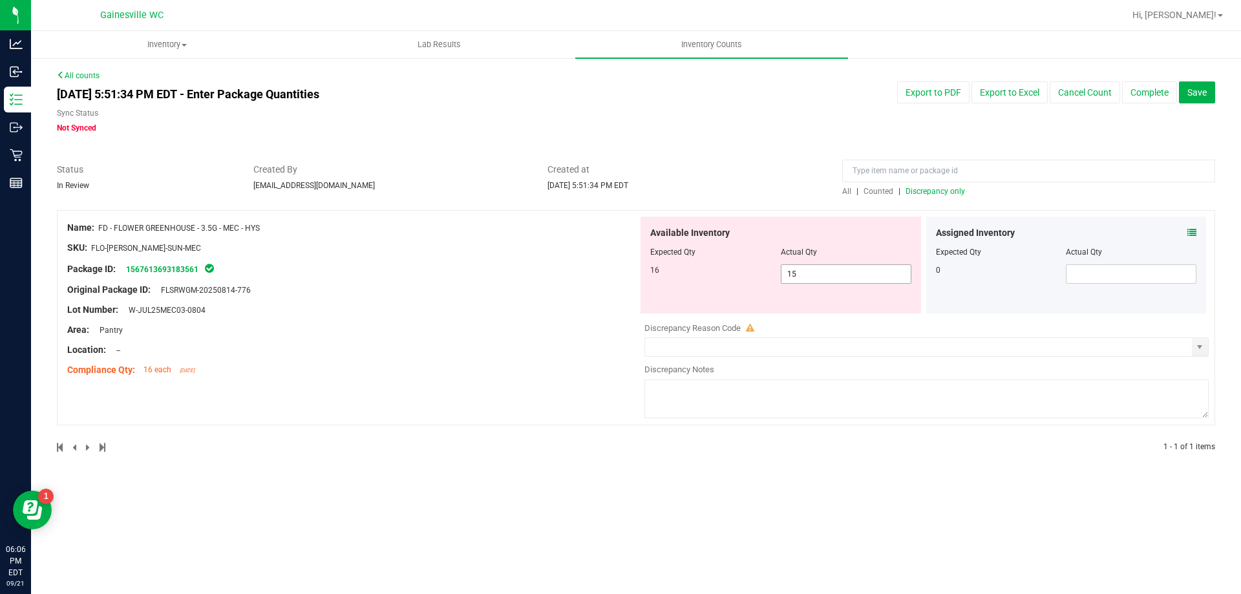
click at [821, 270] on span "15 15" at bounding box center [846, 273] width 131 height 19
click at [821, 270] on input "15" at bounding box center [845, 274] width 129 height 18
click at [510, 276] on div "Name: FD - FLOWER GREENHOUSE - 3.5G - MEC - HYS SKU: FLO-BUD-FD-SUN-MEC Package…" at bounding box center [352, 298] width 571 height 165
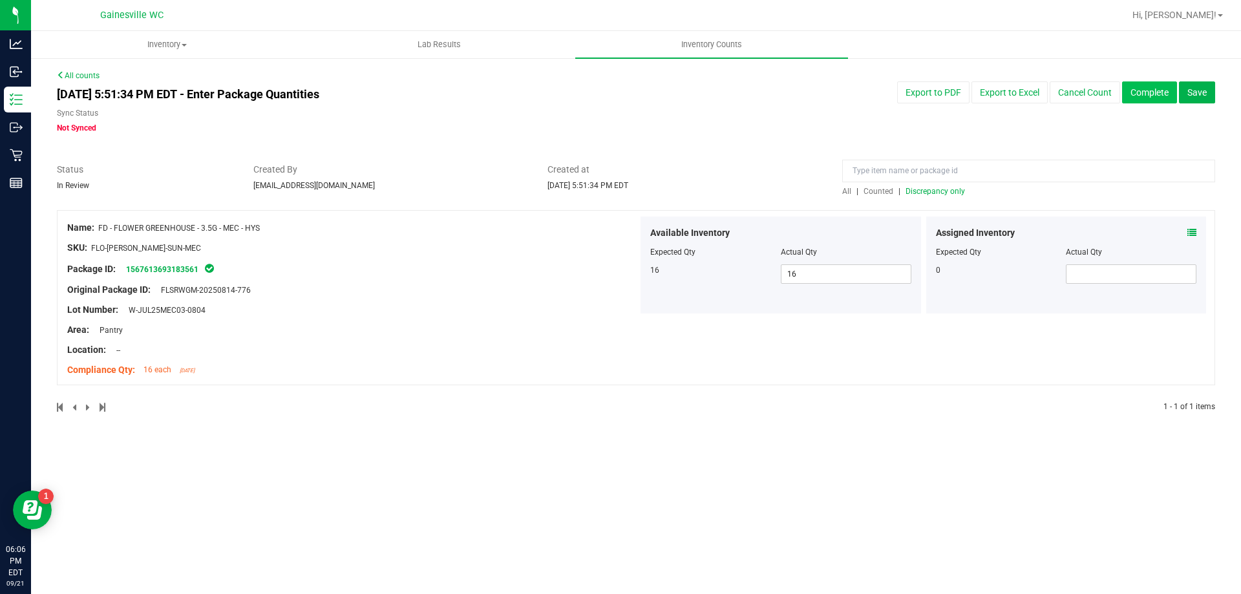
click at [1149, 100] on button "Complete" at bounding box center [1149, 92] width 55 height 22
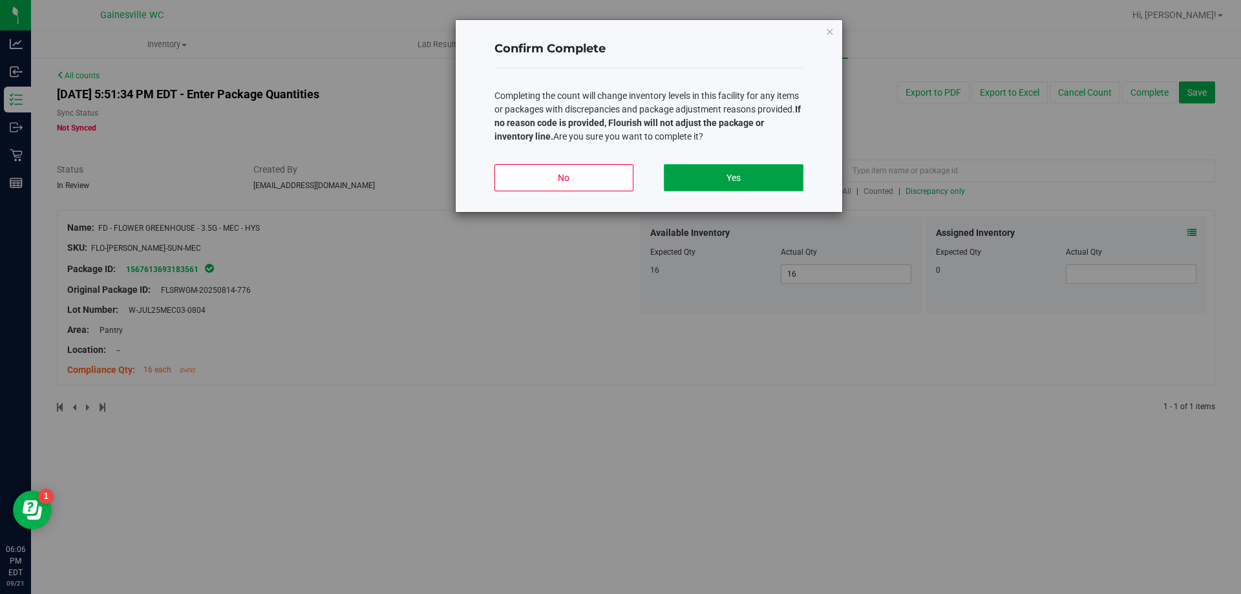
click at [746, 172] on button "Yes" at bounding box center [733, 177] width 139 height 27
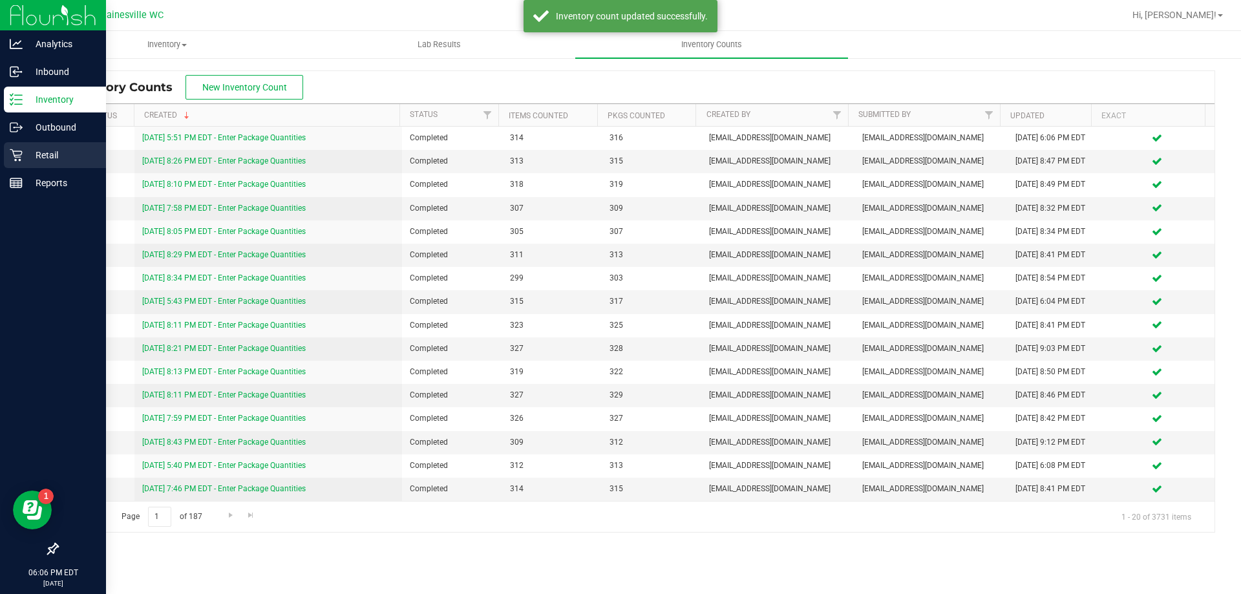
click at [39, 162] on p "Retail" at bounding box center [62, 155] width 78 height 16
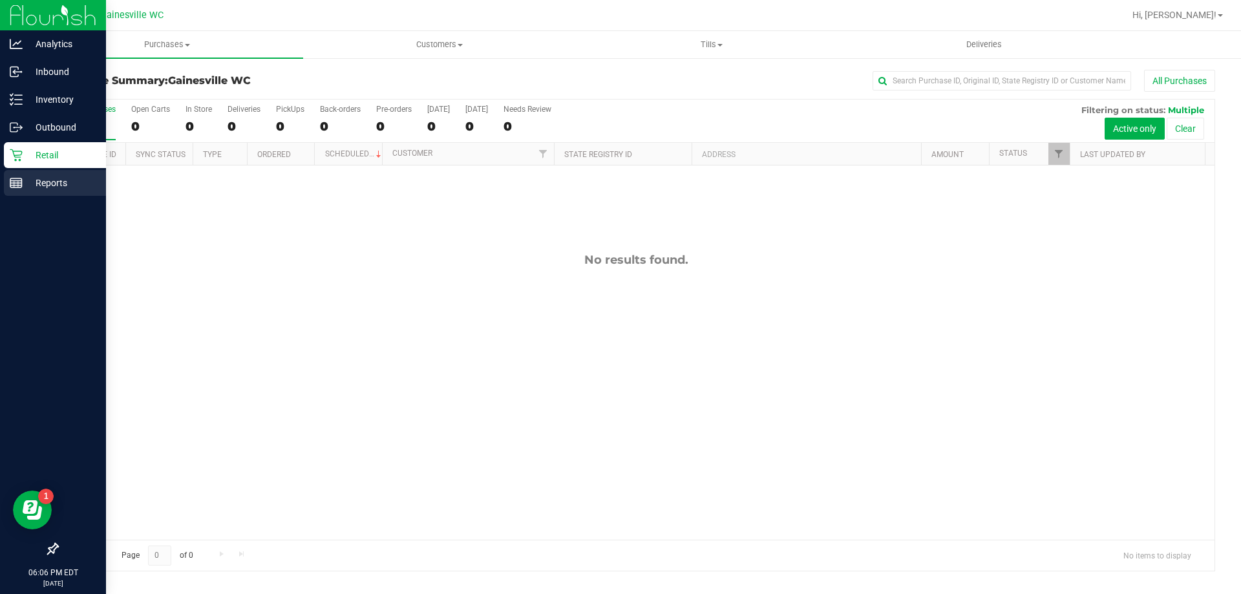
click at [25, 176] on p "Reports" at bounding box center [62, 183] width 78 height 16
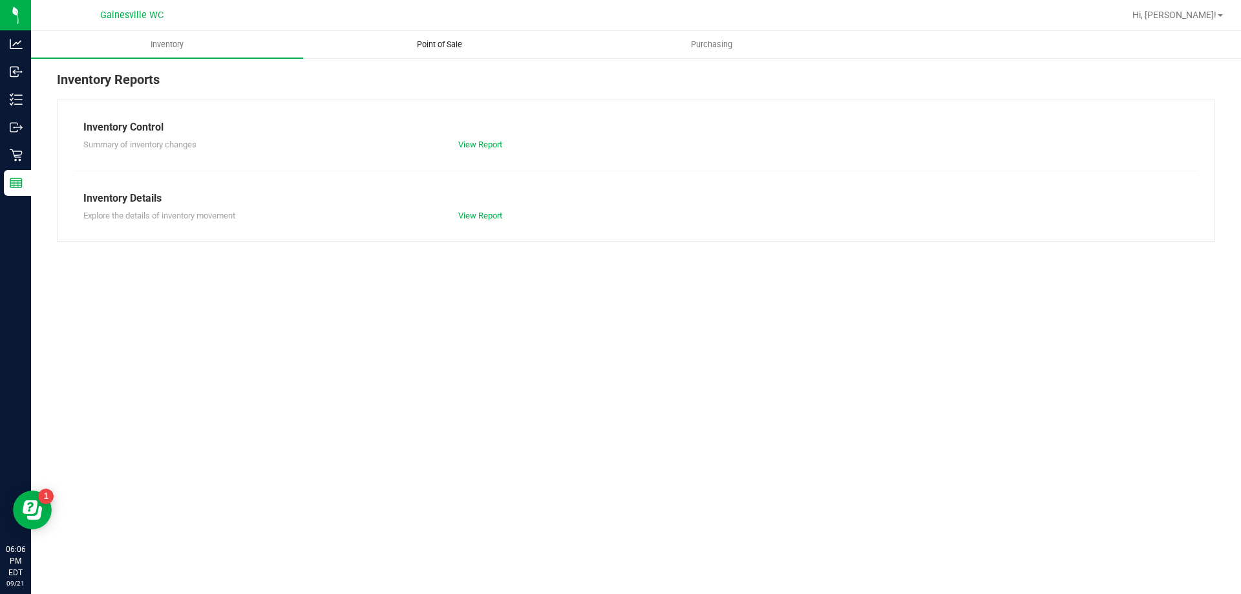
click at [435, 46] on span "Point of Sale" at bounding box center [439, 45] width 80 height 12
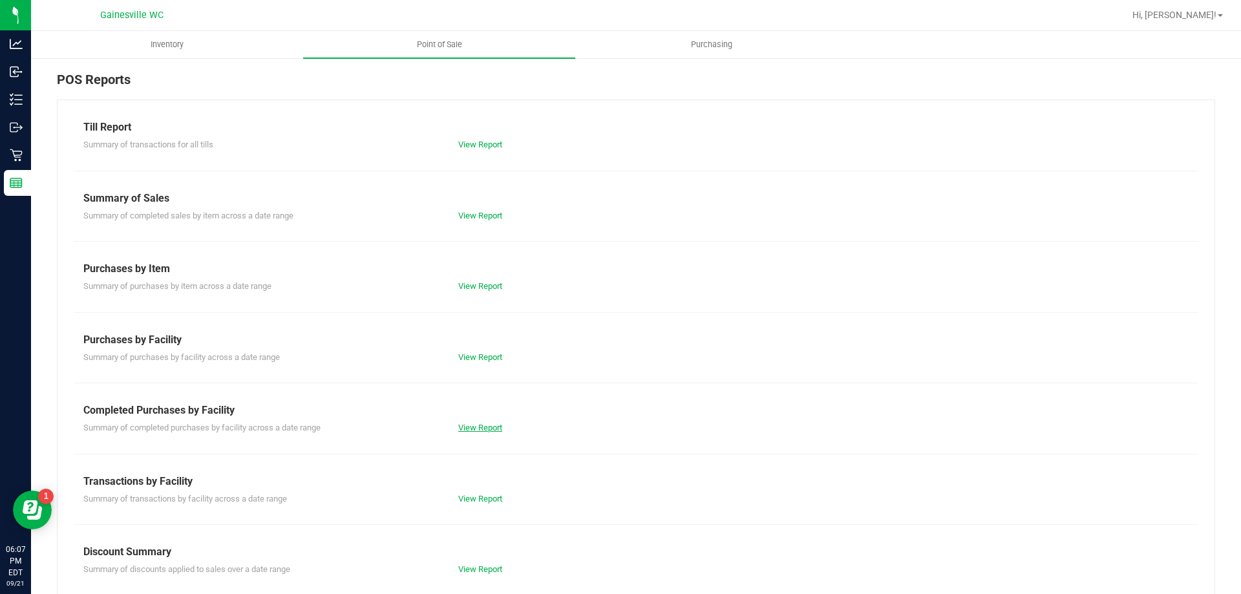
click at [480, 428] on link "View Report" at bounding box center [480, 428] width 44 height 10
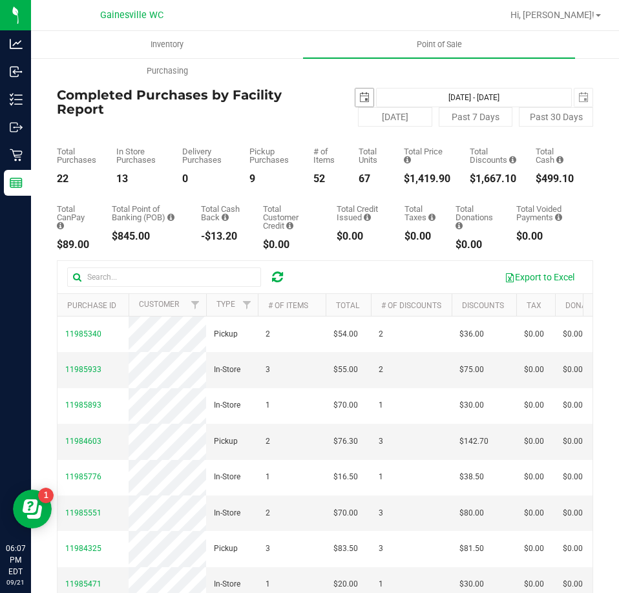
click at [362, 98] on span "select" at bounding box center [364, 97] width 10 height 10
click at [359, 92] on span "select" at bounding box center [364, 97] width 10 height 10
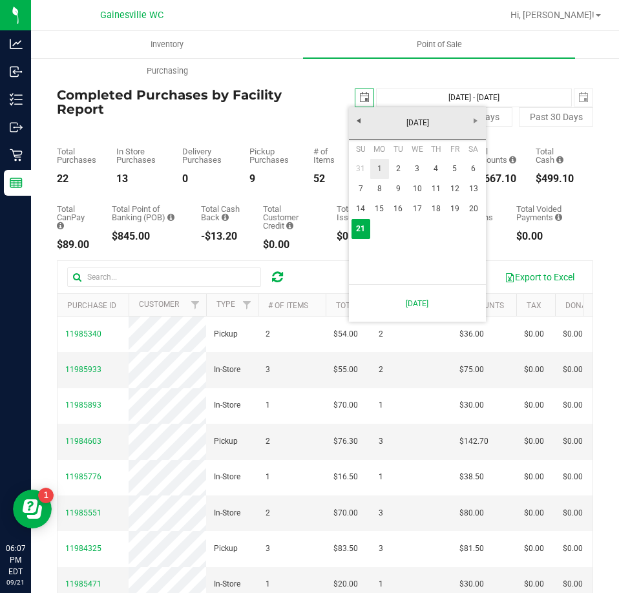
click at [377, 167] on link "1" at bounding box center [379, 169] width 19 height 20
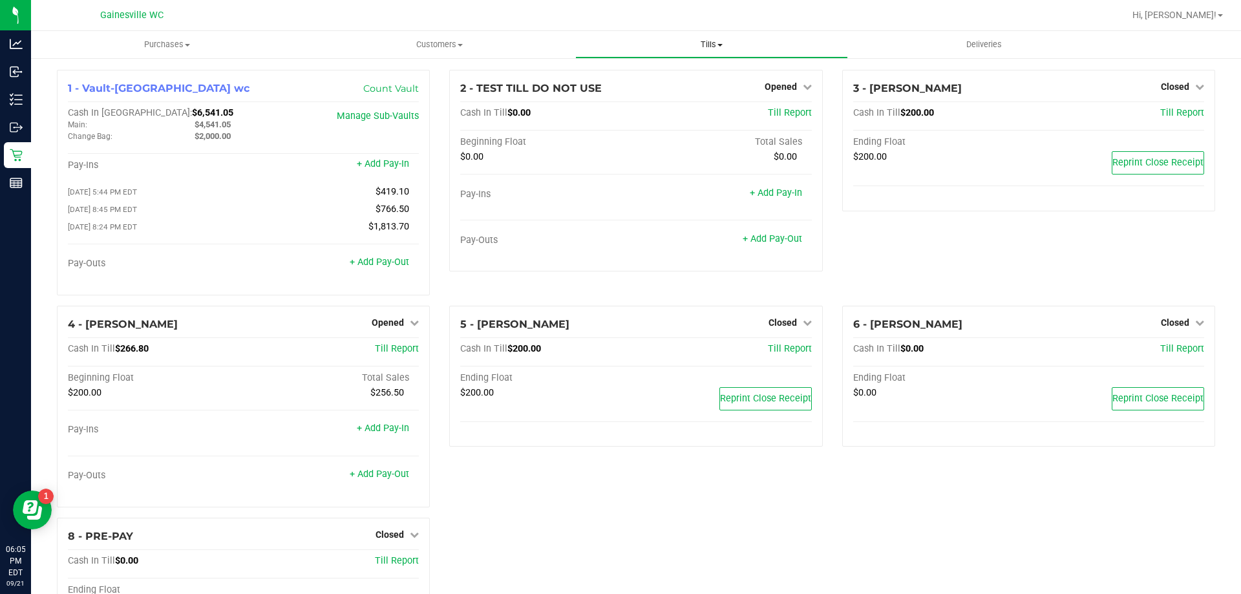
click at [698, 34] on uib-tab-heading "Tills Manage tills Reconcile e-payments" at bounding box center [711, 45] width 271 height 26
click at [693, 90] on span "Reconcile e-payments" at bounding box center [639, 93] width 129 height 11
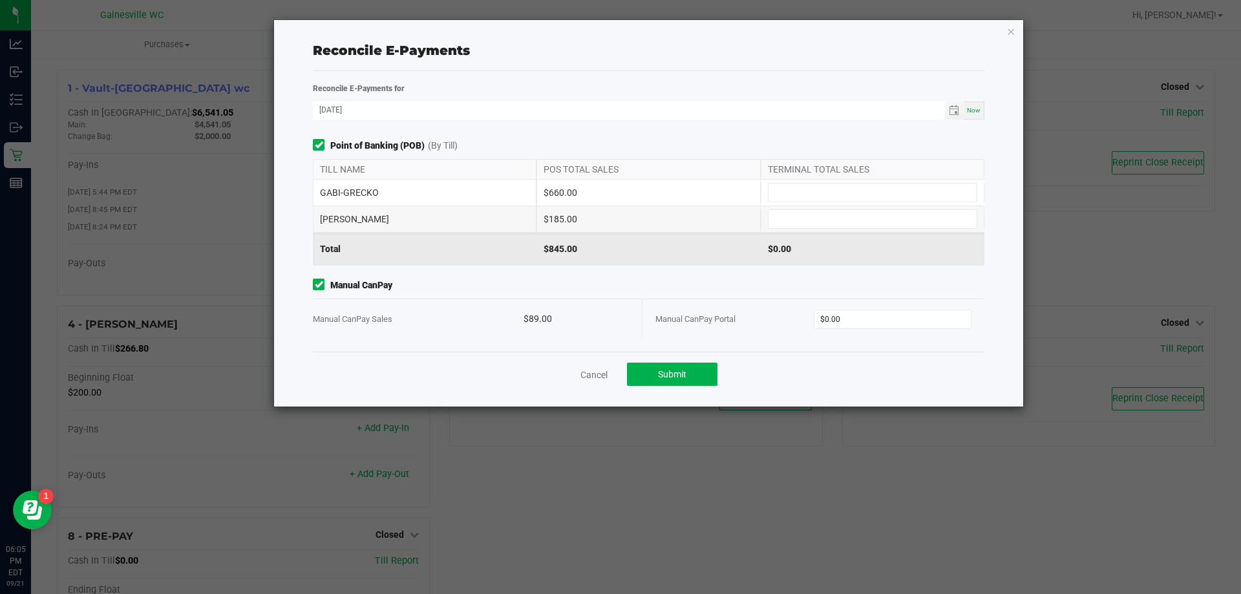
click at [841, 204] on div "GABI-GRECKO $660.00" at bounding box center [648, 193] width 671 height 26
click at [839, 187] on input at bounding box center [872, 193] width 208 height 18
type input "$660.00"
type input "$185.00"
type input "$89.00"
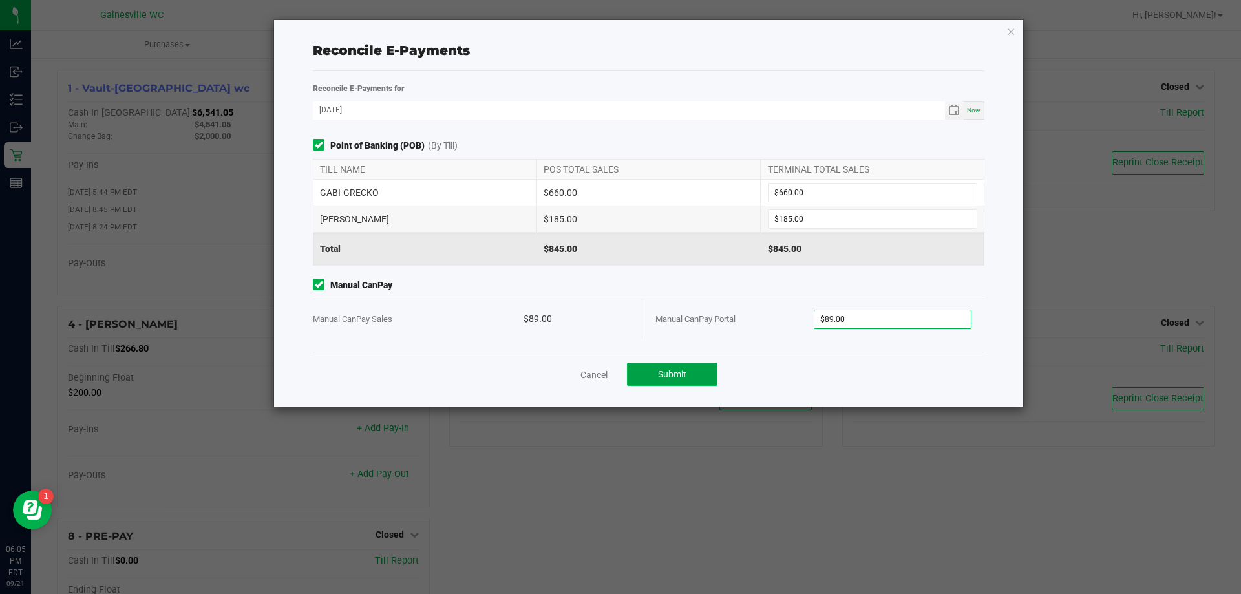
click at [666, 377] on span "Submit" at bounding box center [672, 374] width 28 height 10
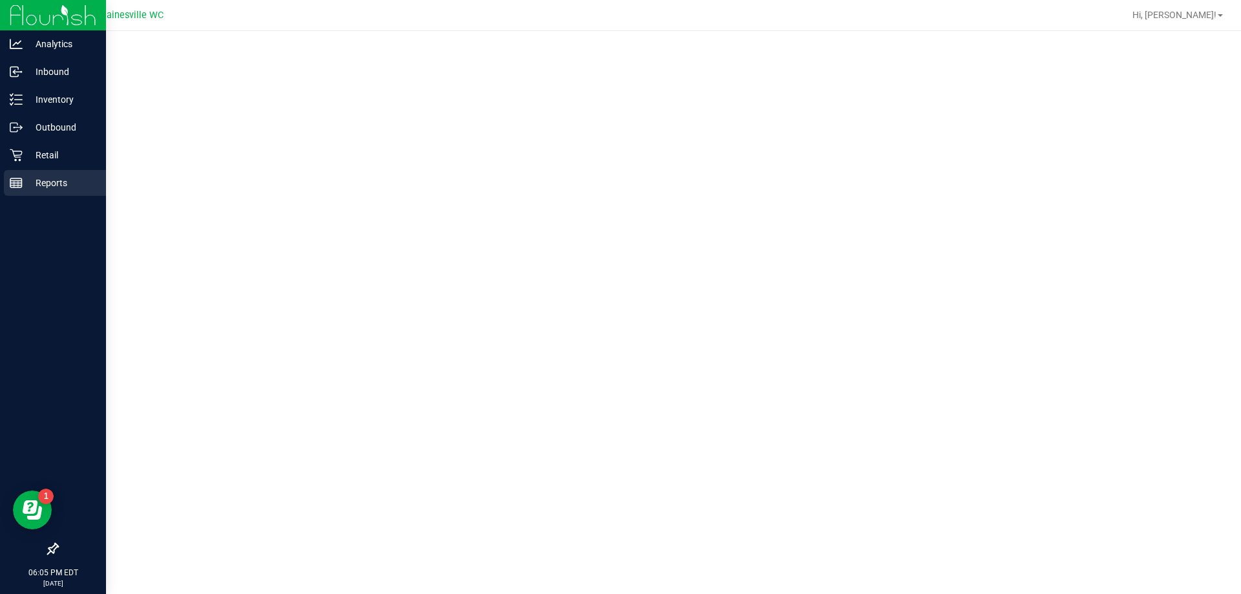
click at [2, 182] on link "Reports" at bounding box center [53, 184] width 106 height 28
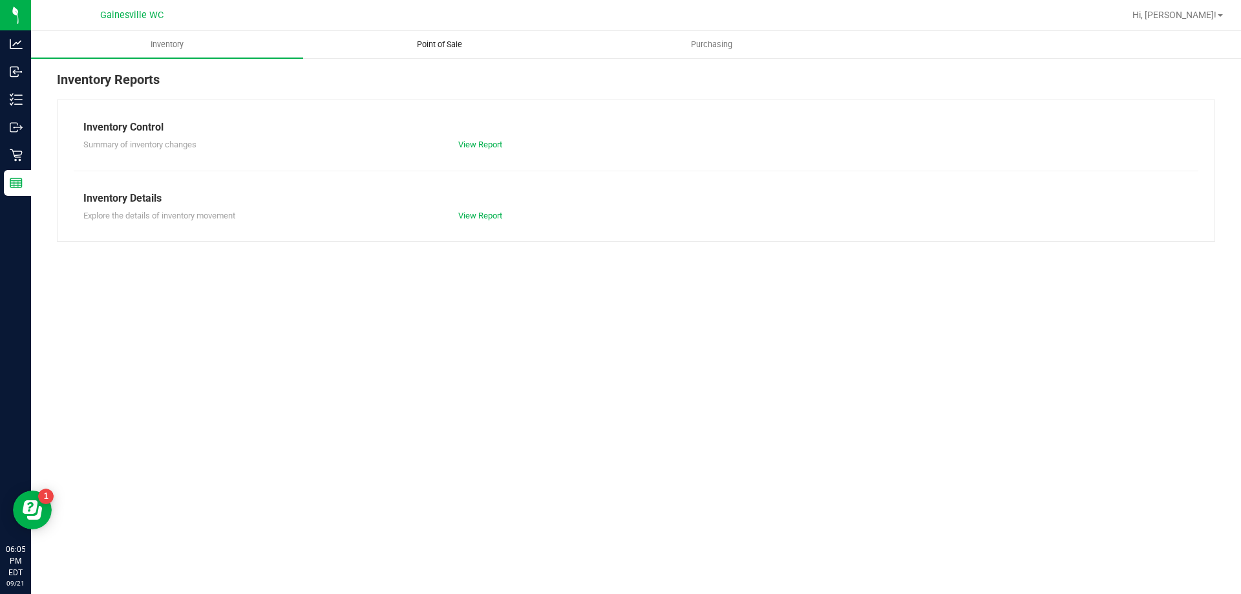
click at [457, 48] on span "Point of Sale" at bounding box center [439, 45] width 80 height 12
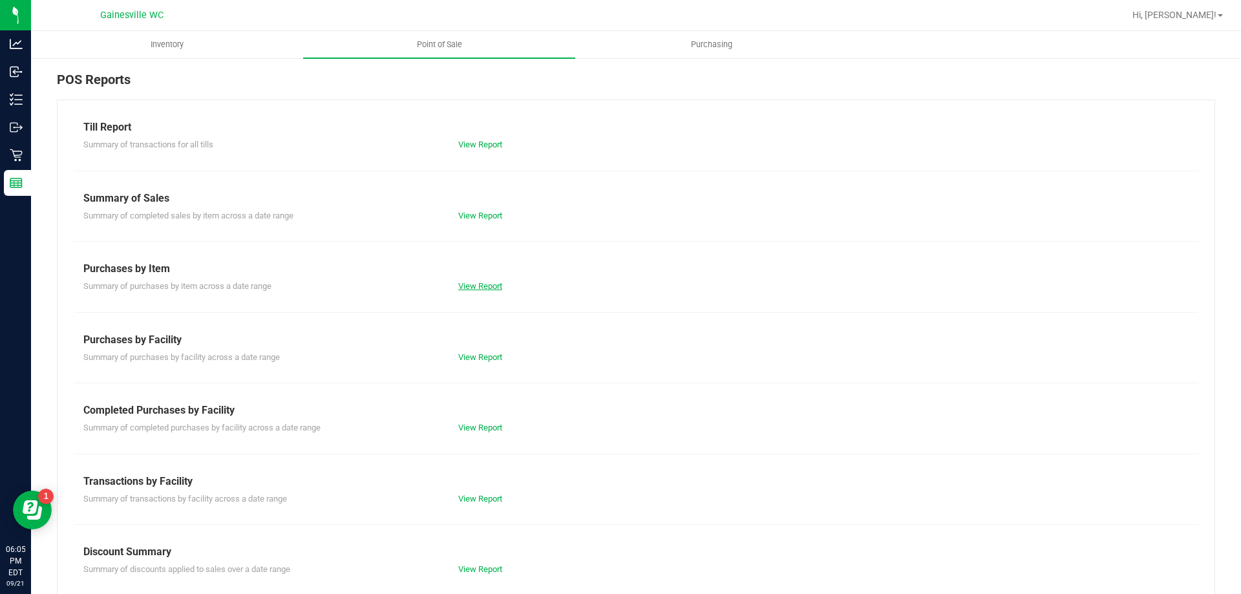
click at [479, 286] on link "View Report" at bounding box center [480, 286] width 44 height 10
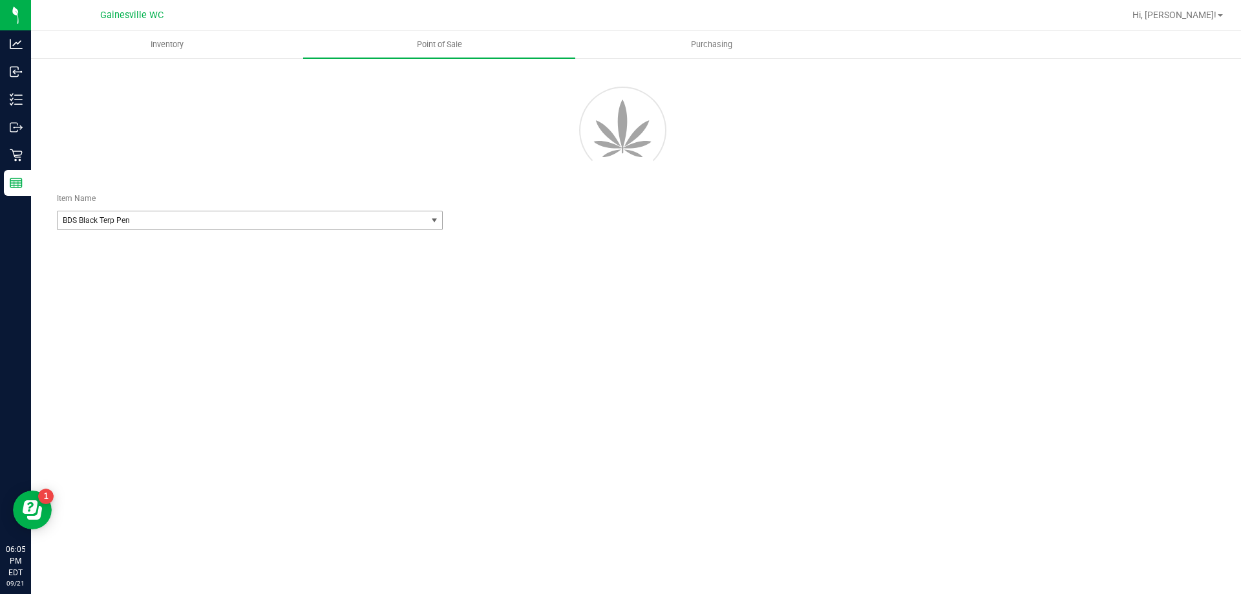
click at [403, 226] on span "BDS Black Terp Pen" at bounding box center [242, 220] width 368 height 18
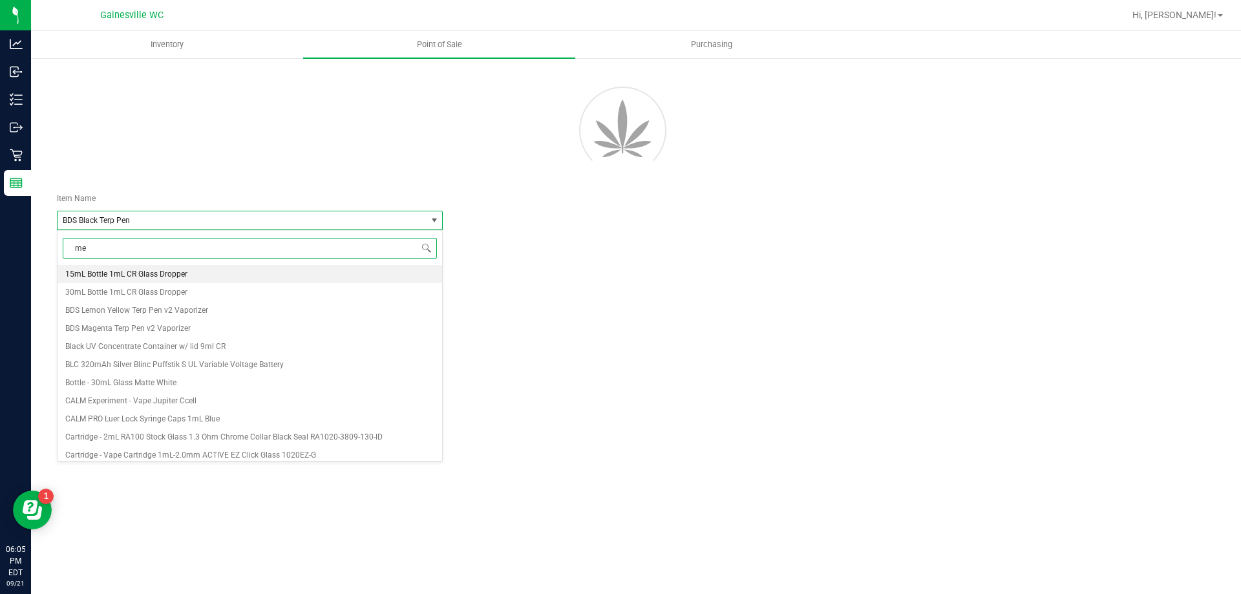
type input "mec"
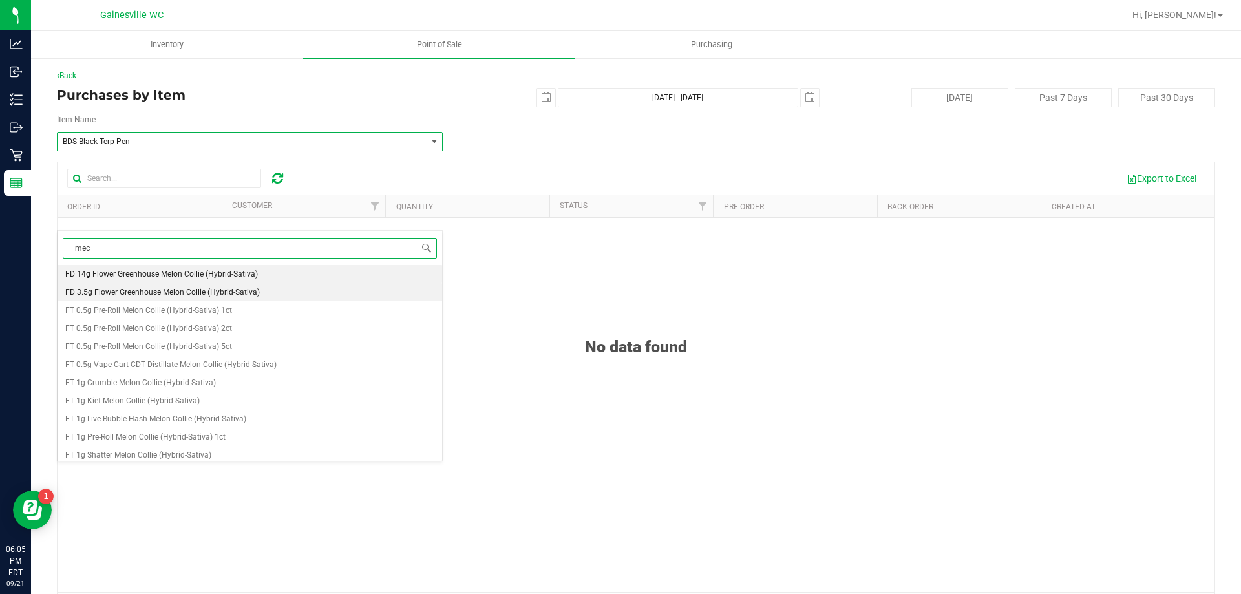
click at [341, 284] on li "FD 3.5g Flower Greenhouse Melon Collie (Hybrid-Sativa)" at bounding box center [250, 292] width 384 height 18
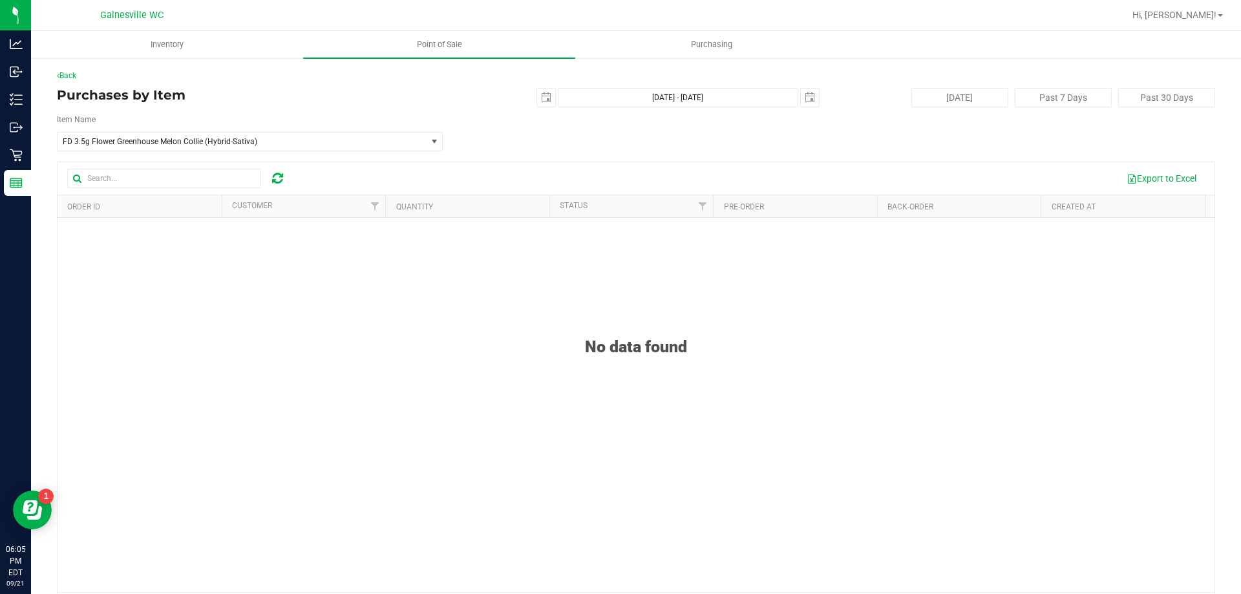
click at [542, 152] on div "Back Purchases by Item [DATE] [DATE] - [DATE] [DATE] [DATE] Past 7 Days Past 30…" at bounding box center [636, 347] width 1158 height 554
drag, startPoint x: 580, startPoint y: 344, endPoint x: 680, endPoint y: 361, distance: 101.6
click at [680, 361] on div "No data found" at bounding box center [636, 448] width 1157 height 461
click at [537, 103] on span "select" at bounding box center [546, 98] width 18 height 18
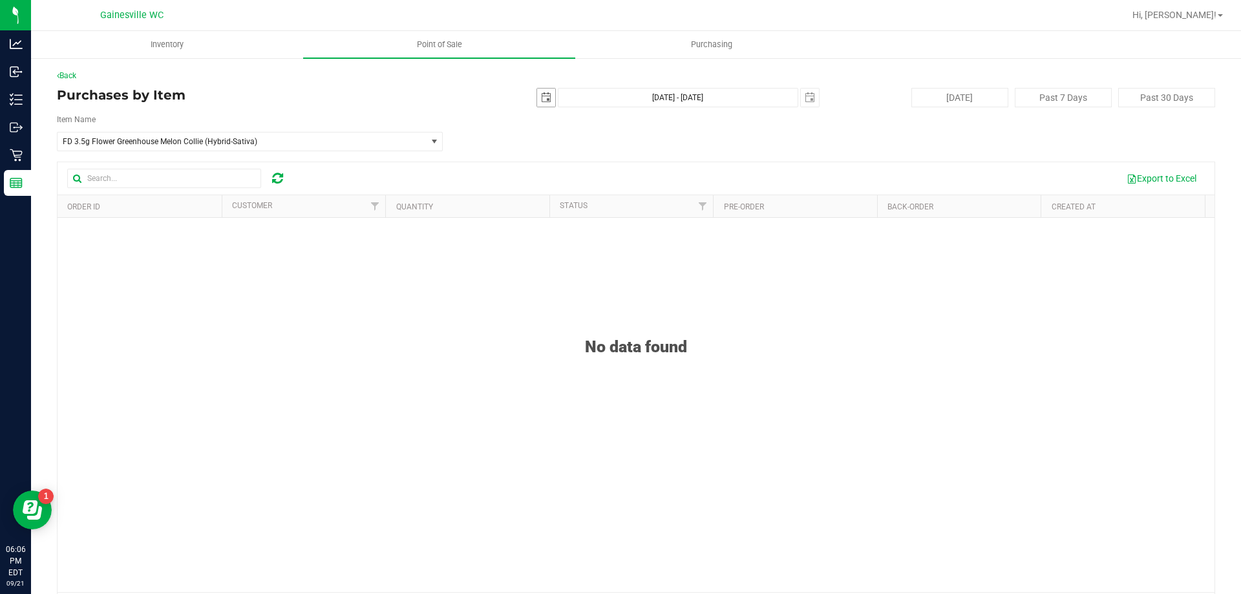
scroll to position [0, 32]
click at [659, 201] on link "20" at bounding box center [655, 209] width 19 height 20
type input "[DATE]"
type input "[DATE] - [DATE]"
click at [545, 103] on span "select" at bounding box center [546, 98] width 18 height 18
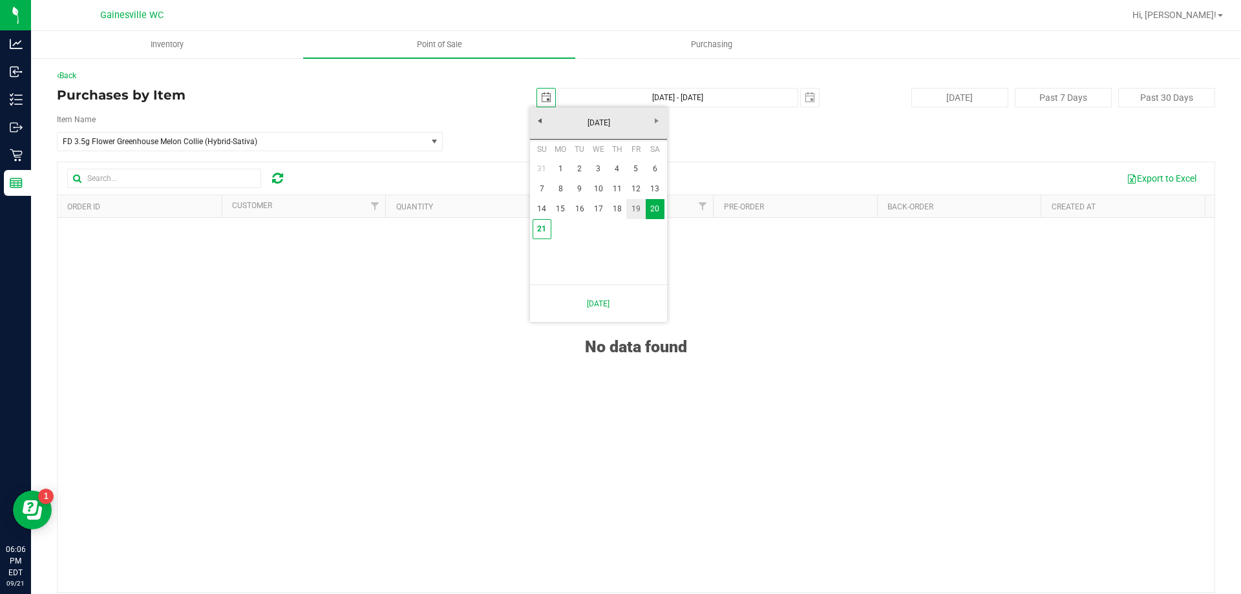
click at [640, 203] on link "19" at bounding box center [635, 209] width 19 height 20
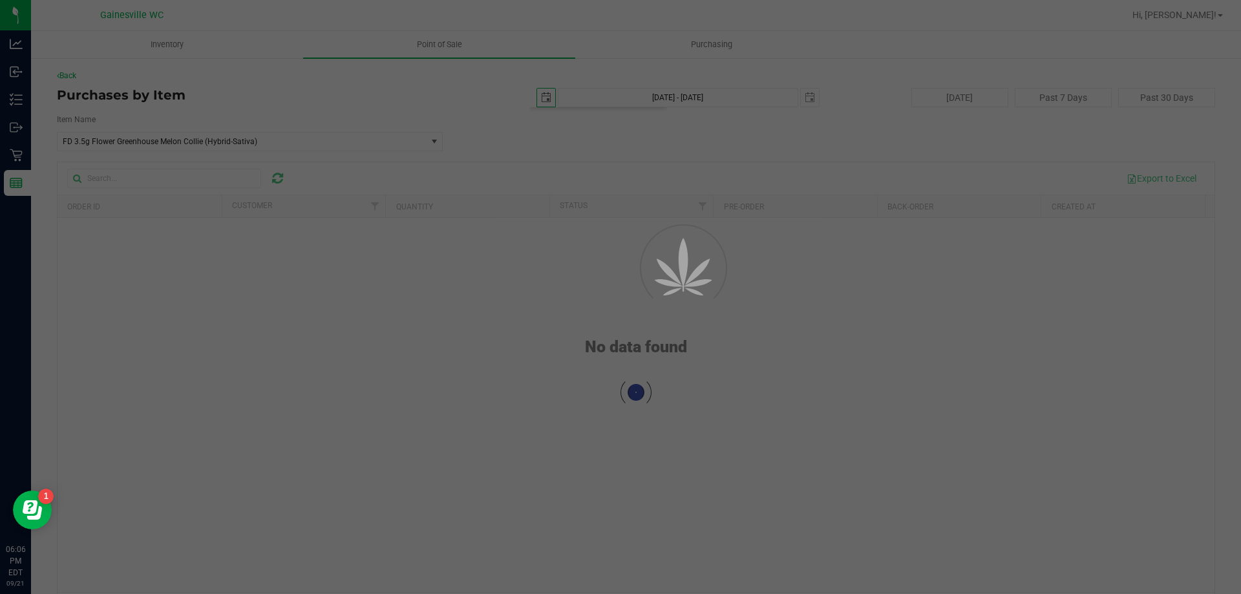
type input "[DATE]"
type input "[DATE] - [DATE]"
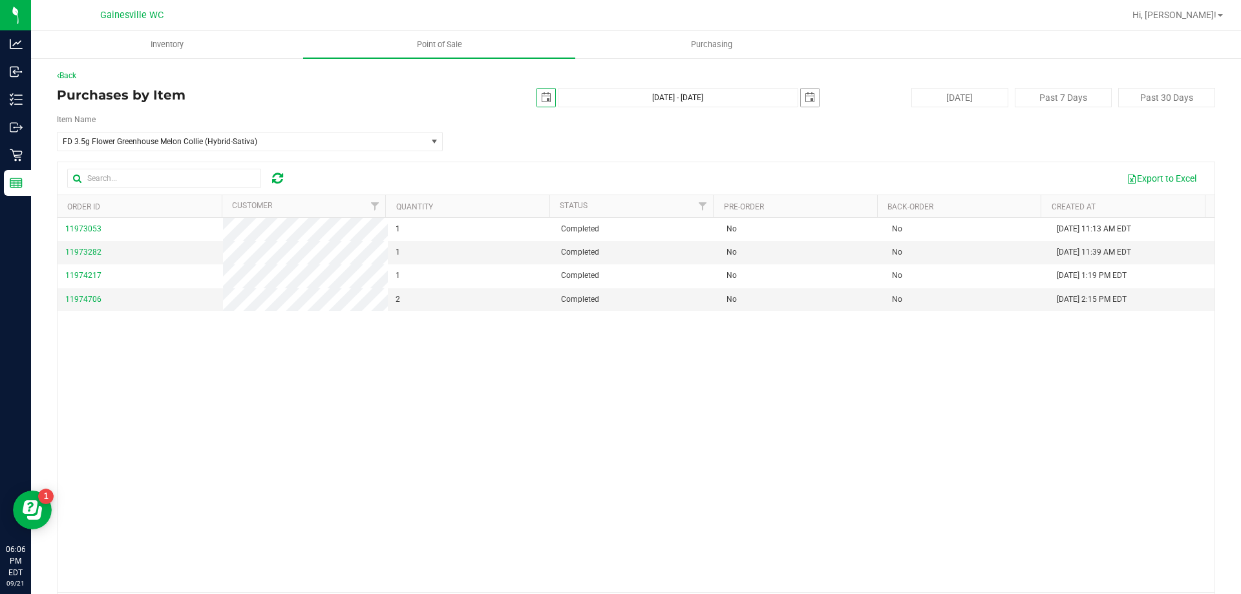
click at [810, 102] on span "select" at bounding box center [810, 98] width 18 height 18
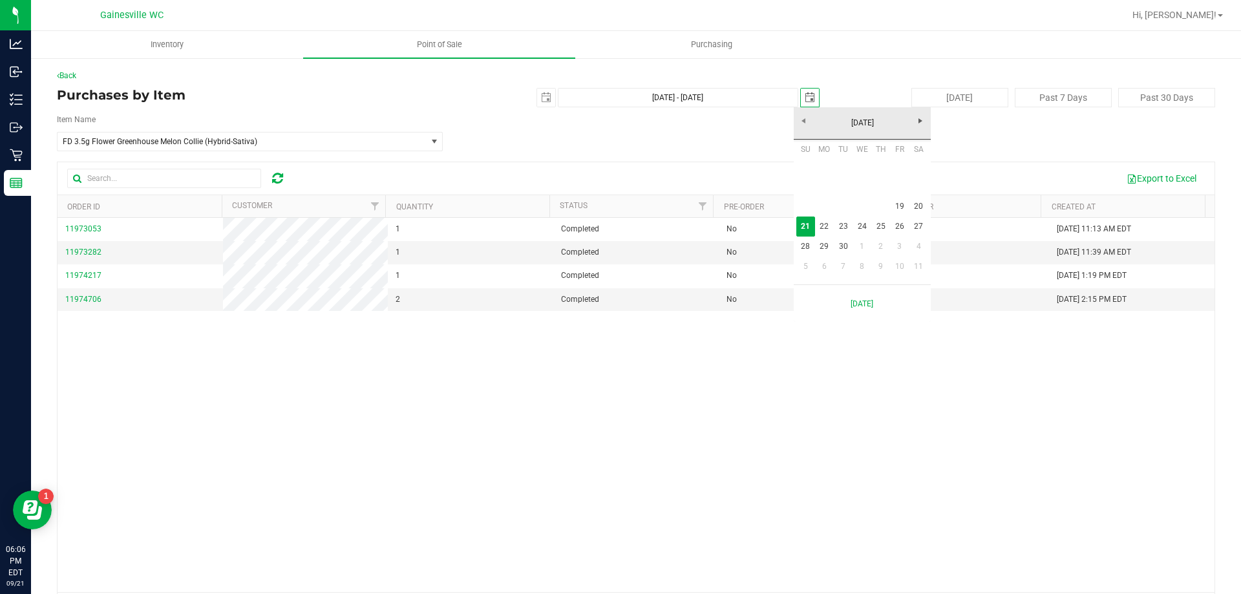
scroll to position [0, 32]
click at [709, 134] on div "Item Name FD 3.5g Flower Greenhouse Melon Collie (Hybrid-Sativa) Select Item FD…" at bounding box center [636, 132] width 1158 height 37
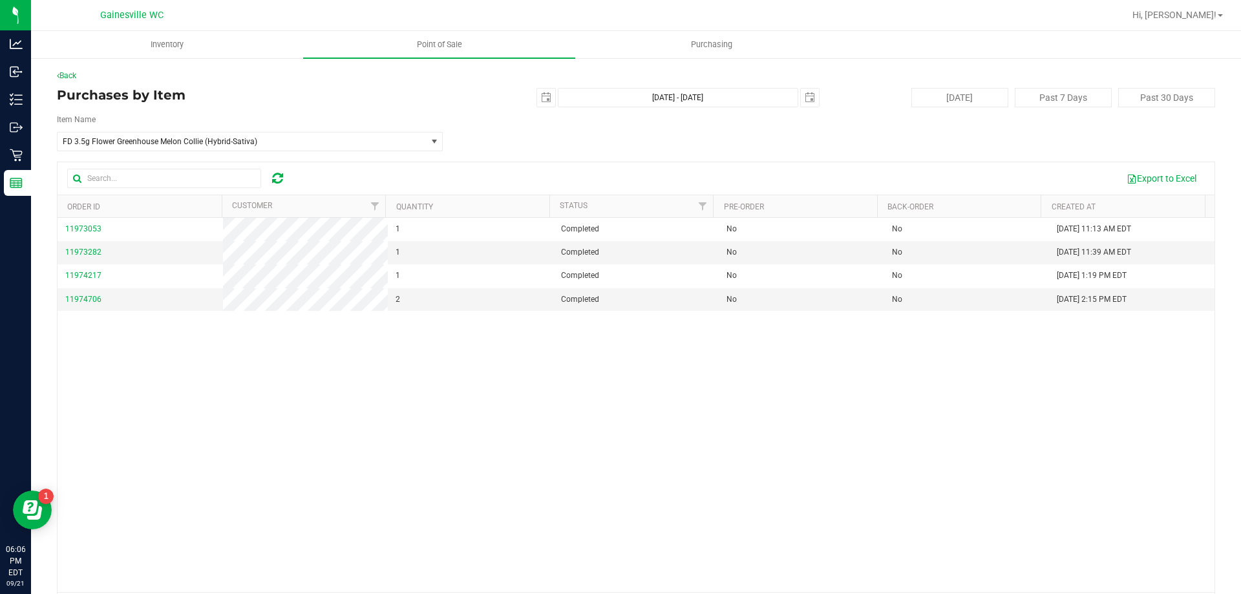
click at [550, 103] on div "[DATE] [DATE] - [DATE] [DATE]" at bounding box center [630, 97] width 395 height 19
click at [542, 101] on span "select" at bounding box center [546, 97] width 10 height 10
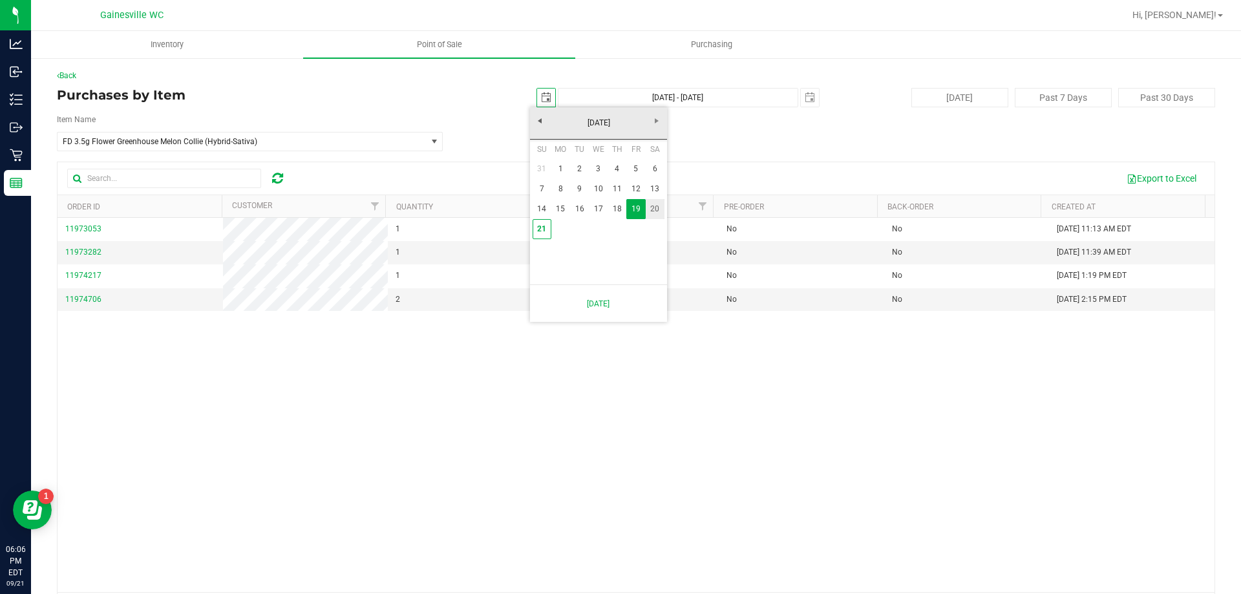
click at [662, 216] on link "20" at bounding box center [655, 209] width 19 height 20
type input "[DATE]"
type input "[DATE] - [DATE]"
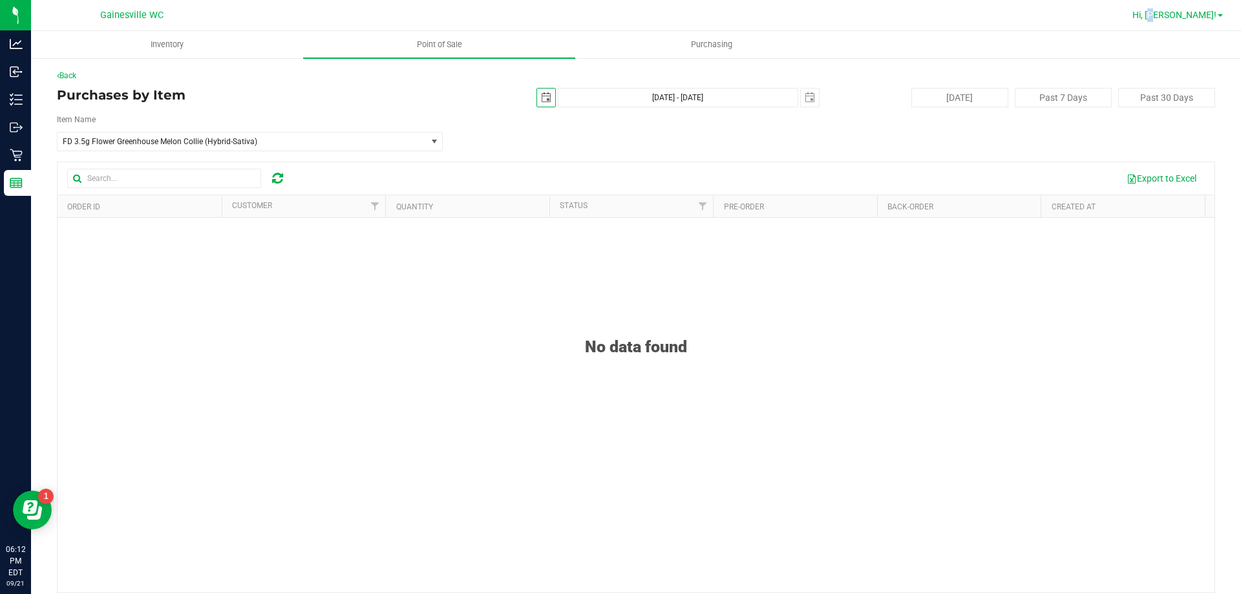
click at [1201, 10] on span "Hi, [PERSON_NAME]!" at bounding box center [1174, 15] width 84 height 10
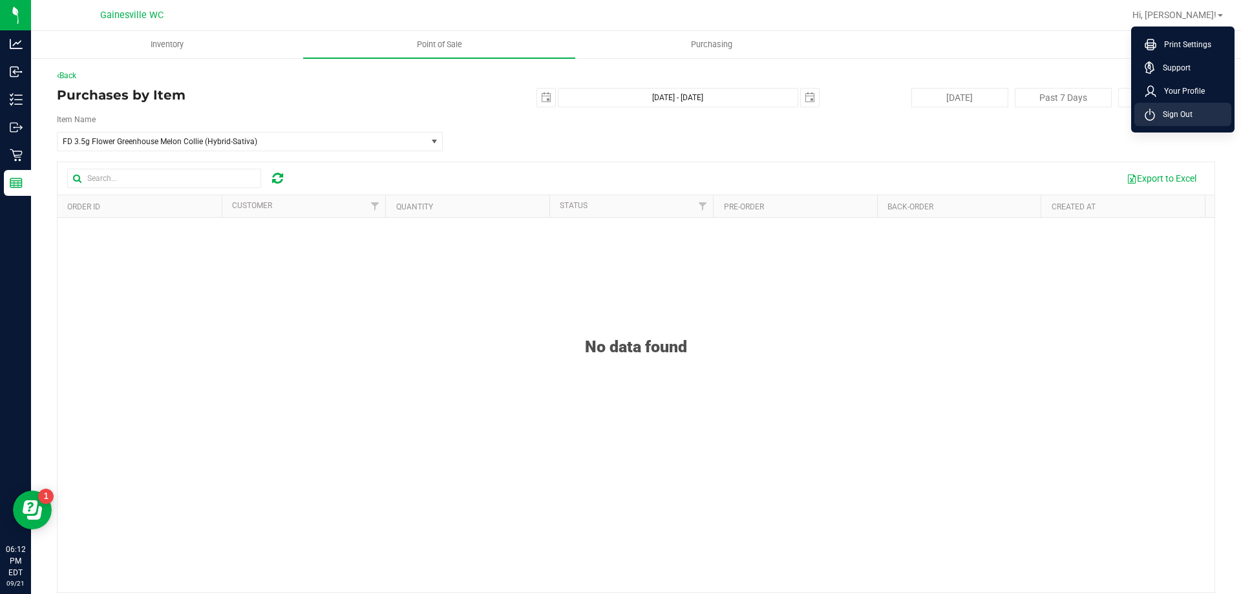
click at [1195, 109] on li "Sign Out" at bounding box center [1182, 114] width 97 height 23
